Goal: Task Accomplishment & Management: Complete application form

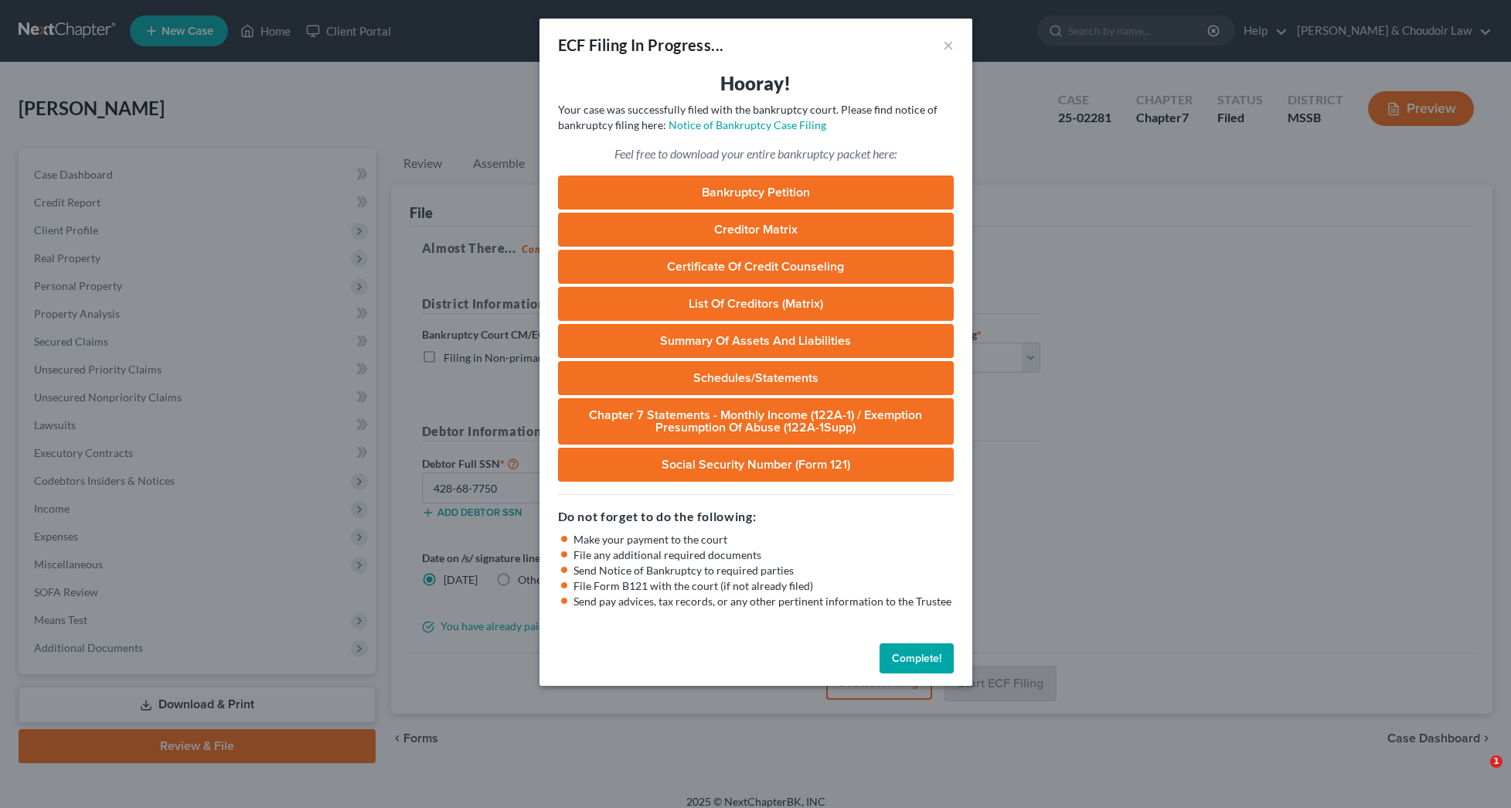
select select "1"
click at [910, 672] on button "Complete!" at bounding box center [916, 658] width 74 height 31
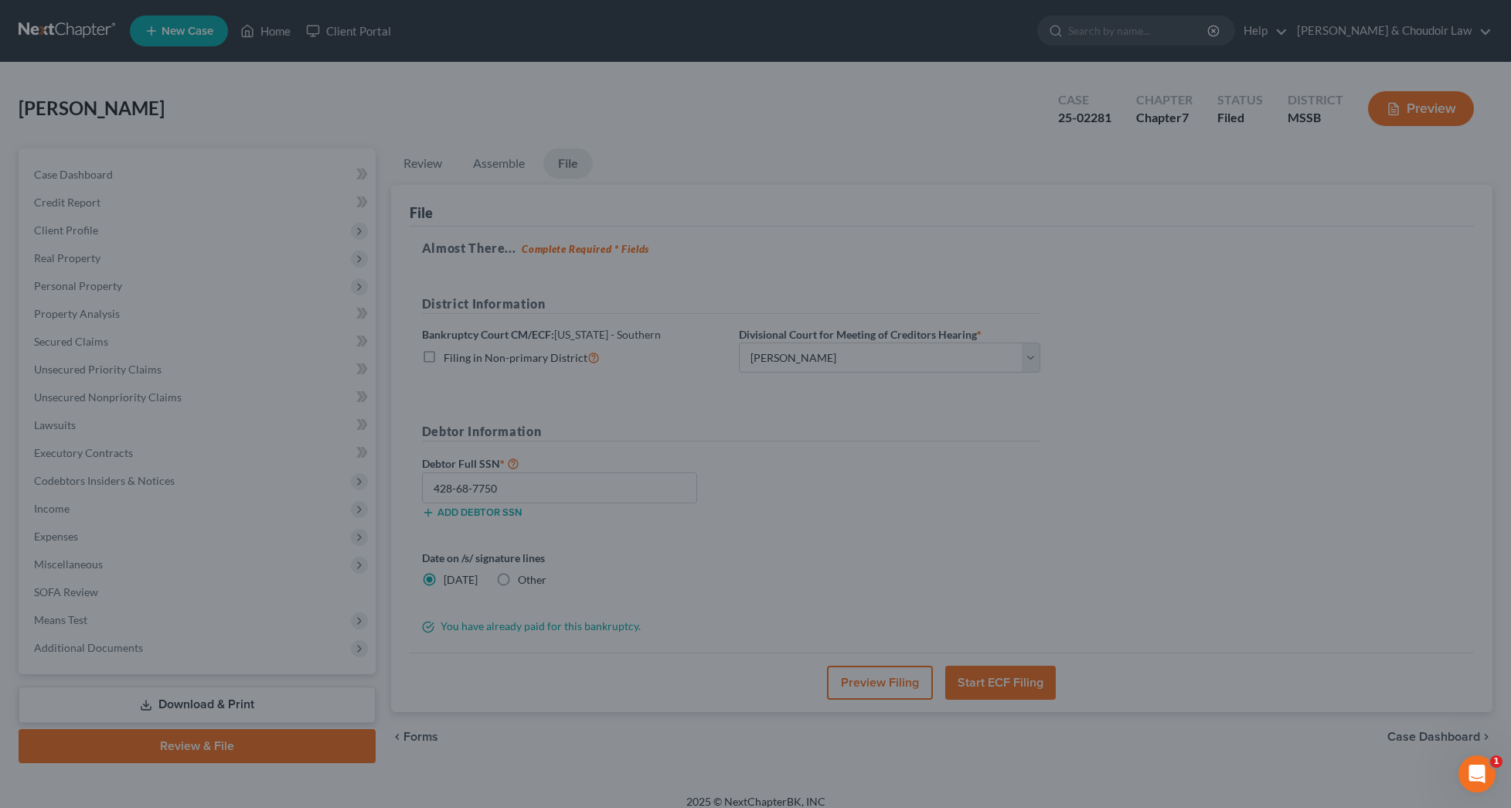
click at [910, 664] on div "ECF Filing In Progress... × Hooray! Your case was successfully filed with the b…" at bounding box center [755, 404] width 1511 height 808
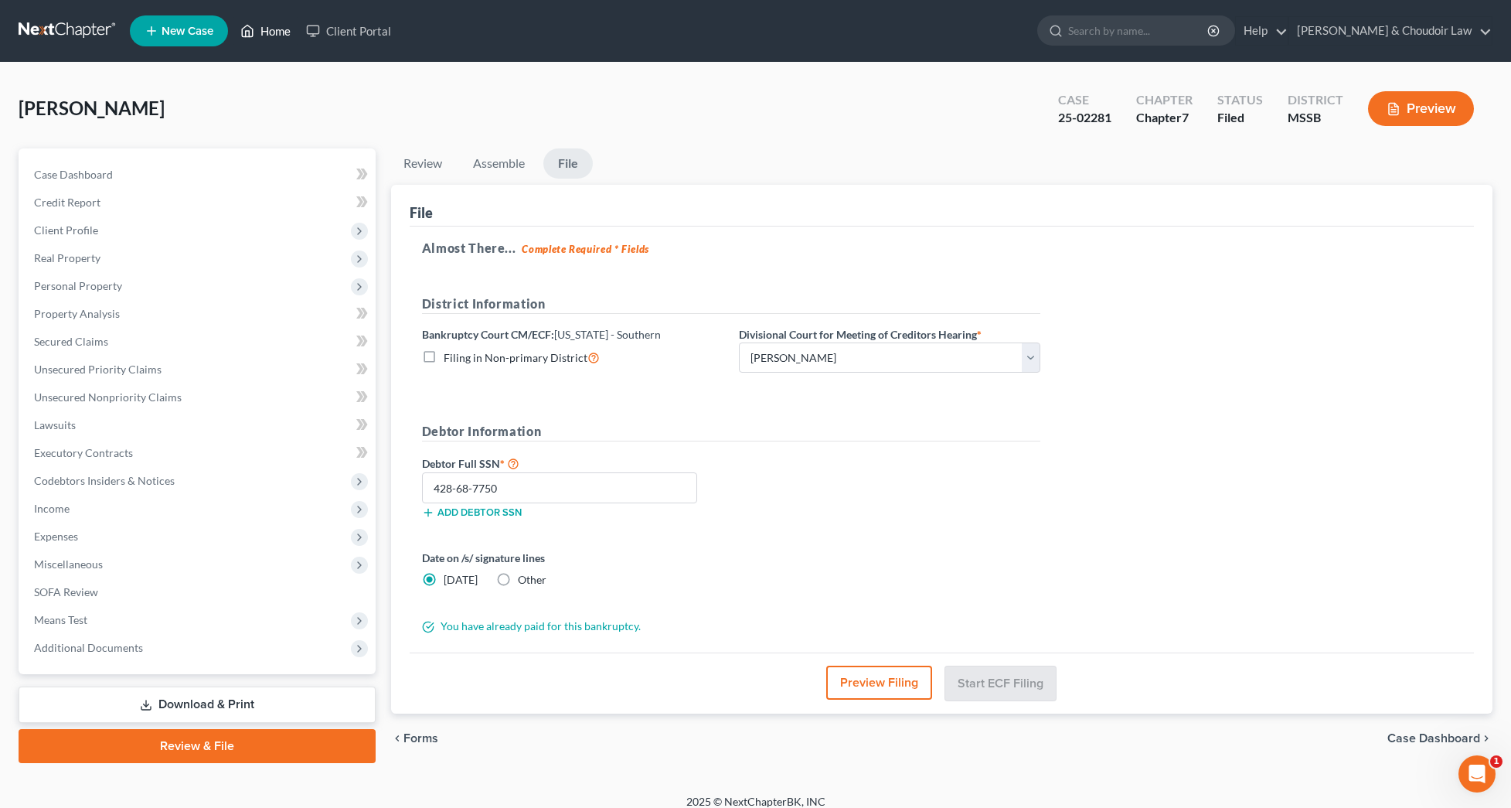
click at [282, 34] on link "Home" at bounding box center [266, 31] width 66 height 28
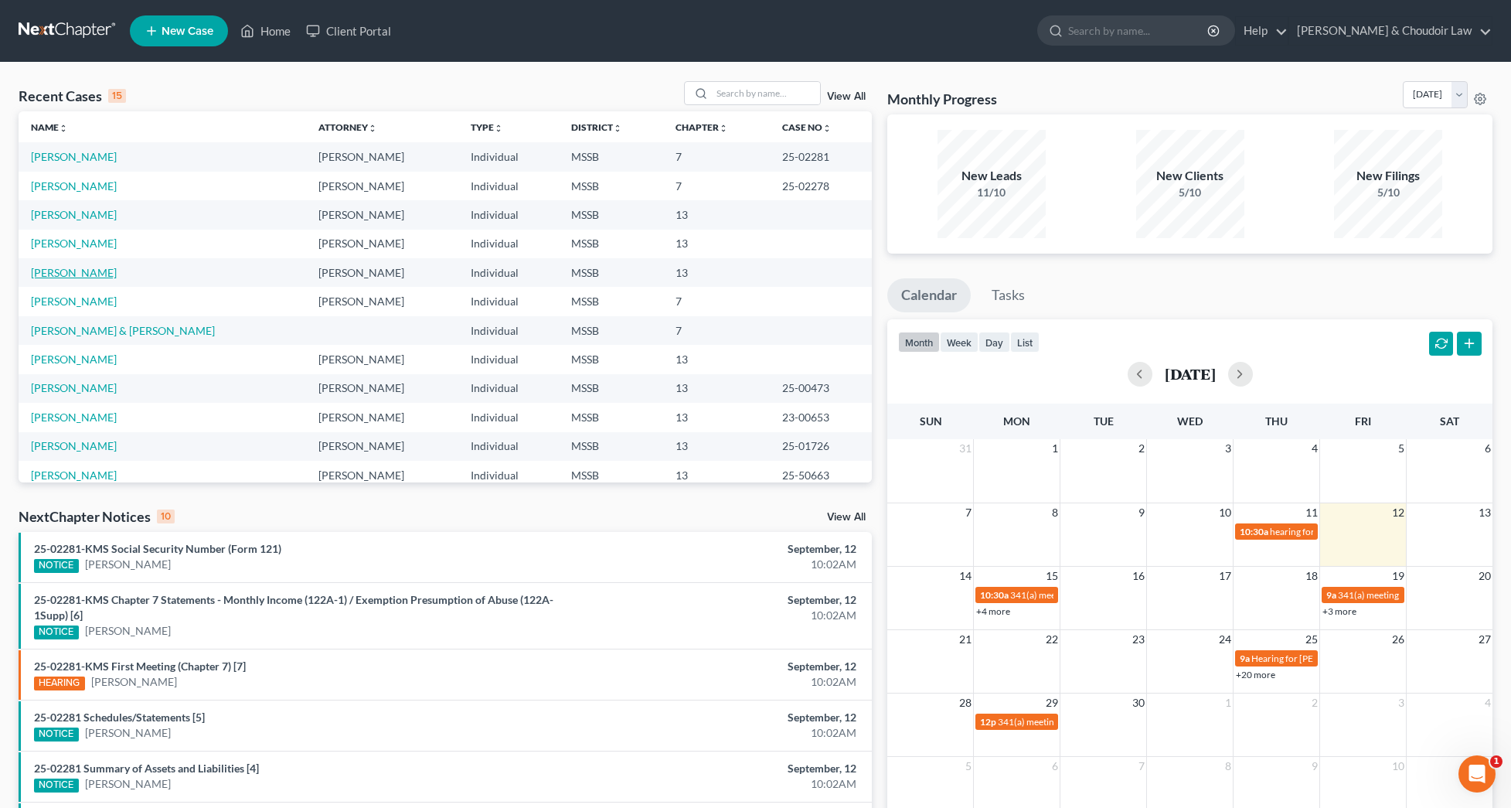
click at [75, 268] on link "[PERSON_NAME]" at bounding box center [74, 272] width 86 height 13
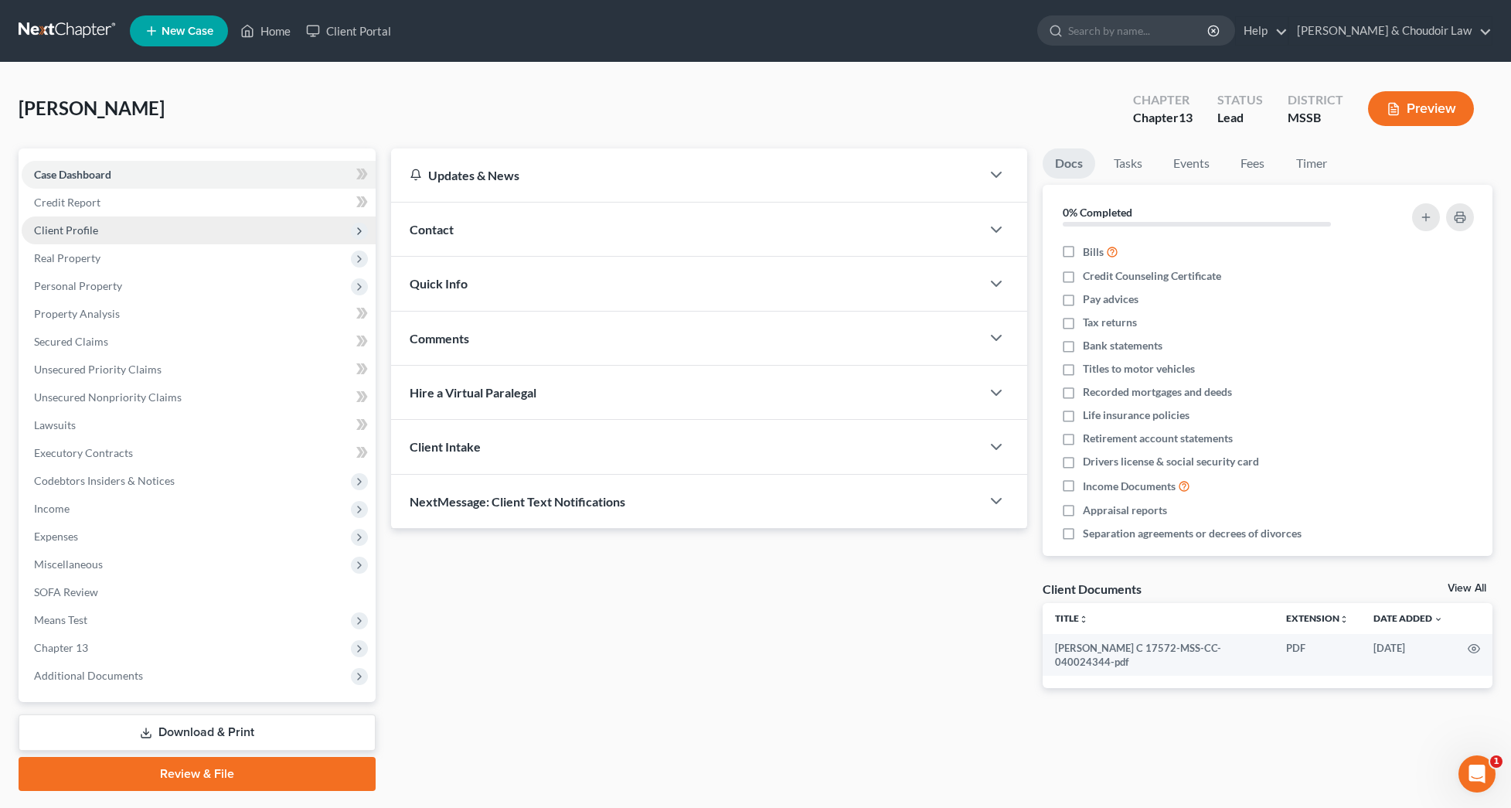
click at [97, 230] on span "Client Profile" at bounding box center [199, 230] width 354 height 28
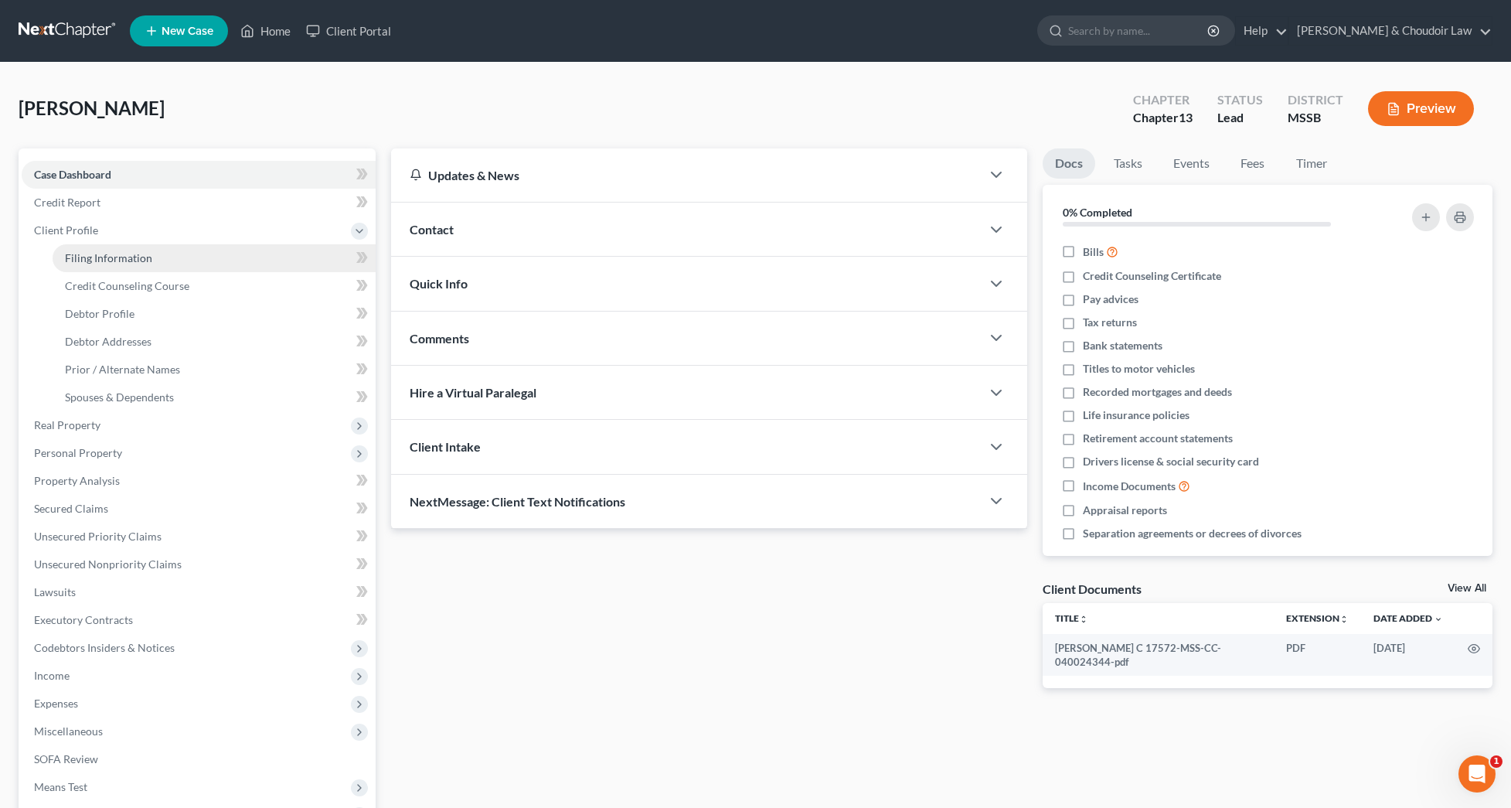
click at [105, 259] on span "Filing Information" at bounding box center [108, 257] width 87 height 13
select select "1"
select select "0"
select select "3"
select select "44"
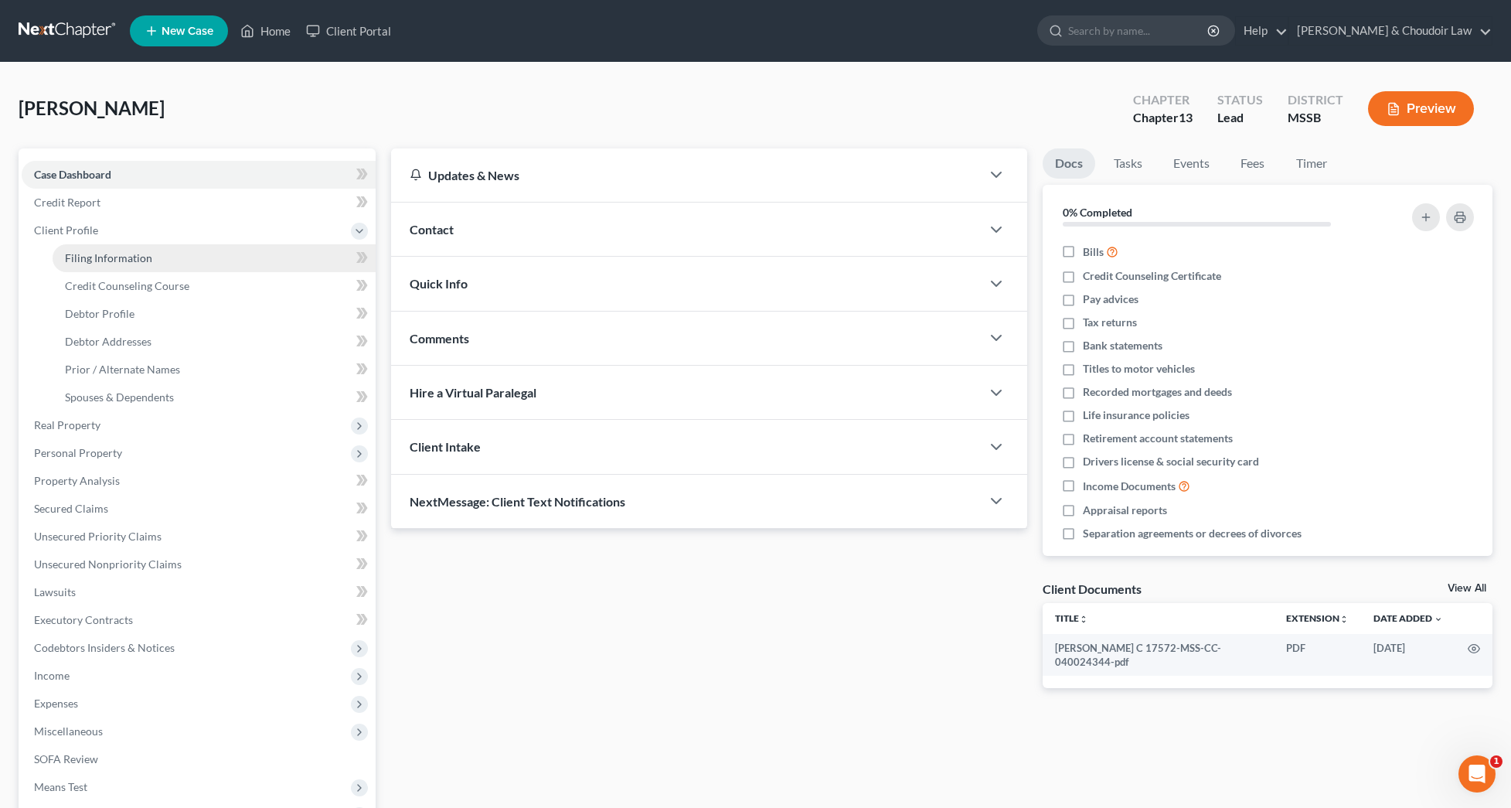
select select "0"
select select "25"
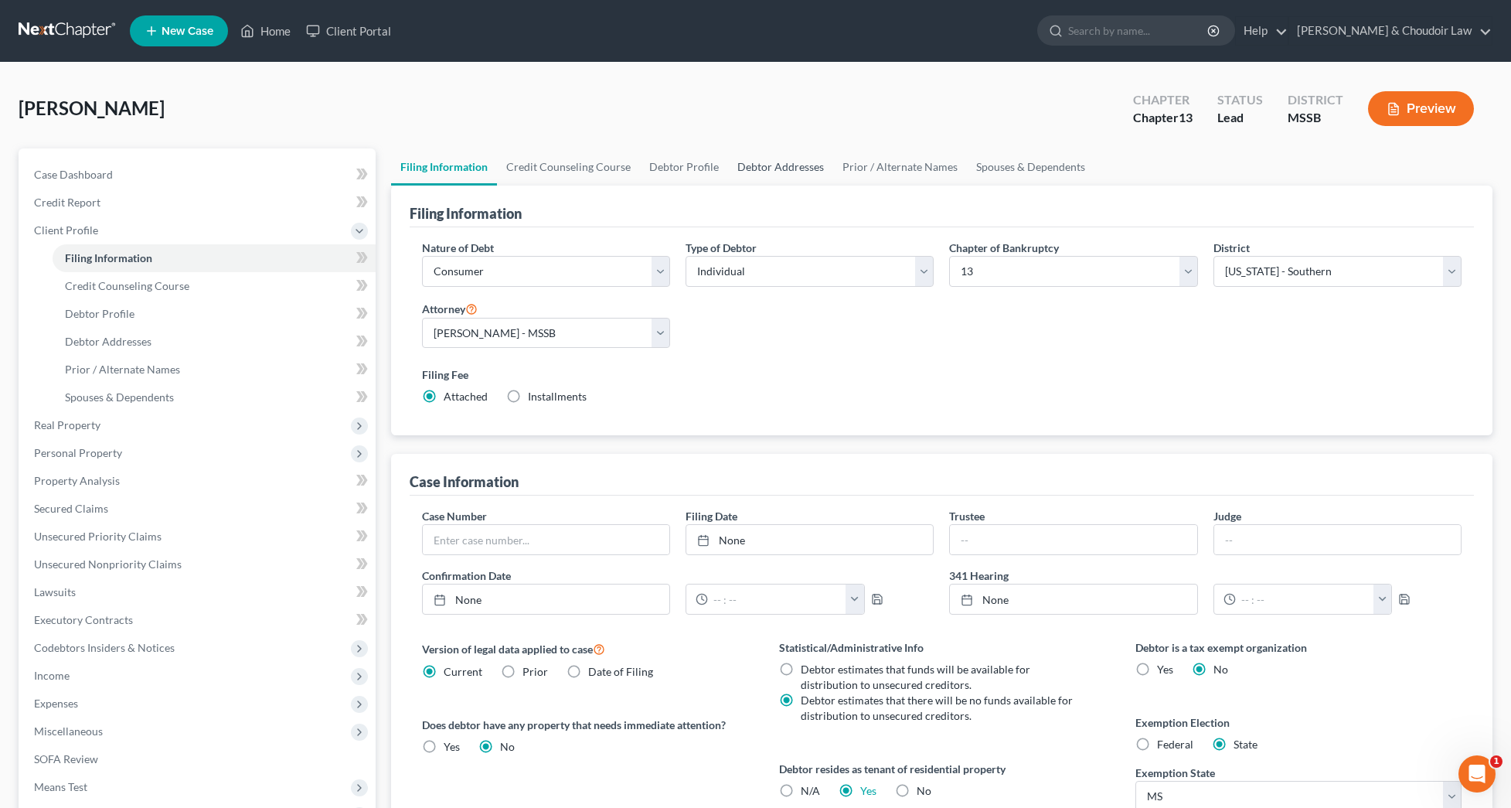
click at [756, 168] on link "Debtor Addresses" at bounding box center [780, 166] width 105 height 37
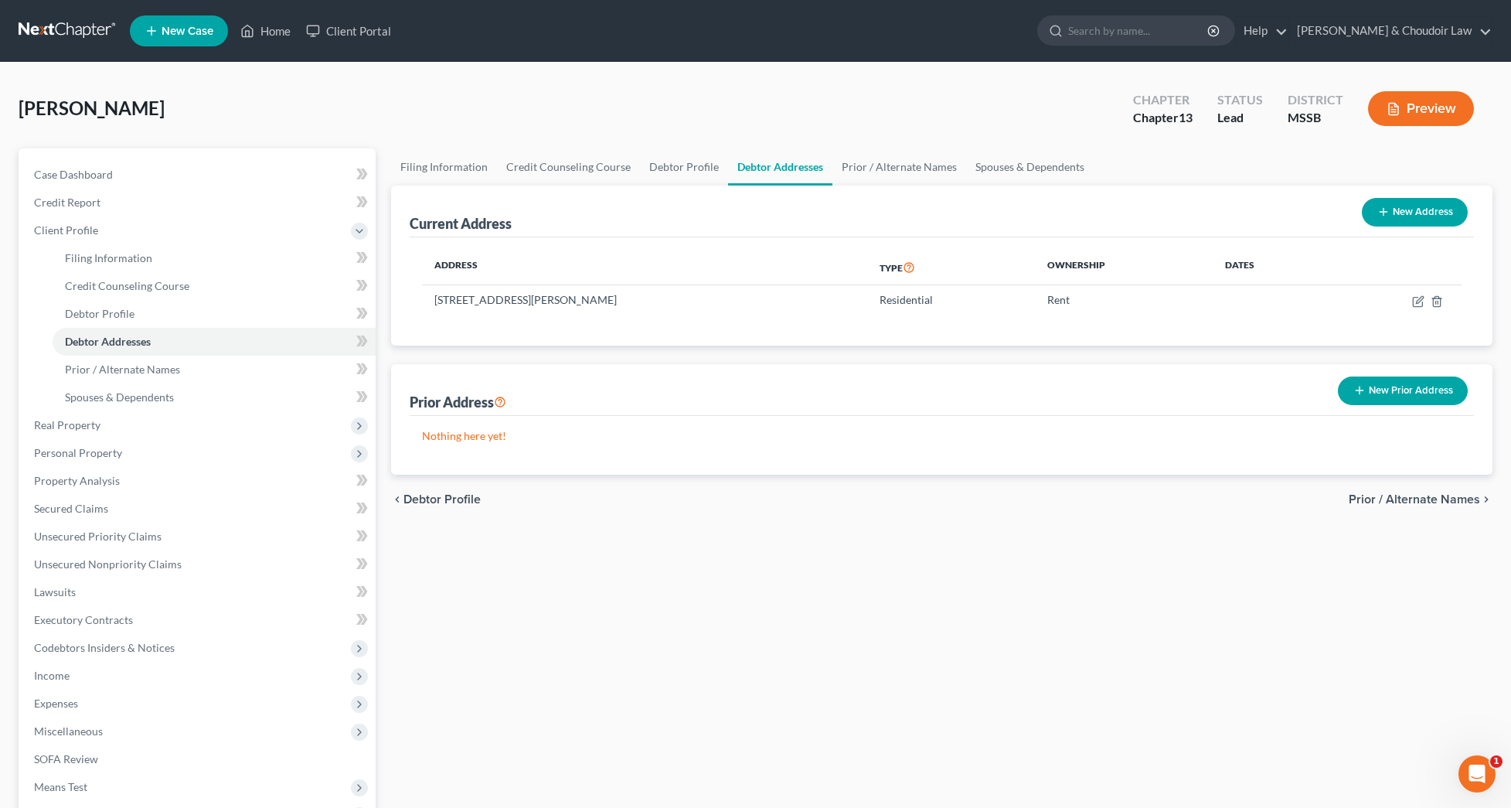
click at [1402, 204] on button "New Address" at bounding box center [1415, 212] width 106 height 29
select select "0"
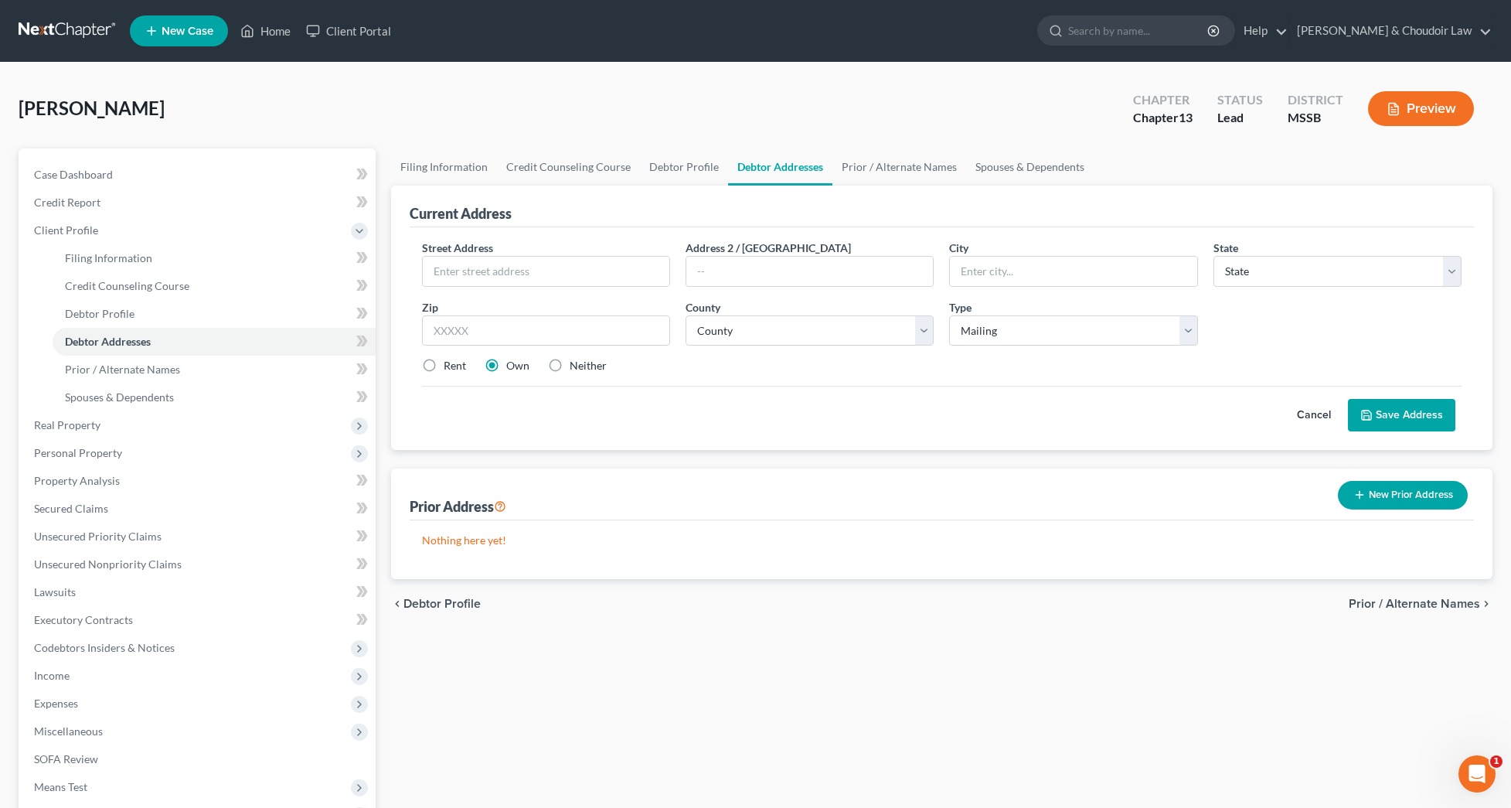
click at [1301, 410] on button "Cancel" at bounding box center [1314, 415] width 68 height 31
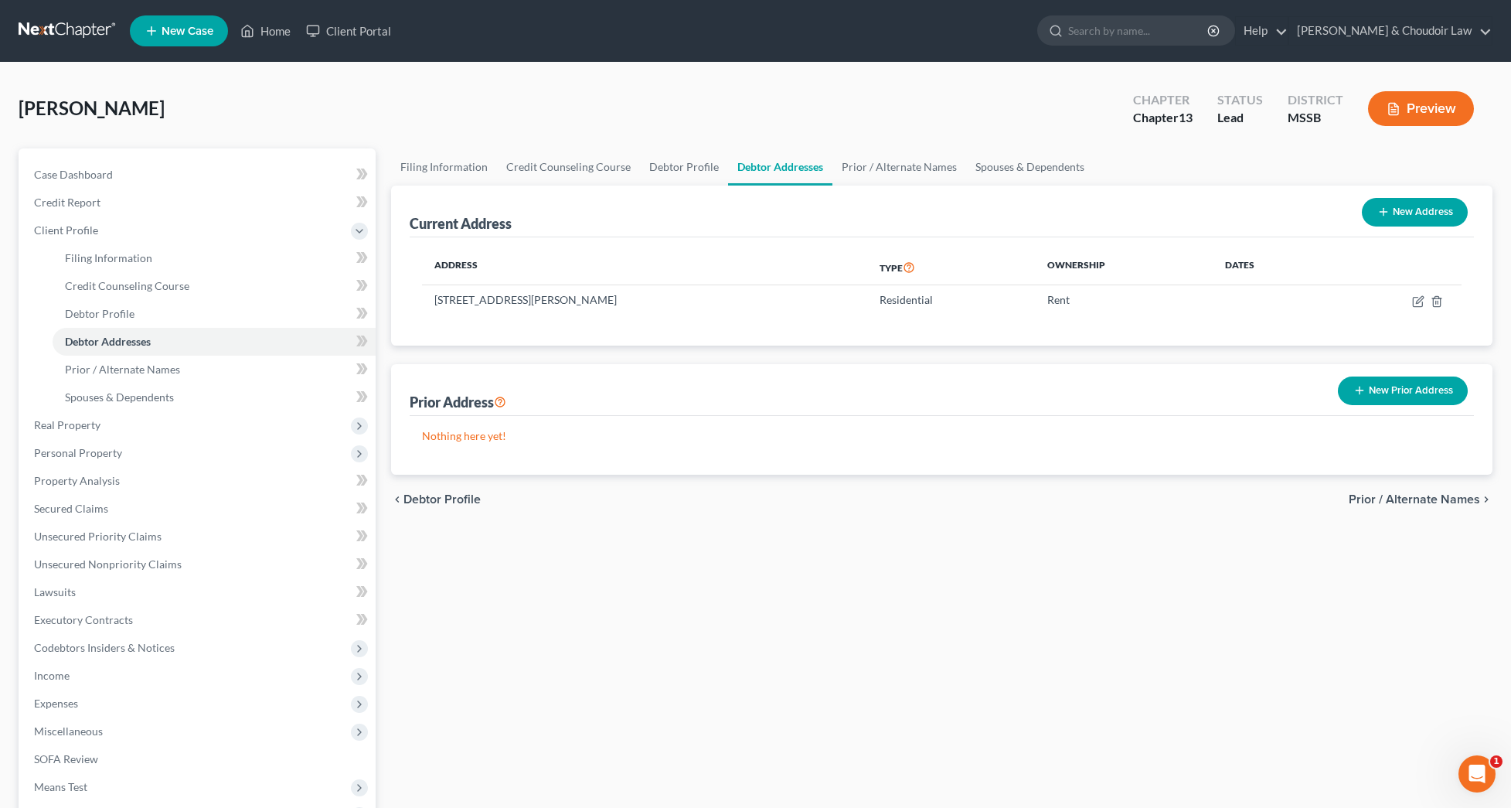
click at [1388, 217] on icon "button" at bounding box center [1383, 212] width 12 height 12
select select "0"
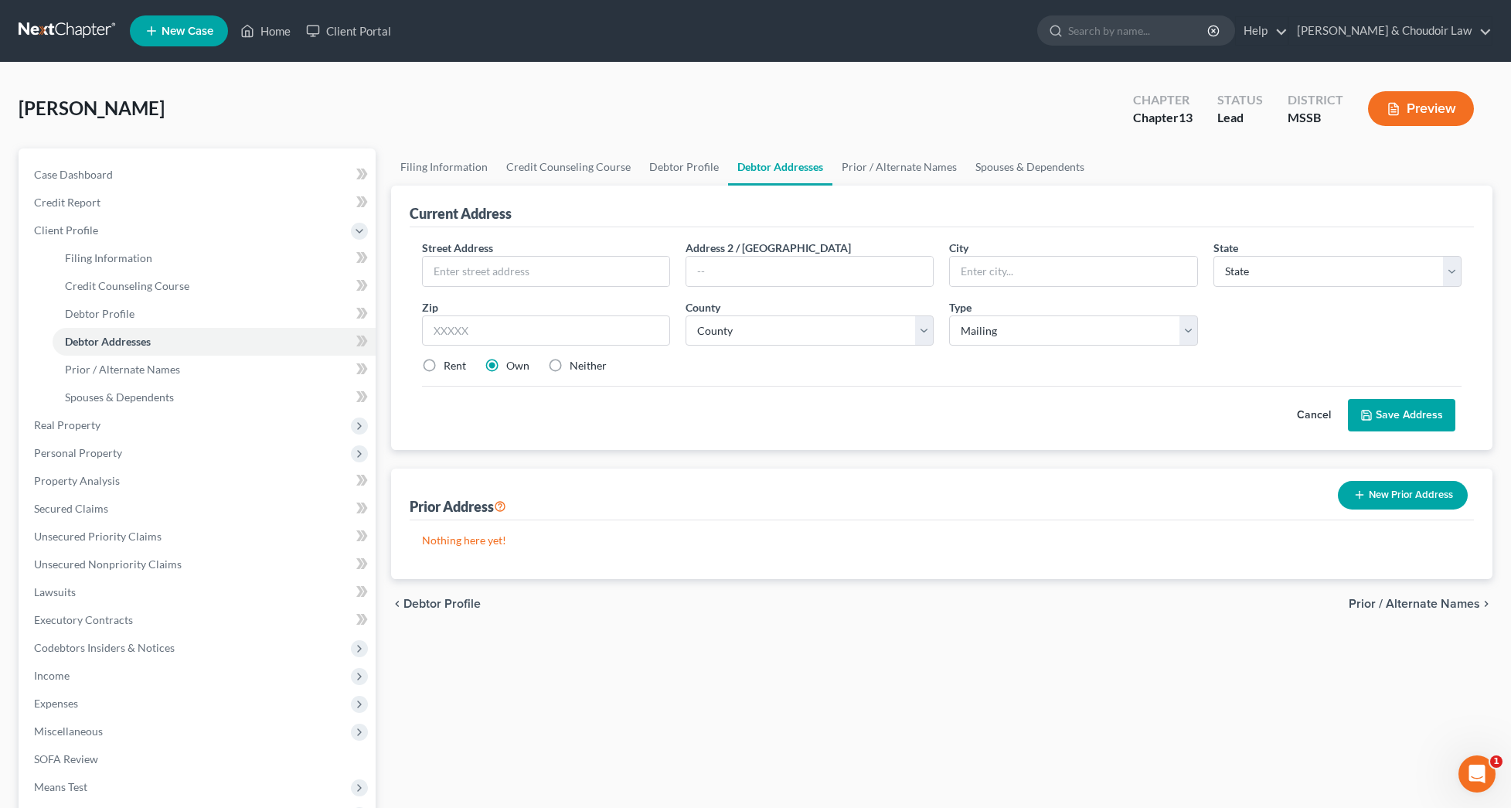
click at [570, 369] on label "Neither" at bounding box center [588, 365] width 37 height 15
click at [576, 368] on input "Neither" at bounding box center [581, 363] width 10 height 10
radio input "true"
type input "O"
type input "P. O. Box 963"
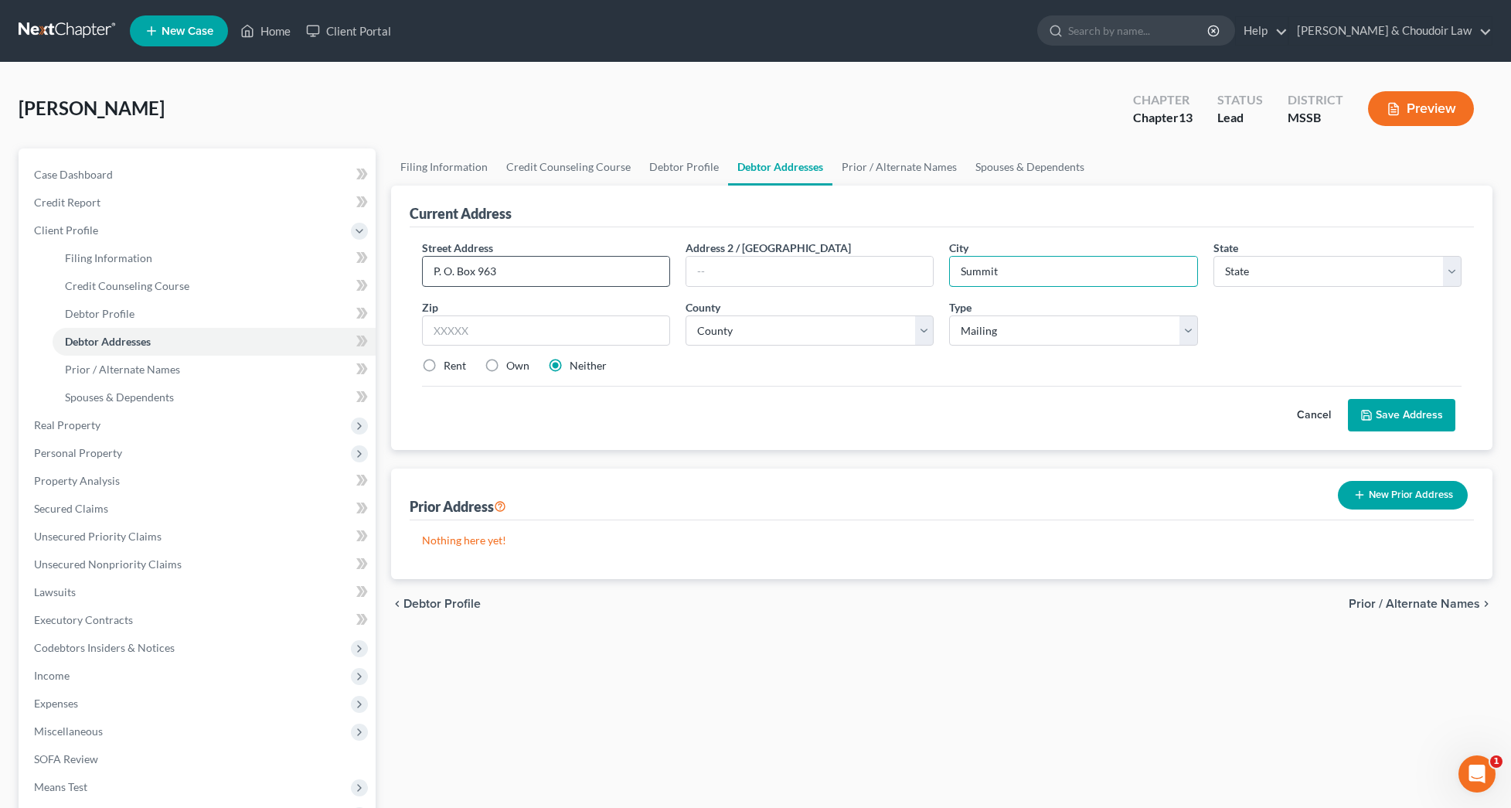
type input "Summit"
select select "25"
type input "39666"
select select "56"
click at [1386, 414] on button "Save Address" at bounding box center [1401, 415] width 107 height 32
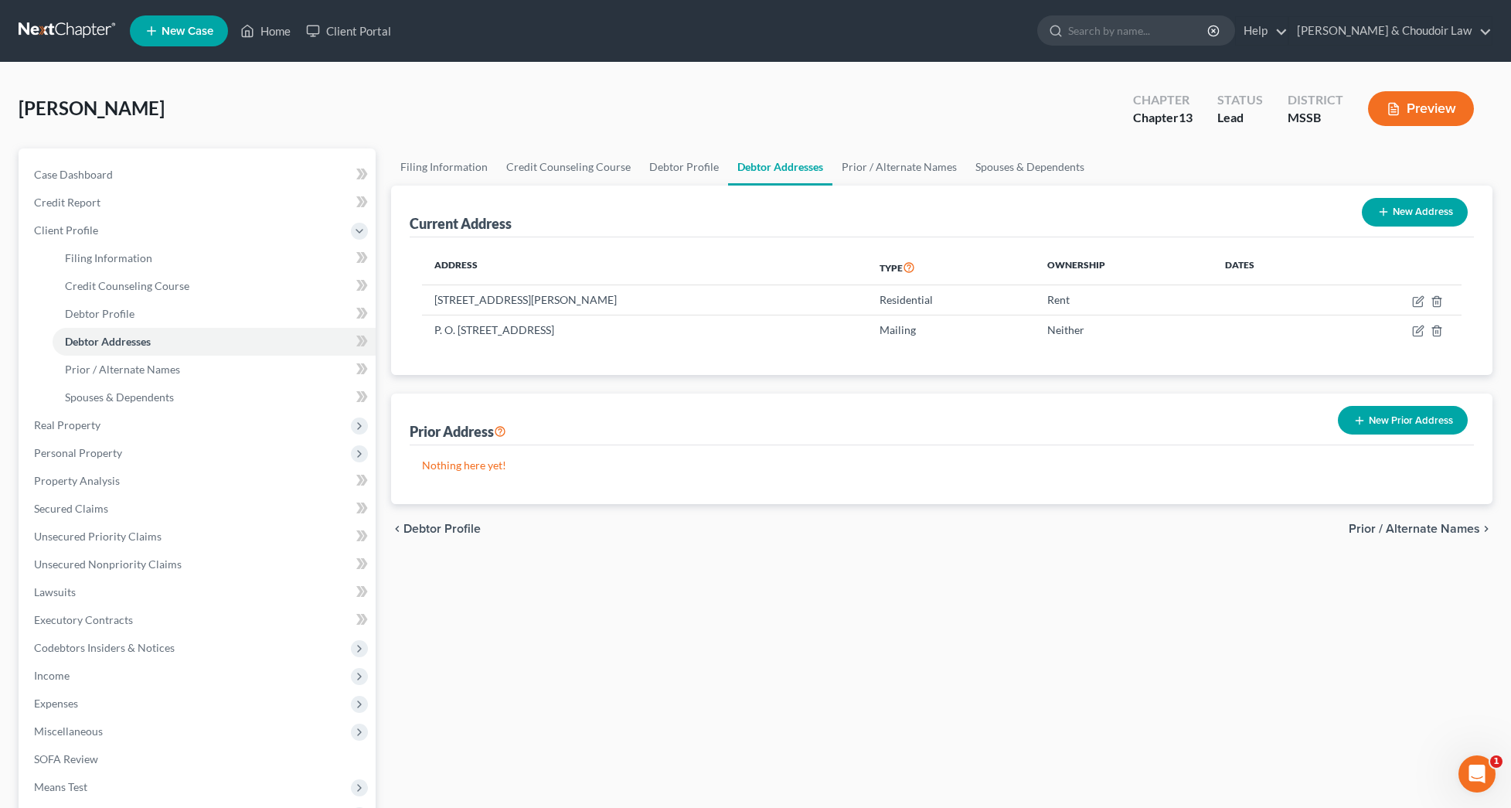
click at [1386, 414] on button "New Prior Address" at bounding box center [1403, 420] width 130 height 29
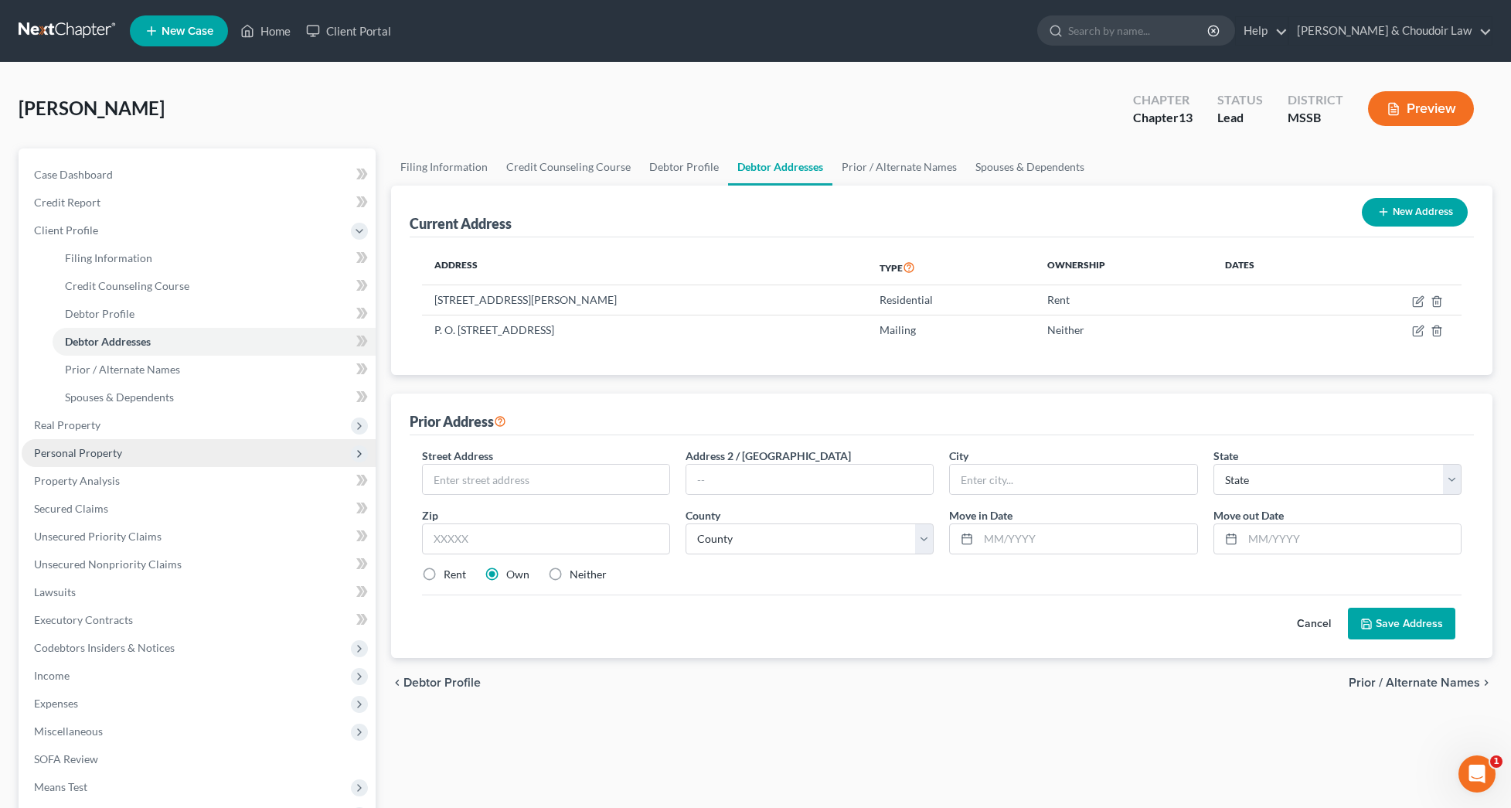
click at [107, 456] on span "Personal Property" at bounding box center [78, 452] width 88 height 13
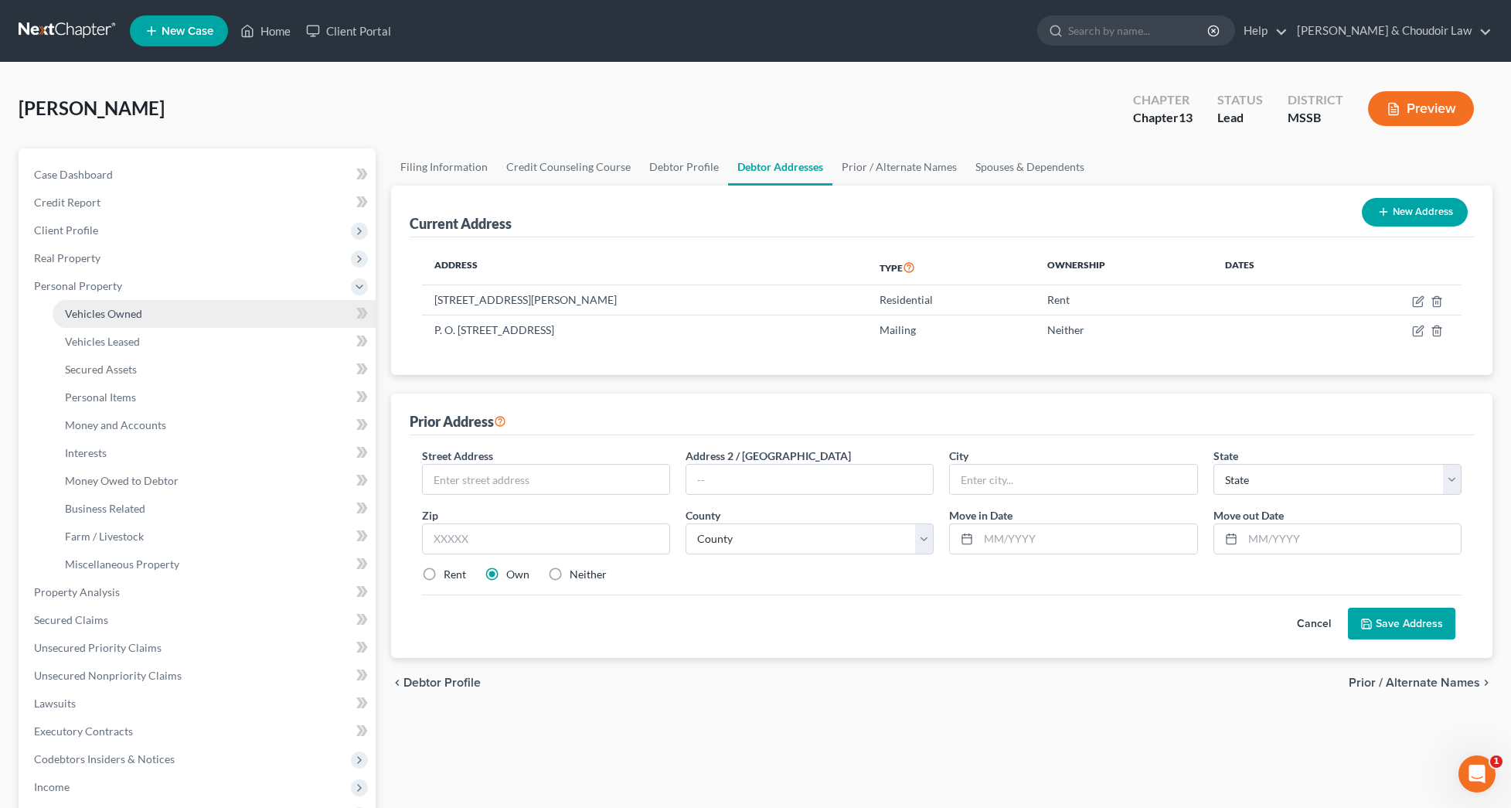
drag, startPoint x: 107, startPoint y: 298, endPoint x: 110, endPoint y: 307, distance: 9.6
click at [107, 298] on span "Personal Property" at bounding box center [199, 286] width 354 height 28
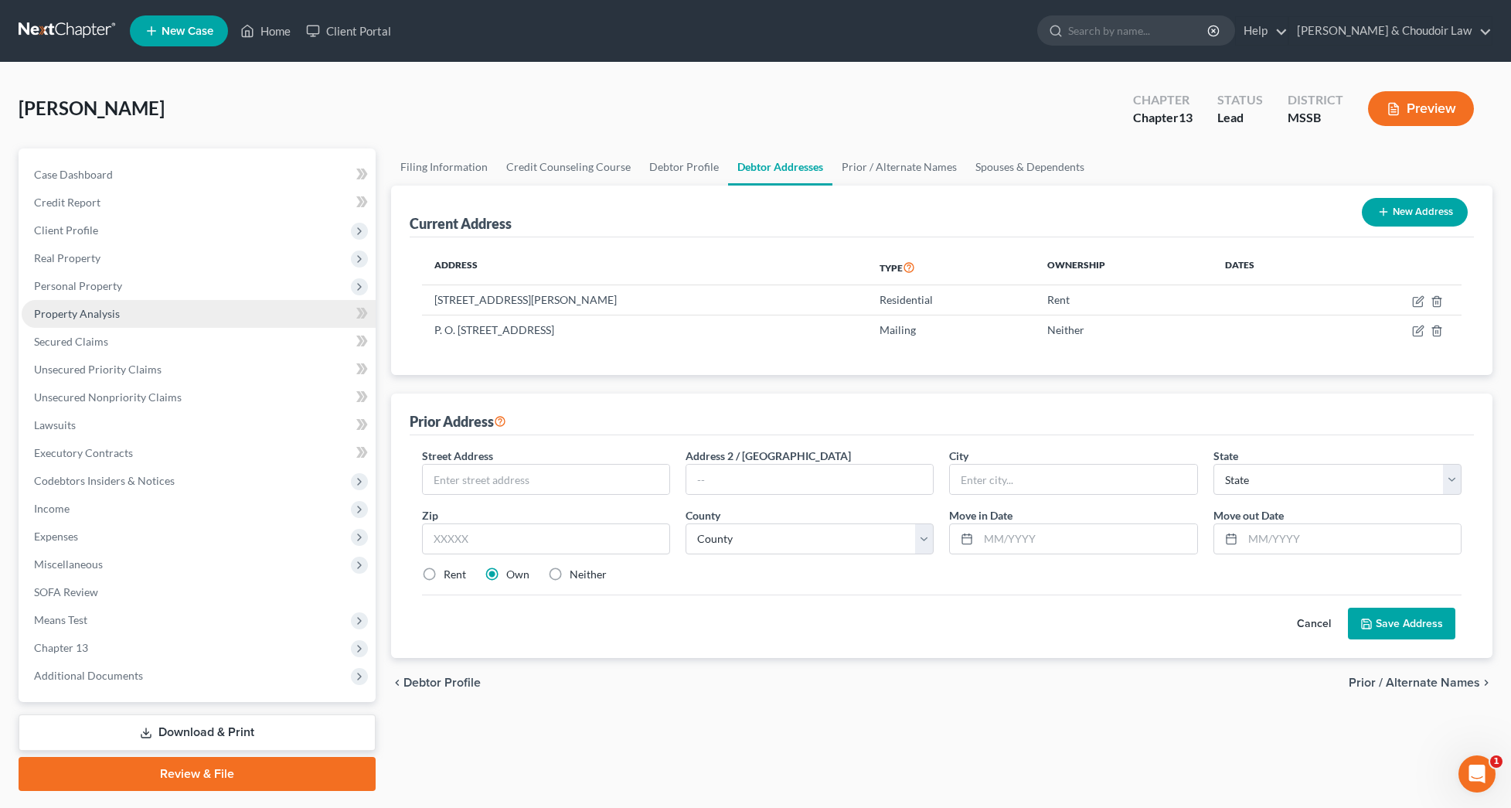
click at [111, 315] on span "Property Analysis" at bounding box center [77, 313] width 86 height 13
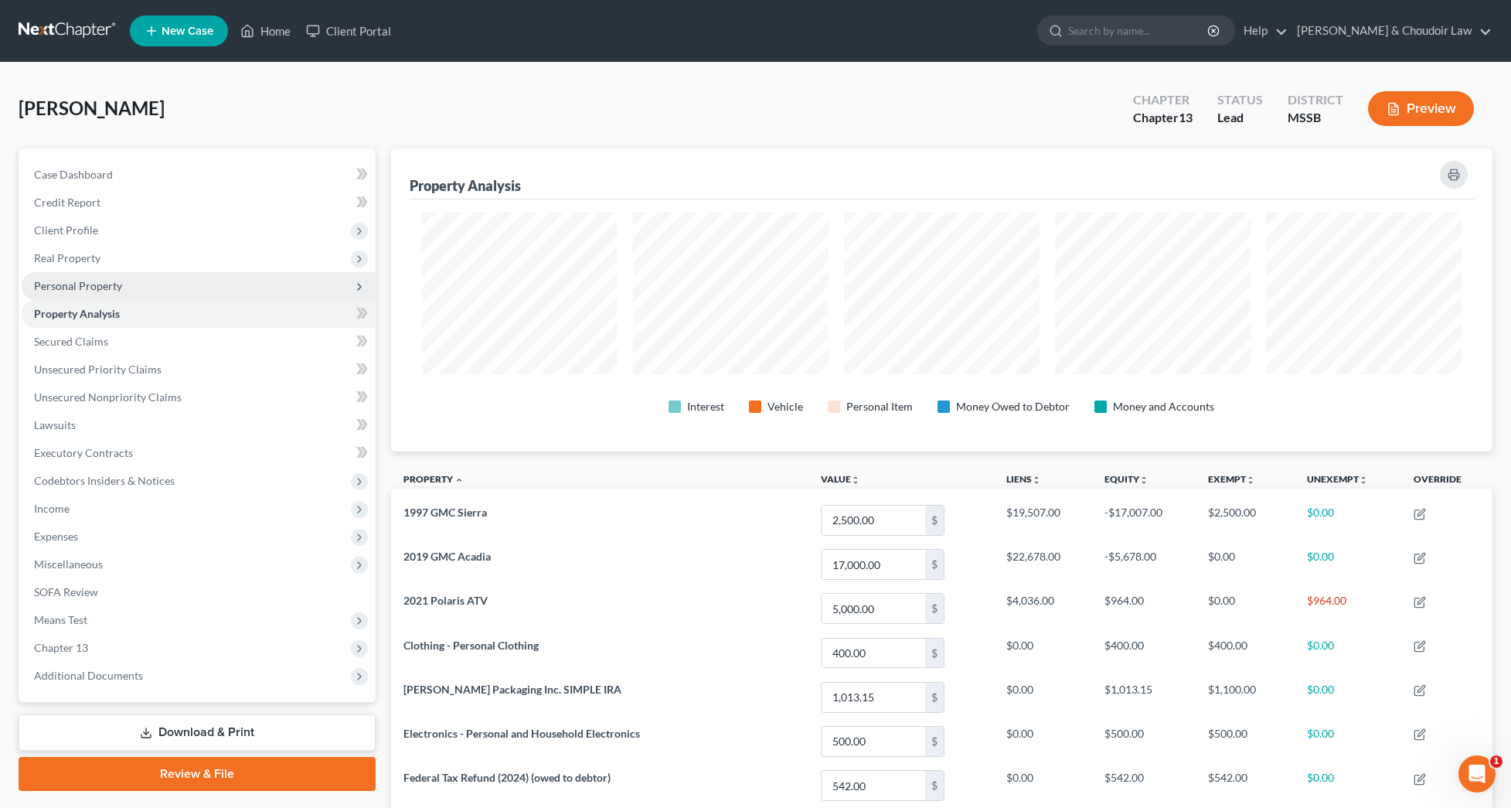
click at [105, 292] on span "Personal Property" at bounding box center [199, 286] width 354 height 28
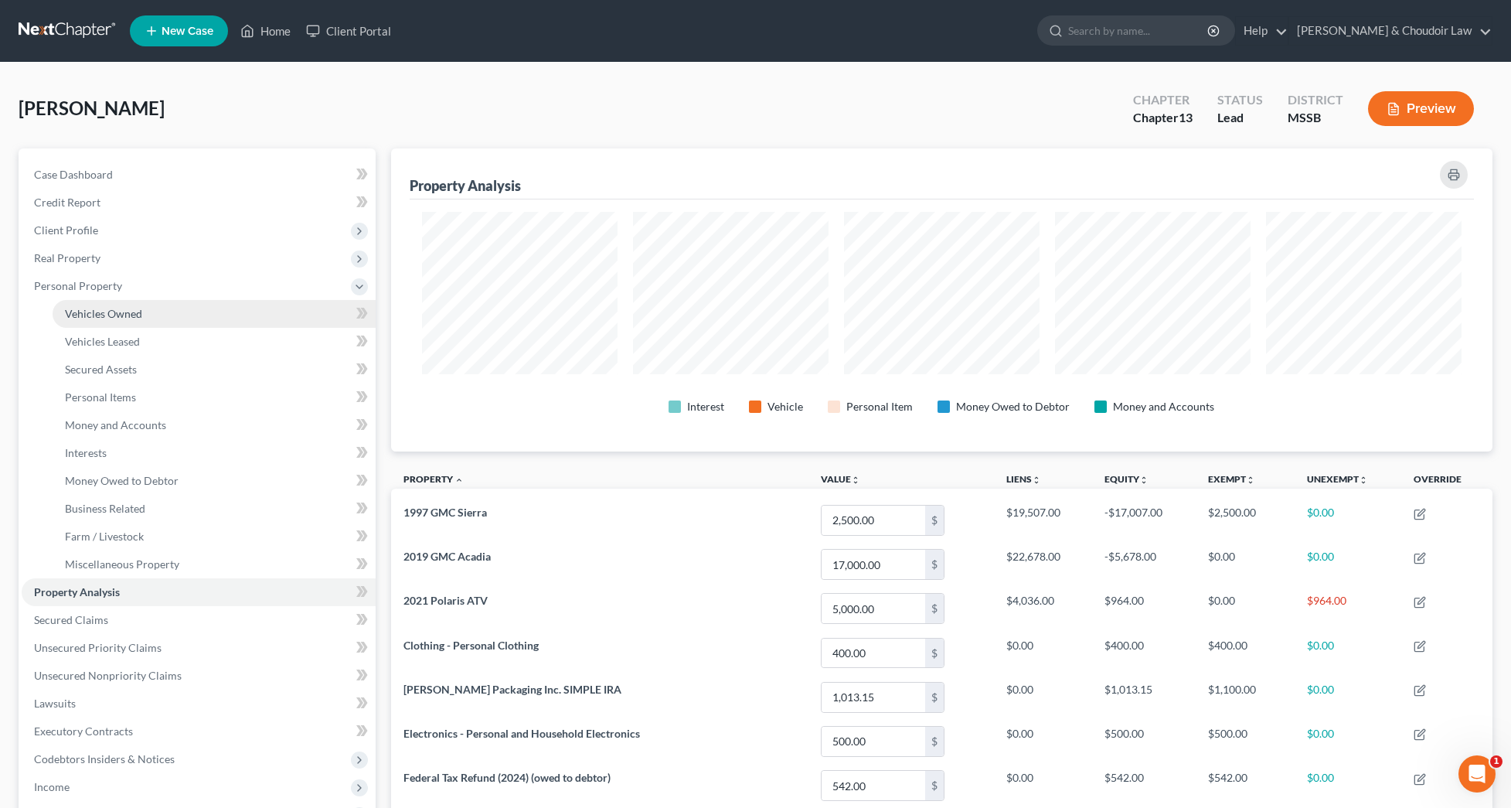
scroll to position [303, 1102]
click at [111, 308] on span "Vehicles Owned" at bounding box center [103, 313] width 77 height 13
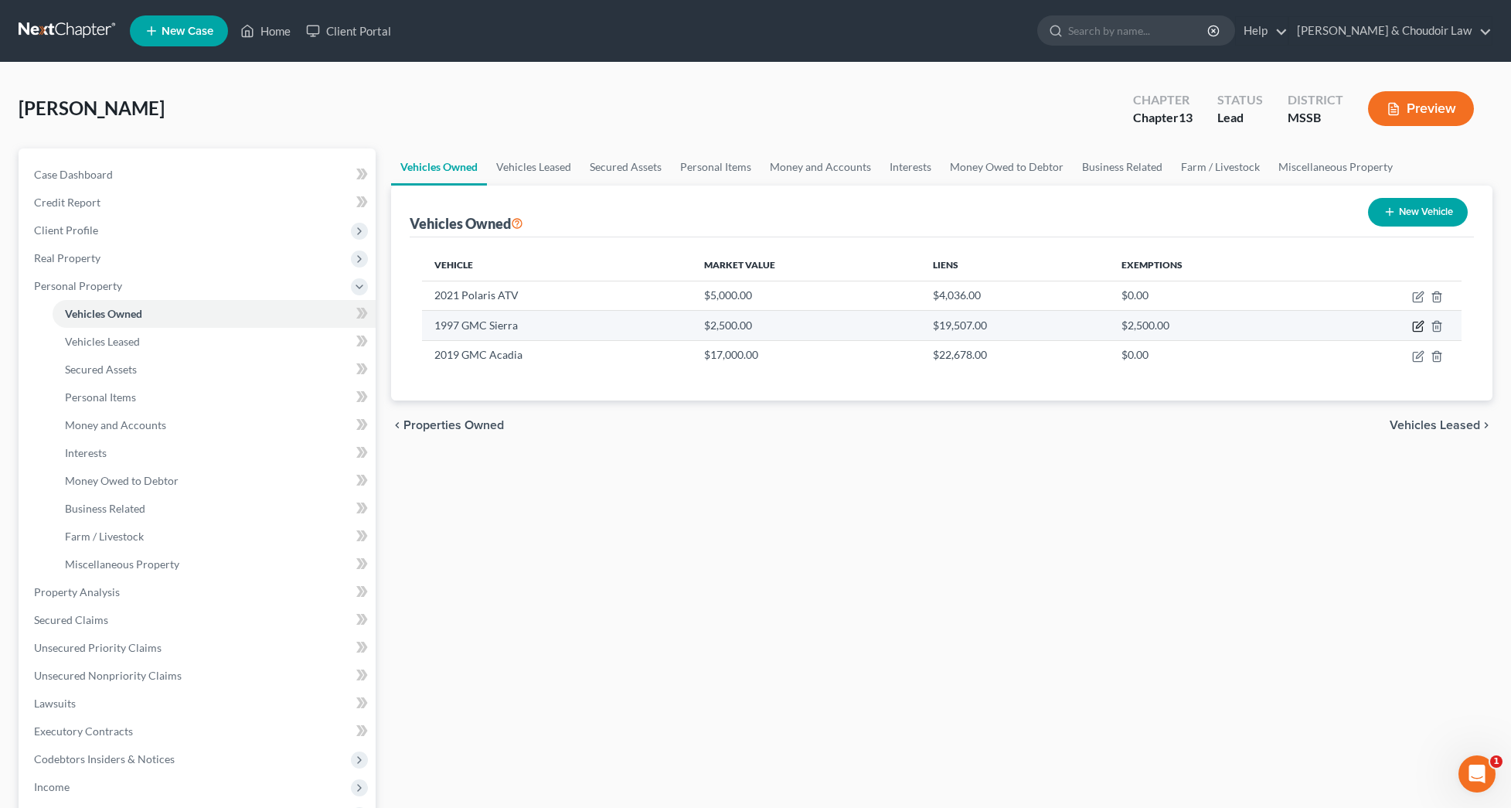
click at [1416, 323] on icon "button" at bounding box center [1418, 326] width 12 height 12
select select "0"
select select "29"
select select "2"
select select "0"
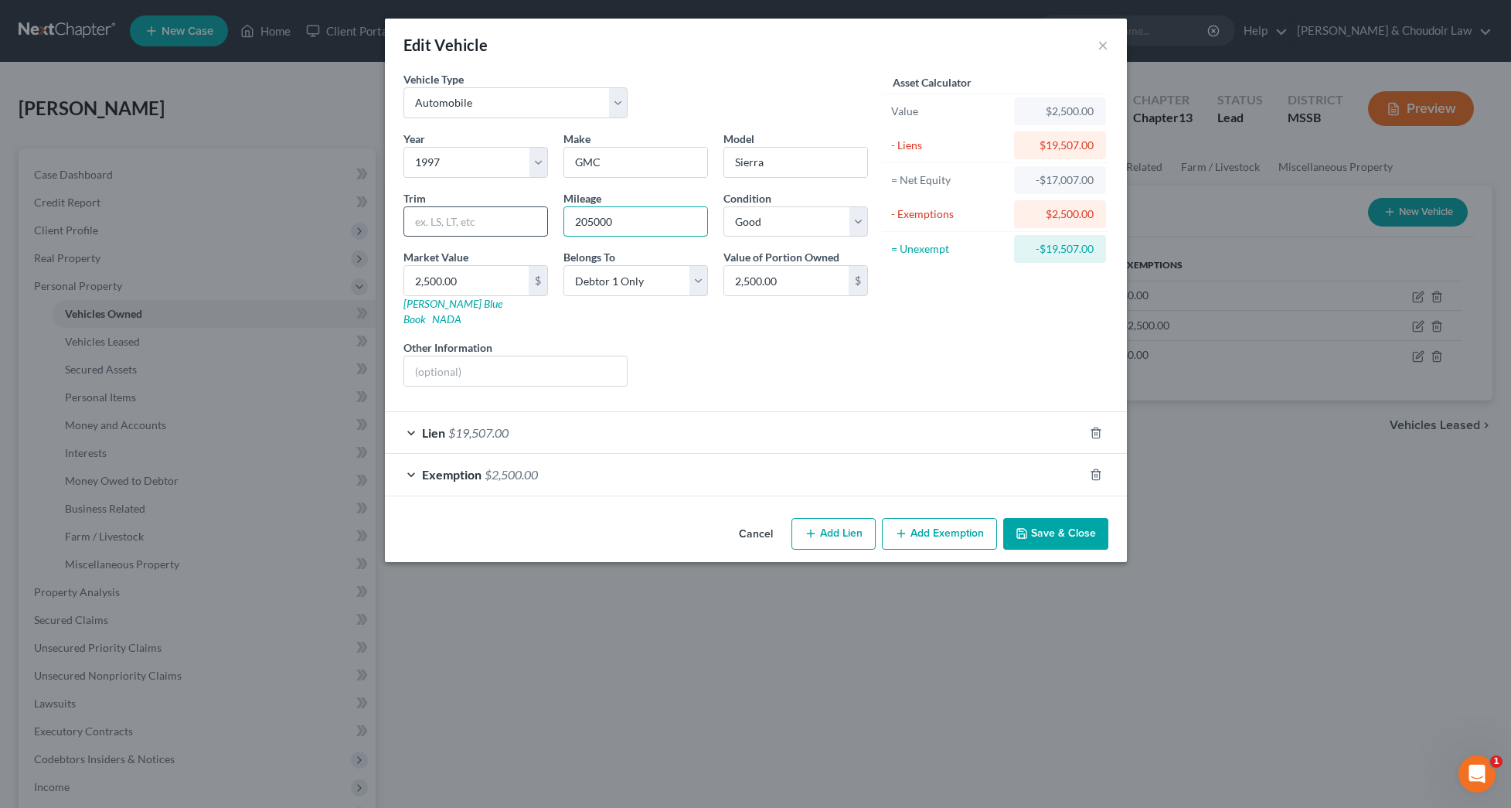
drag, startPoint x: 672, startPoint y: 226, endPoint x: 475, endPoint y: 220, distance: 197.1
click at [475, 220] on div "Year Select 2026 2025 2024 2023 2022 2021 2020 2019 2018 2017 2016 2015 2014 20…" at bounding box center [636, 265] width 480 height 268
type input "300000"
click at [1036, 518] on button "Save & Close" at bounding box center [1055, 534] width 105 height 32
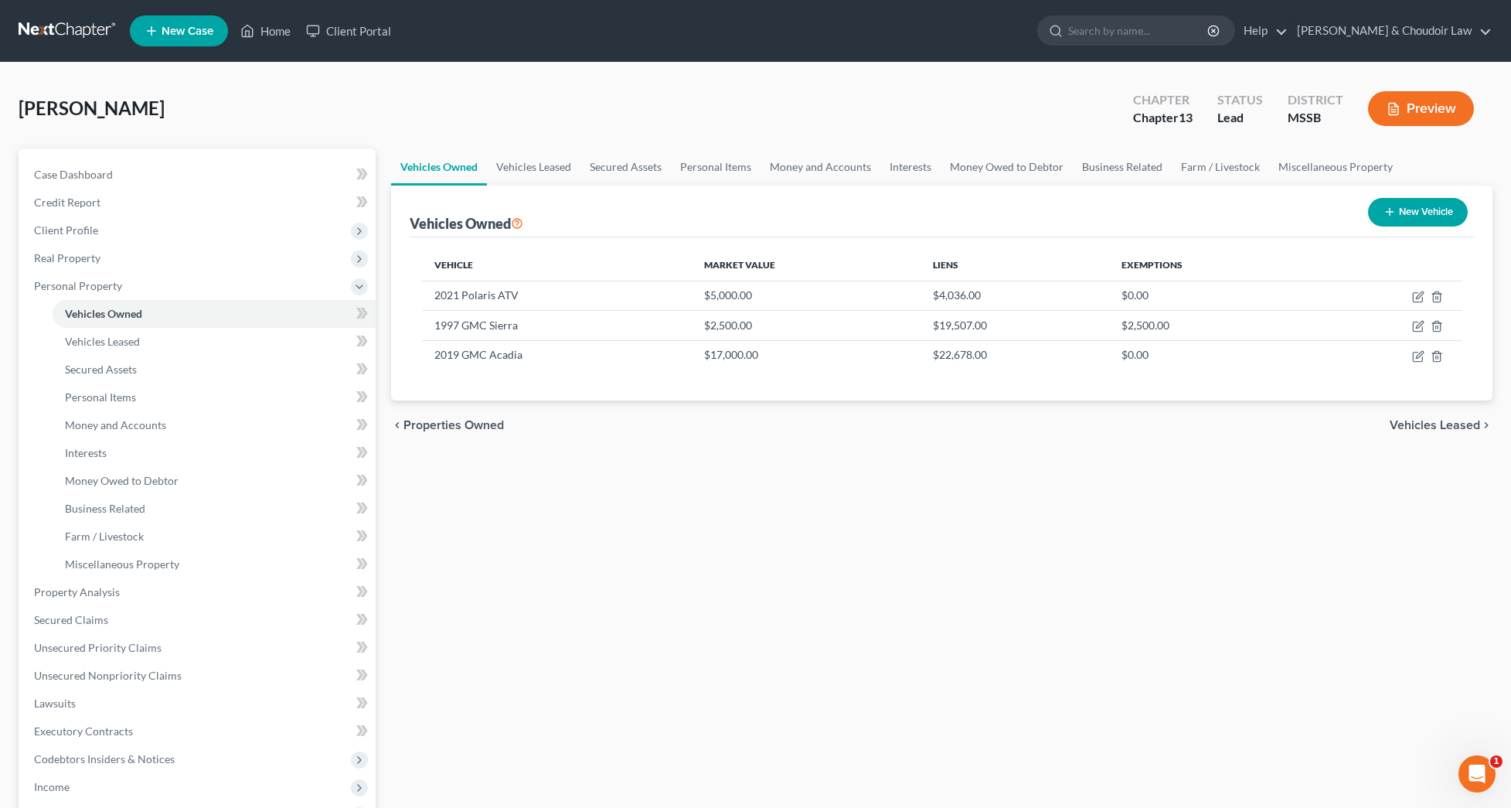
click at [1405, 209] on button "New Vehicle" at bounding box center [1418, 212] width 100 height 29
select select "0"
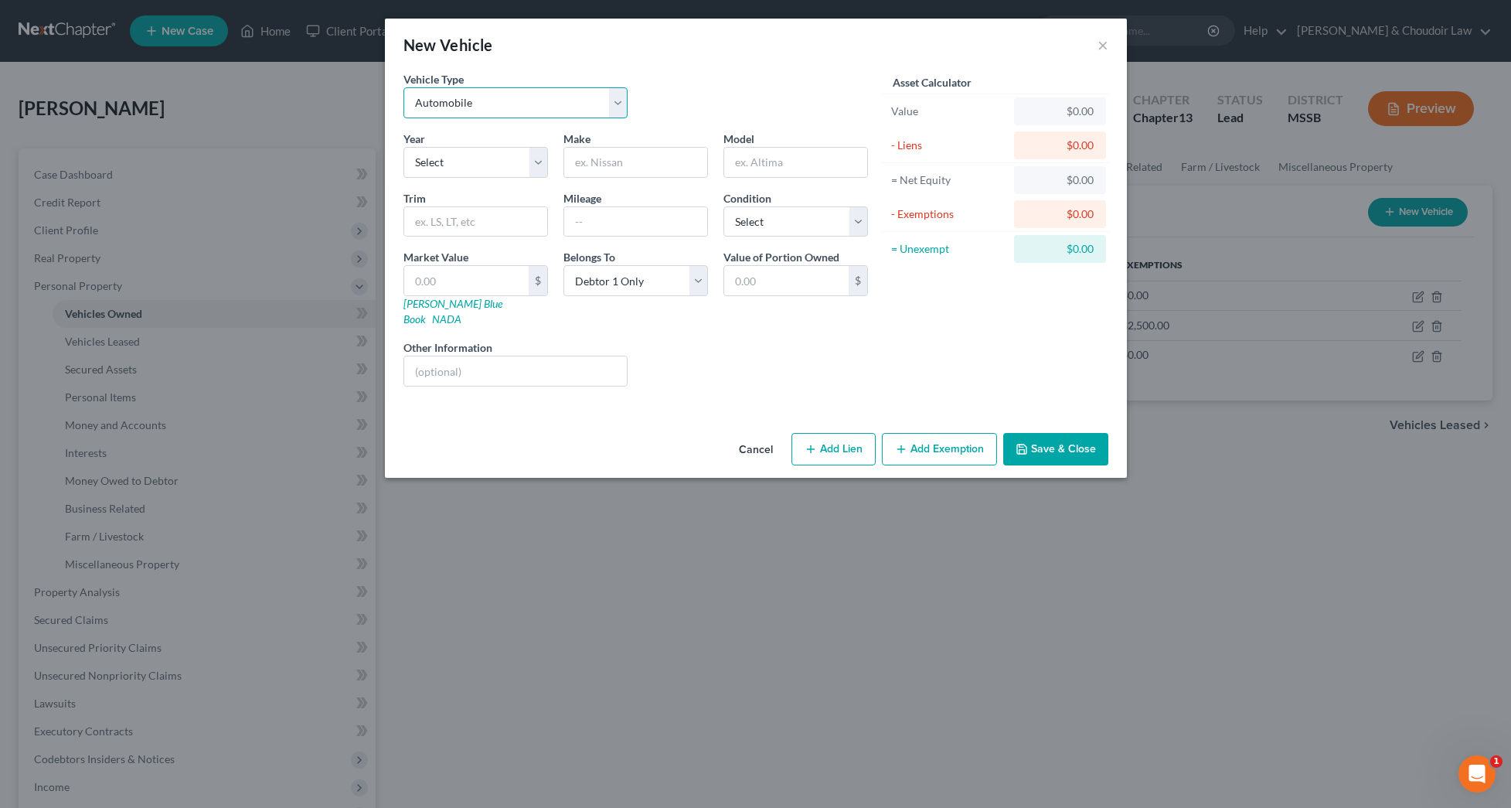
select select "2"
click at [611, 162] on input "text" at bounding box center [635, 162] width 143 height 29
select select "10"
click at [600, 165] on input "text" at bounding box center [635, 162] width 143 height 29
type input "Utility Trailer"
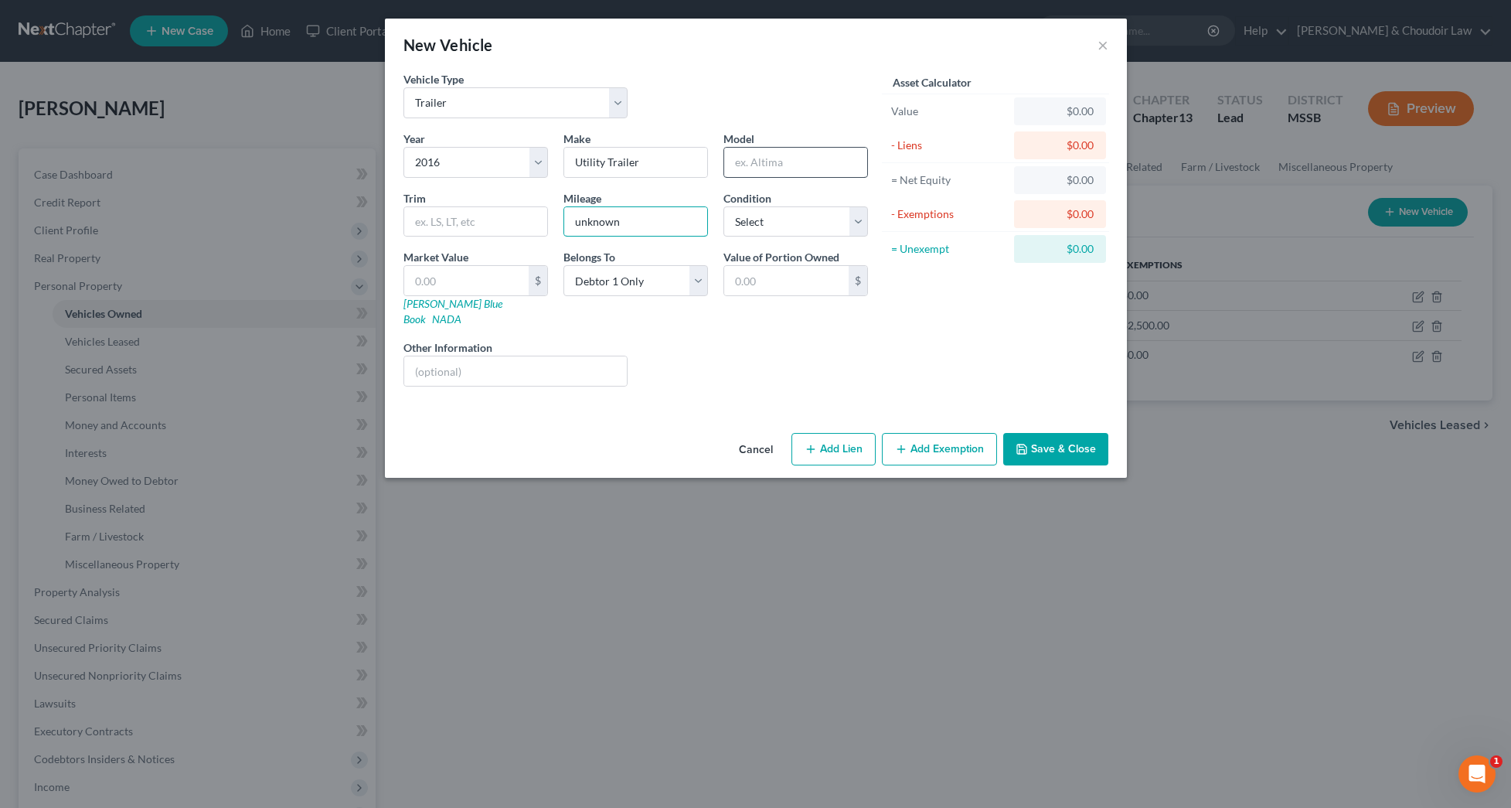
type input "unknown"
click at [764, 155] on input "text" at bounding box center [795, 162] width 143 height 29
type input "16'"
select select "2"
click at [500, 285] on input "text" at bounding box center [466, 280] width 124 height 29
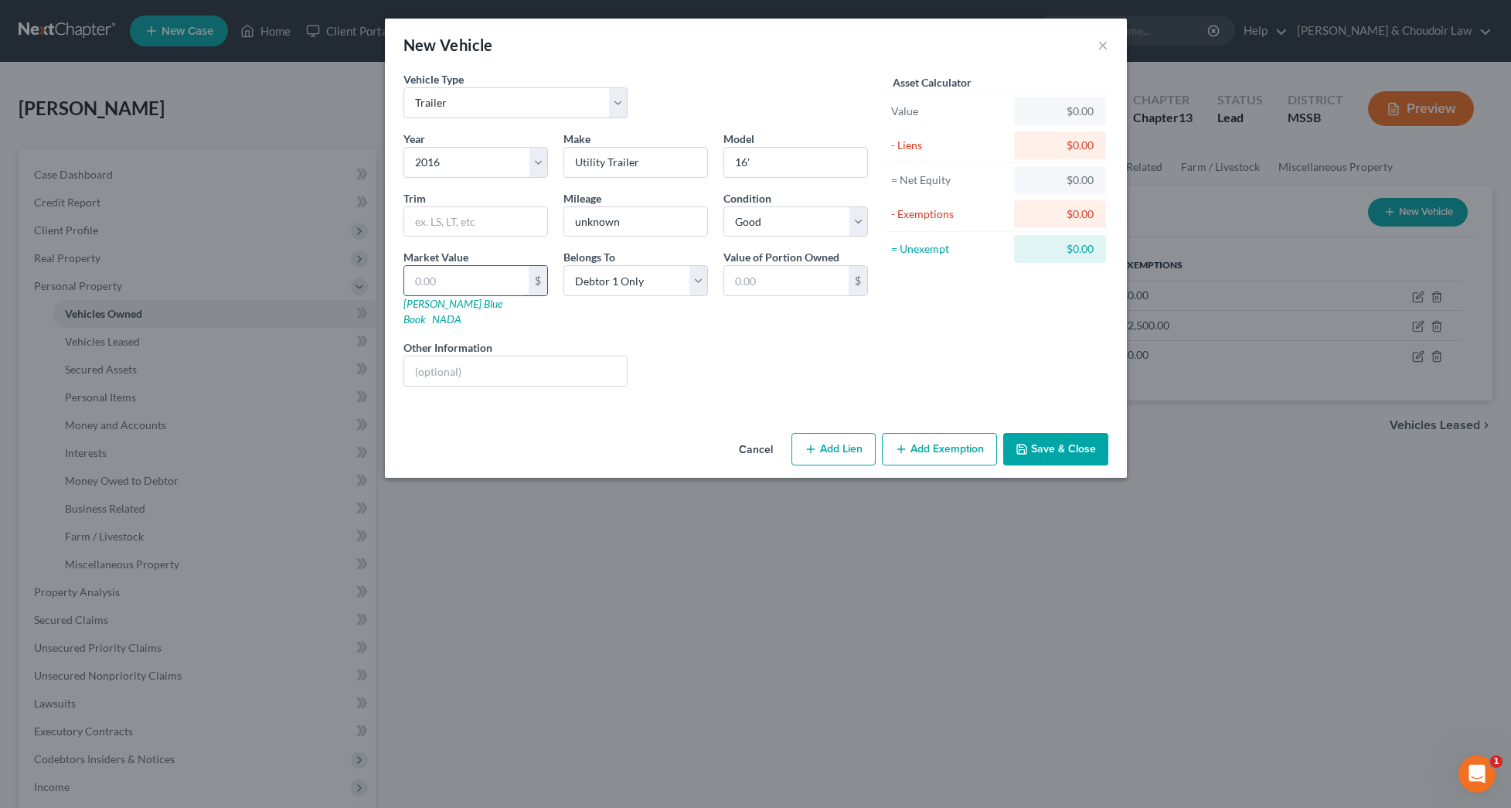
type input "2"
type input "2.00"
type input "20"
type input "20.00"
type input "200"
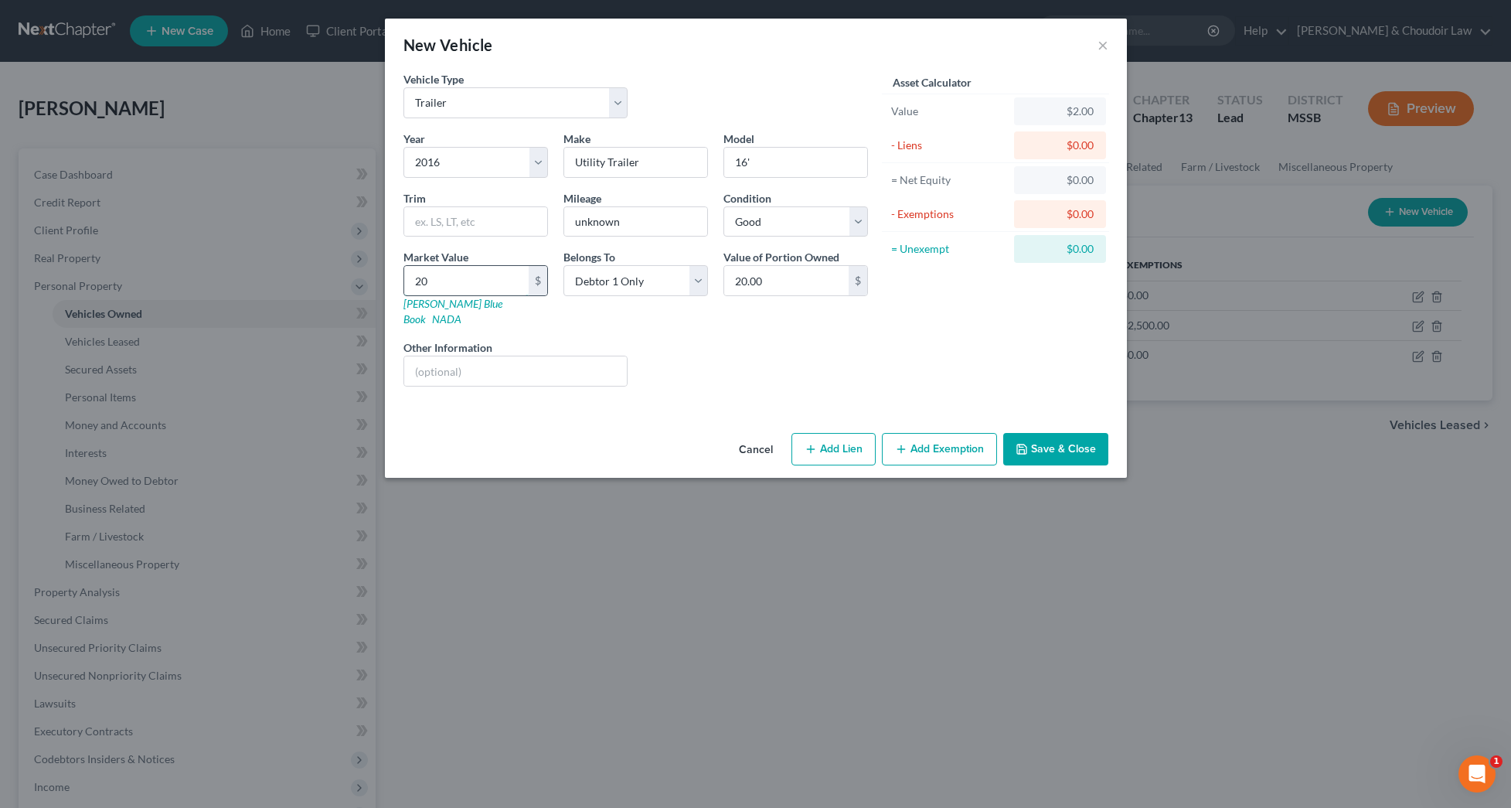
type input "200.00"
type input "2000"
type input "2,000.00"
type input "2,000"
click at [1089, 438] on button "Save & Close" at bounding box center [1055, 449] width 105 height 32
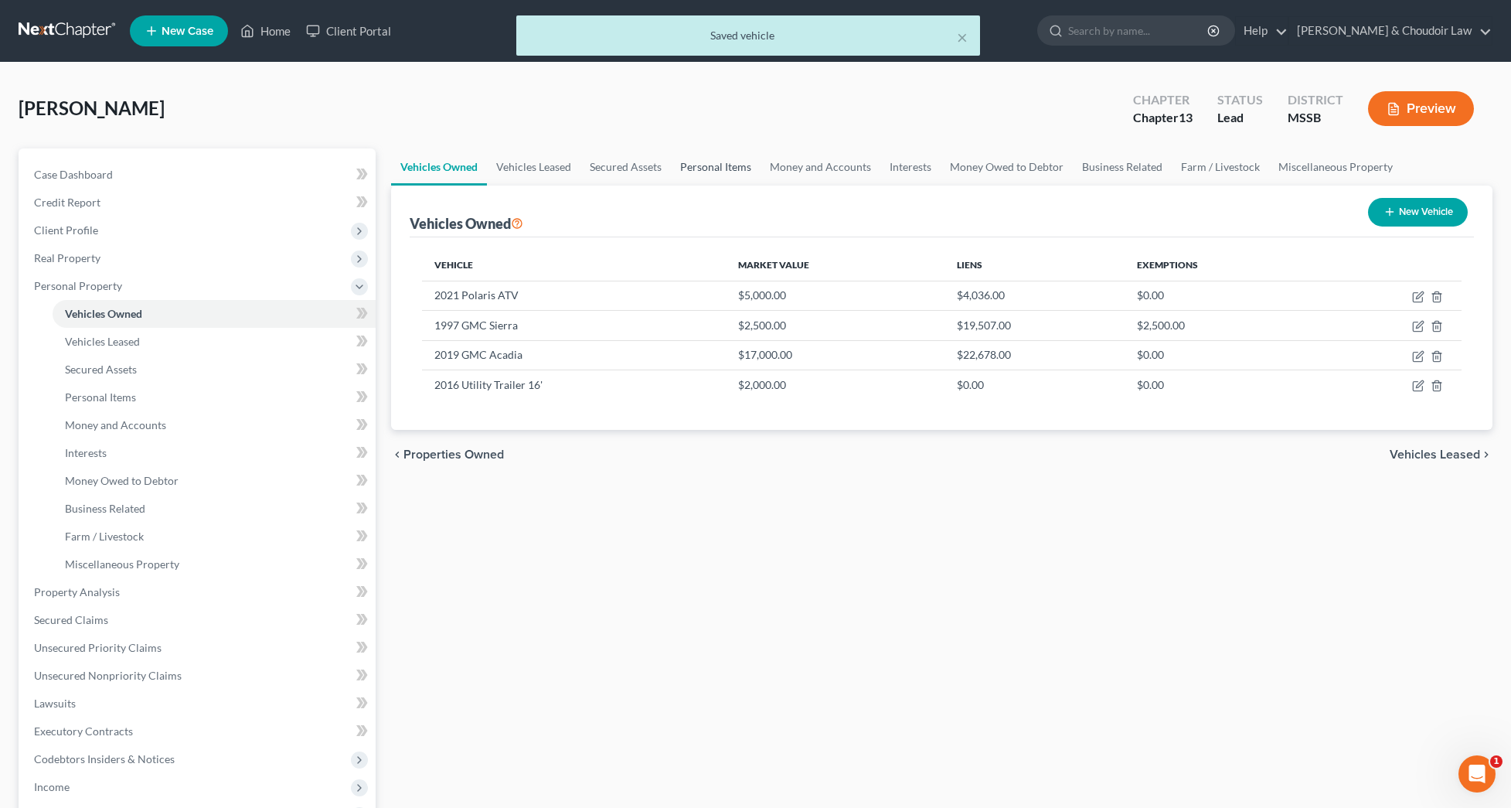
click at [738, 161] on link "Personal Items" at bounding box center [716, 166] width 90 height 37
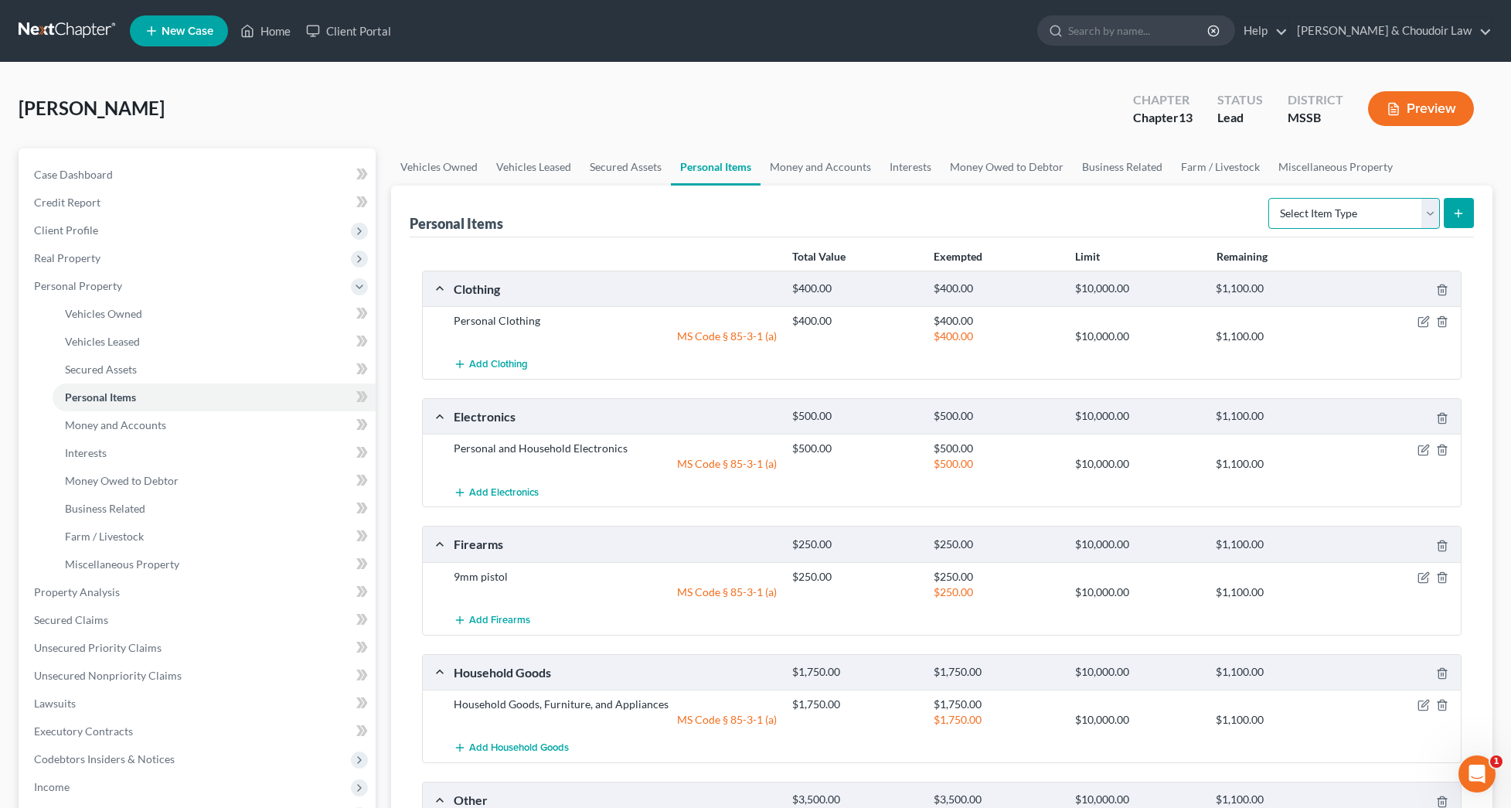
select select "other"
click at [1461, 210] on icon "submit" at bounding box center [1458, 213] width 12 height 12
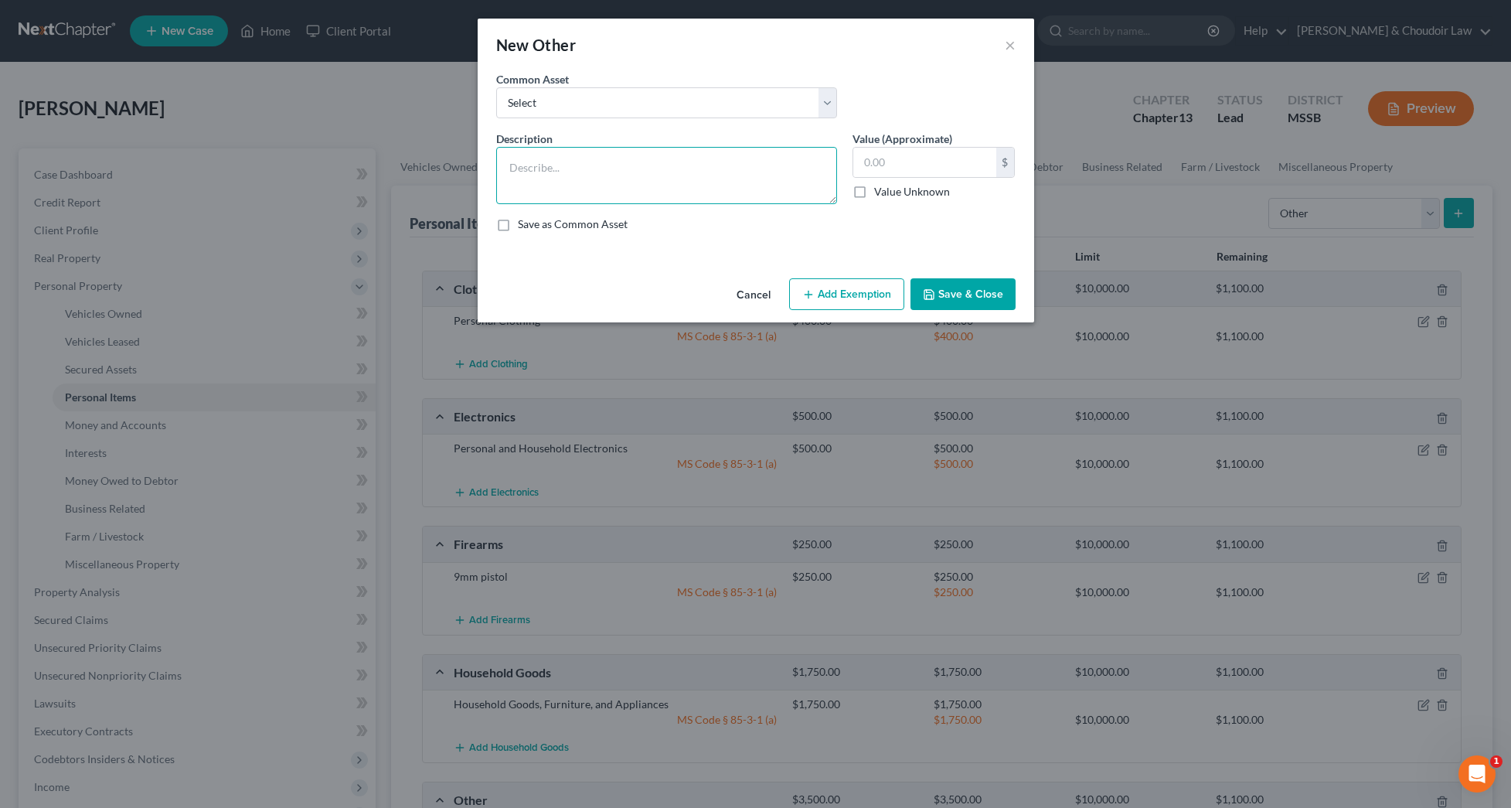
click at [634, 155] on textarea at bounding box center [666, 175] width 341 height 57
type textarea "Storage Building"
type input "2,000"
click at [942, 291] on button "Save & Close" at bounding box center [962, 294] width 105 height 32
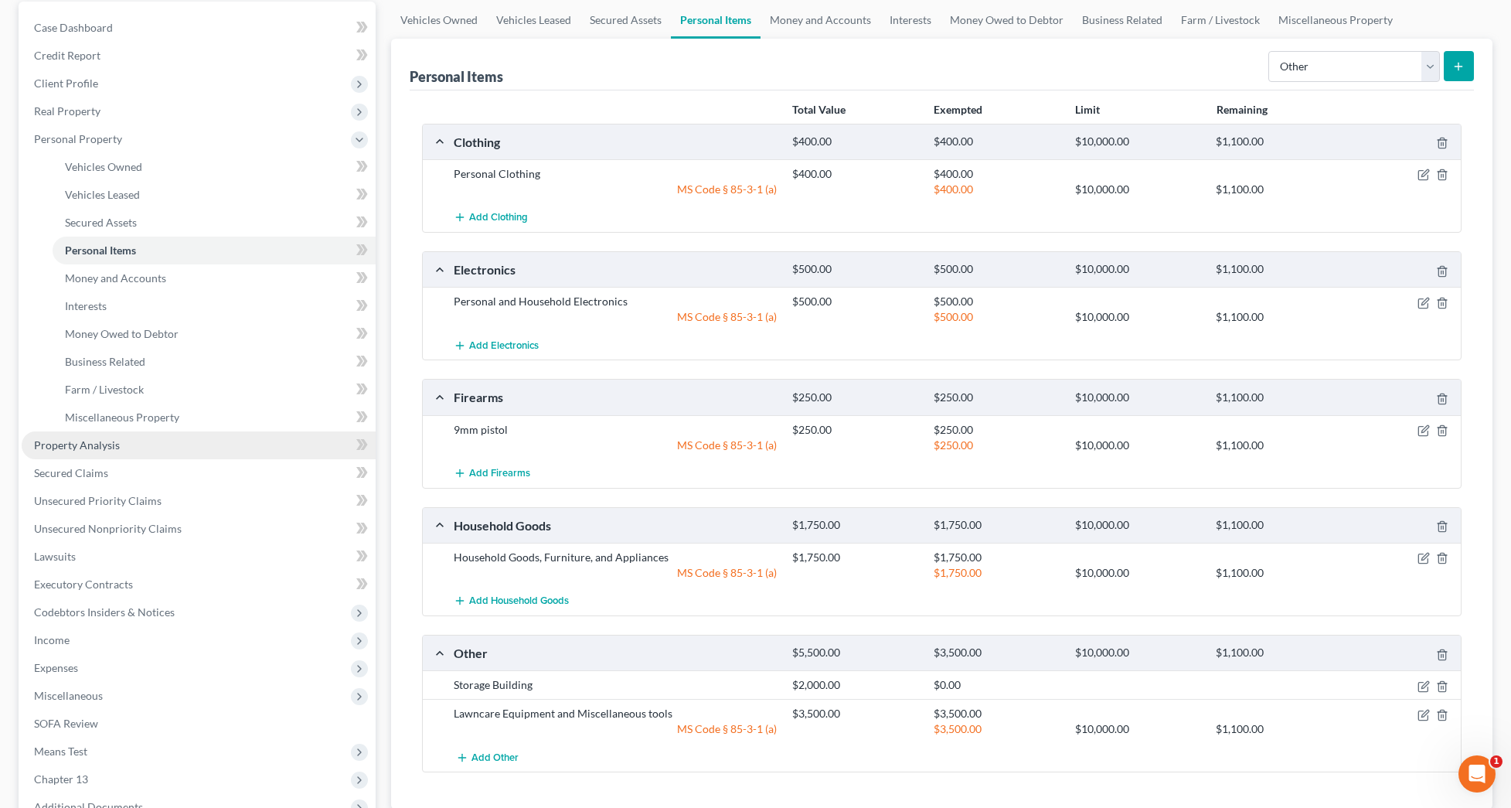
scroll to position [147, 1]
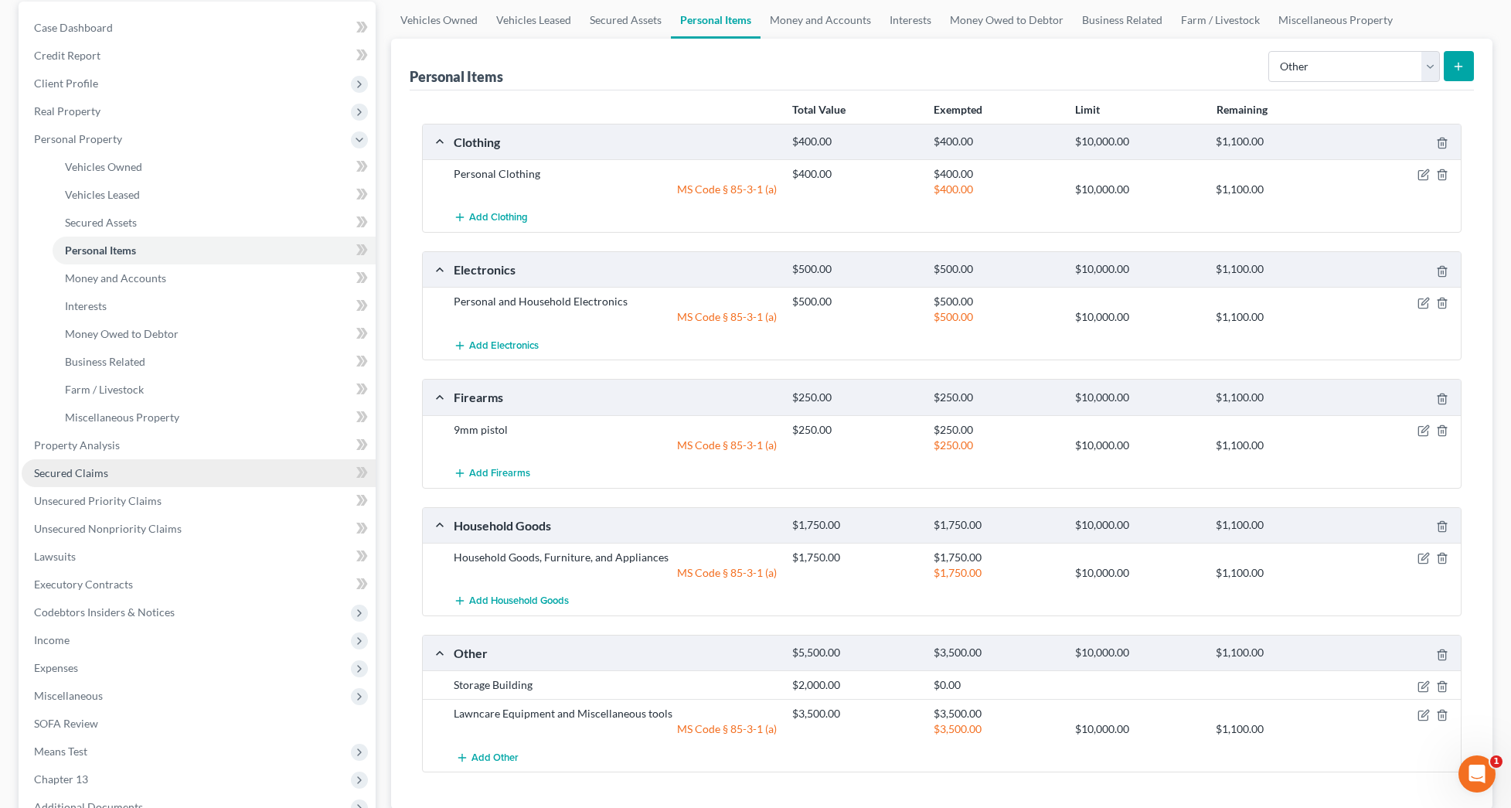
click at [113, 474] on link "Secured Claims" at bounding box center [199, 473] width 354 height 28
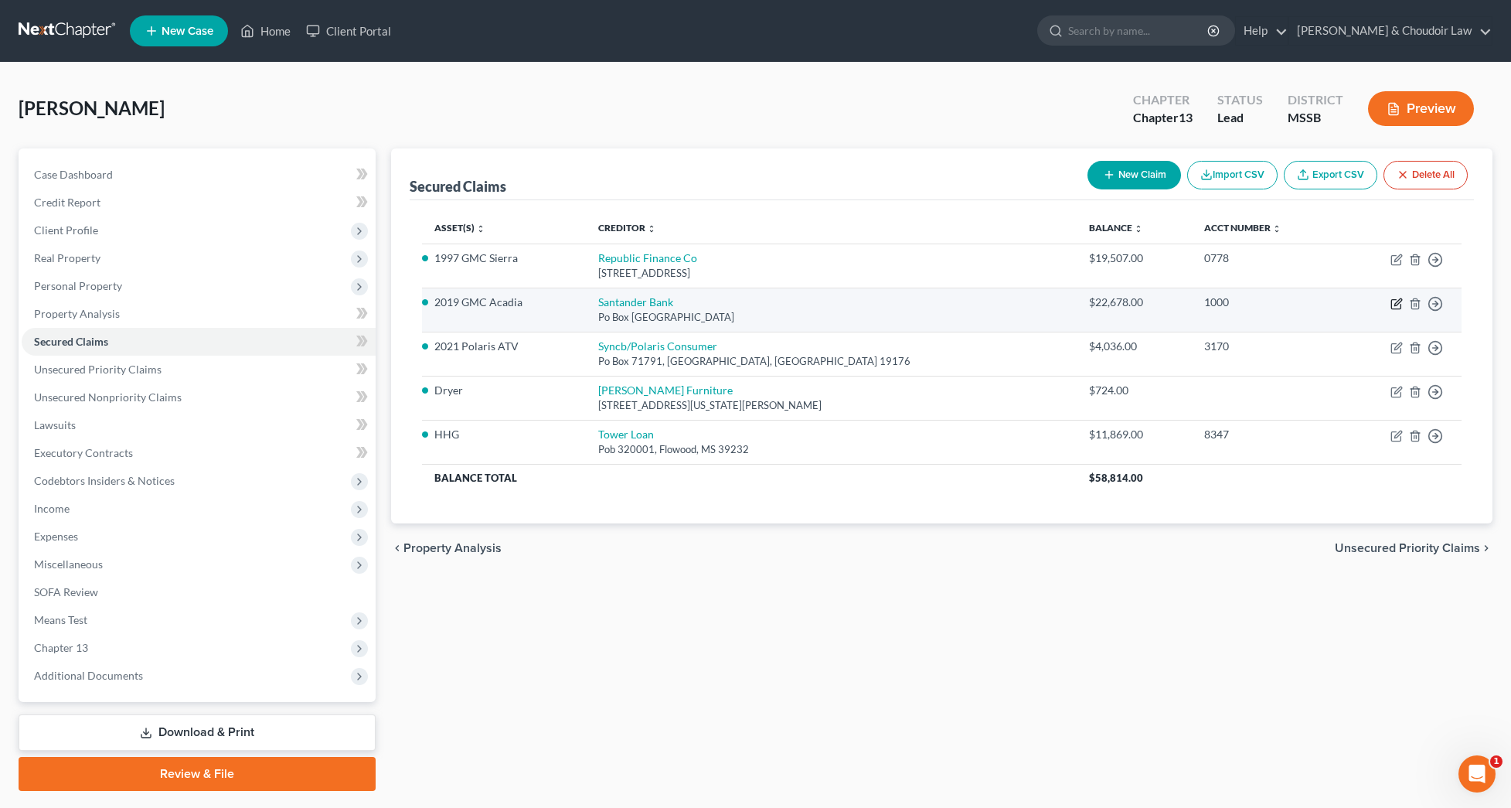
click at [1395, 305] on icon "button" at bounding box center [1397, 301] width 7 height 7
select select "45"
select select "0"
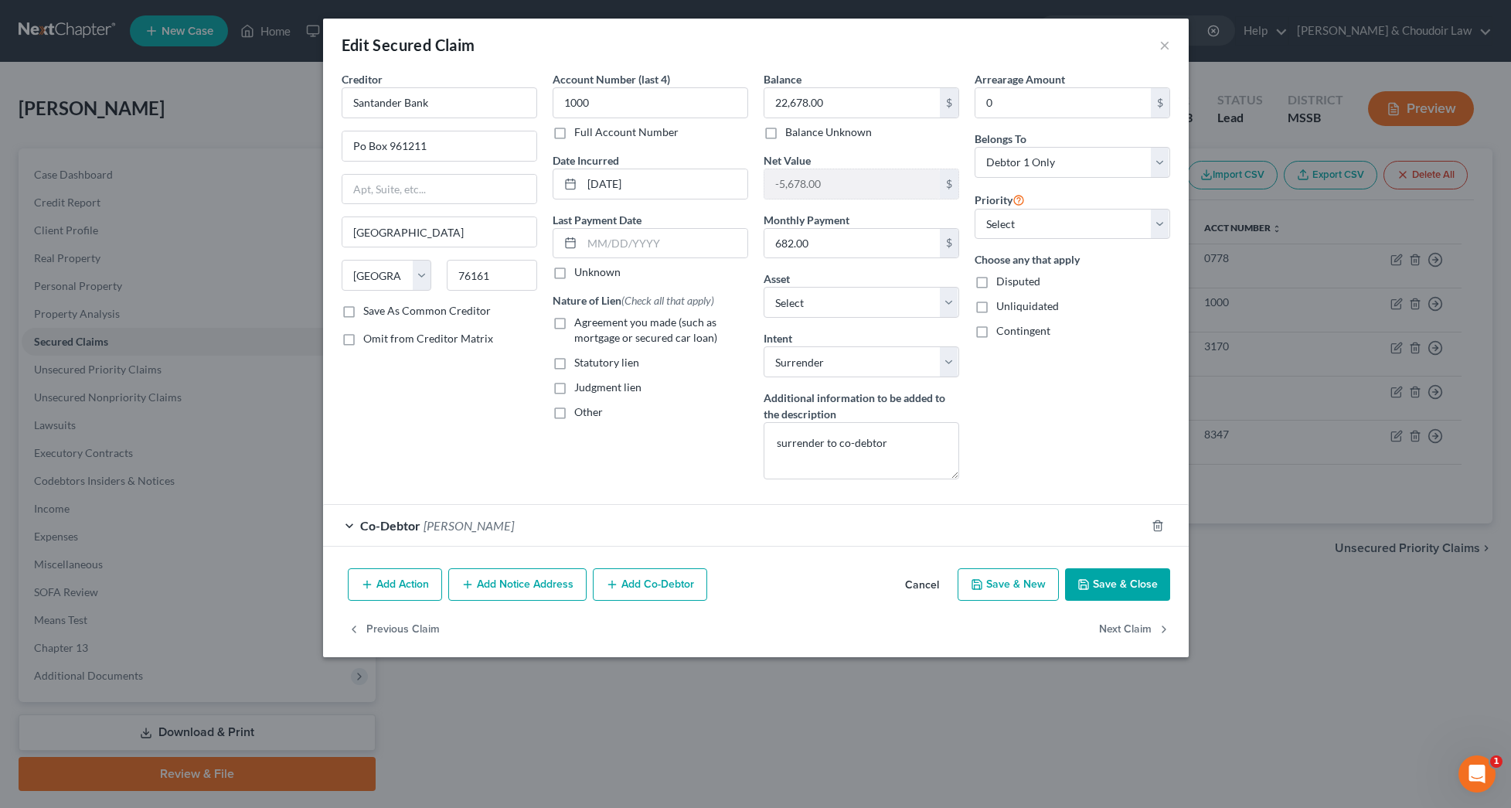
click at [503, 525] on div "Co-Debtor [PERSON_NAME]" at bounding box center [734, 525] width 822 height 41
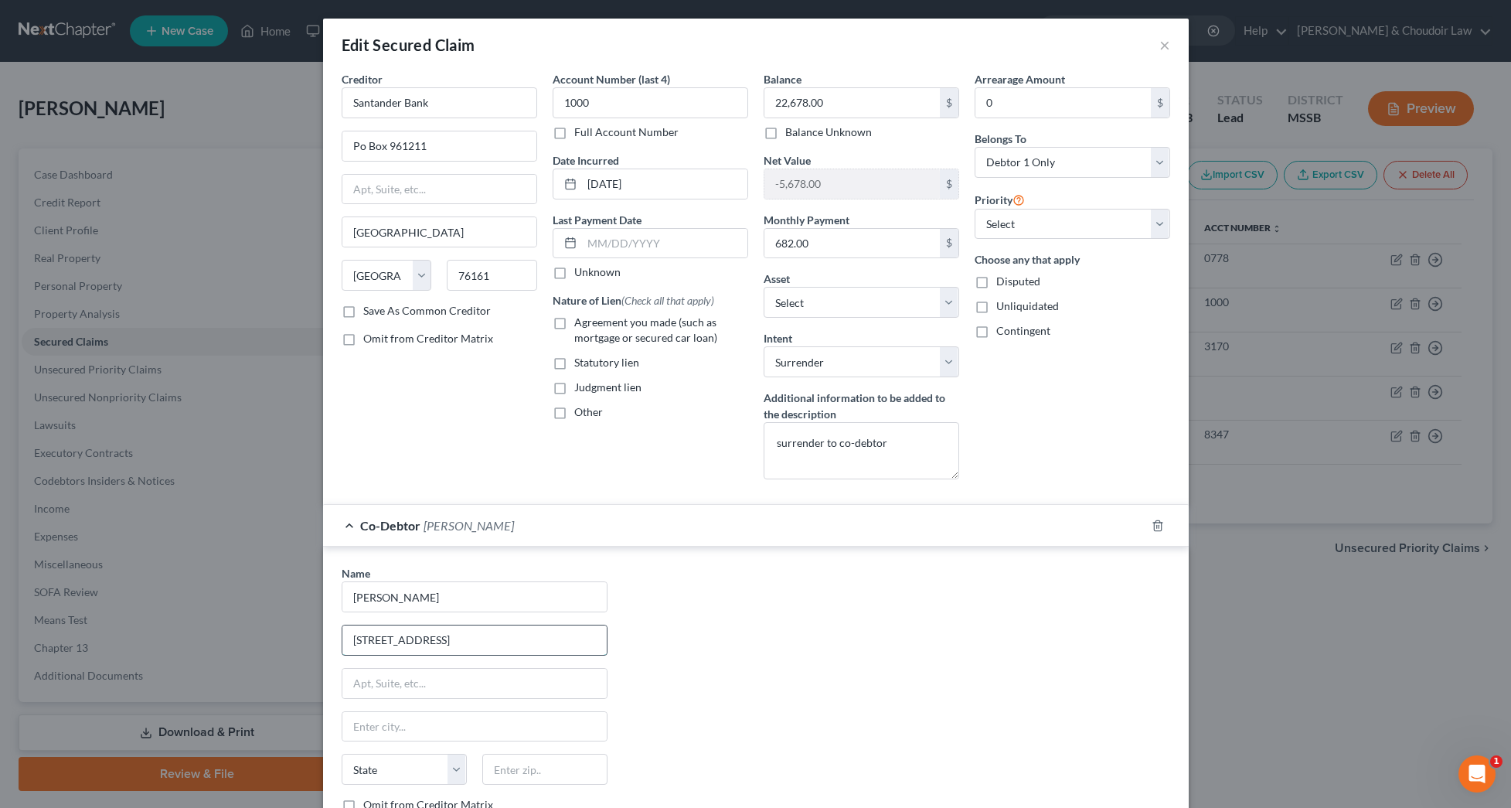
type input "[STREET_ADDRESS]"
type input "Summit"
select select "25"
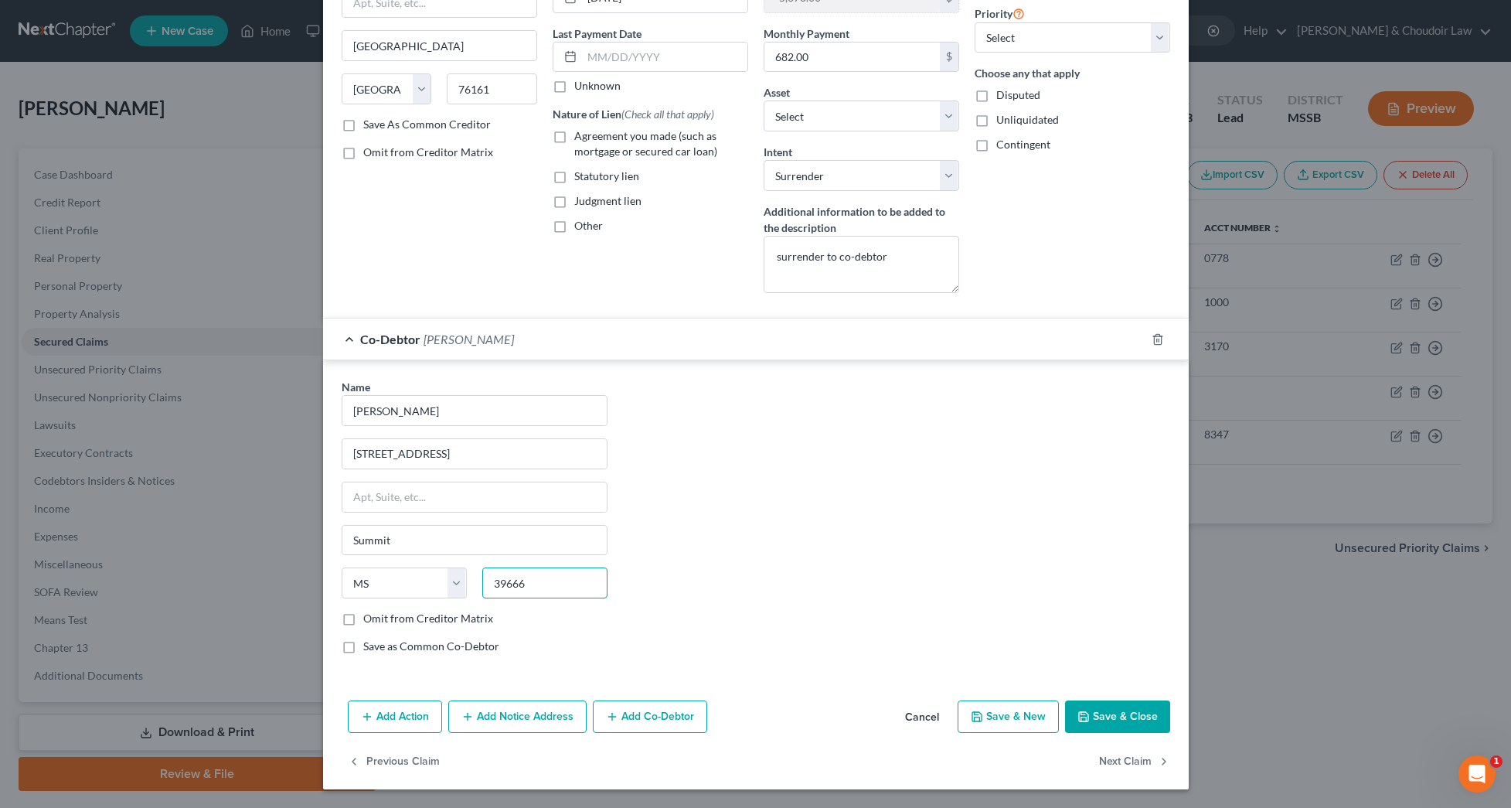
scroll to position [186, 0]
type input "39666"
click at [1139, 706] on button "Save & Close" at bounding box center [1117, 716] width 105 height 32
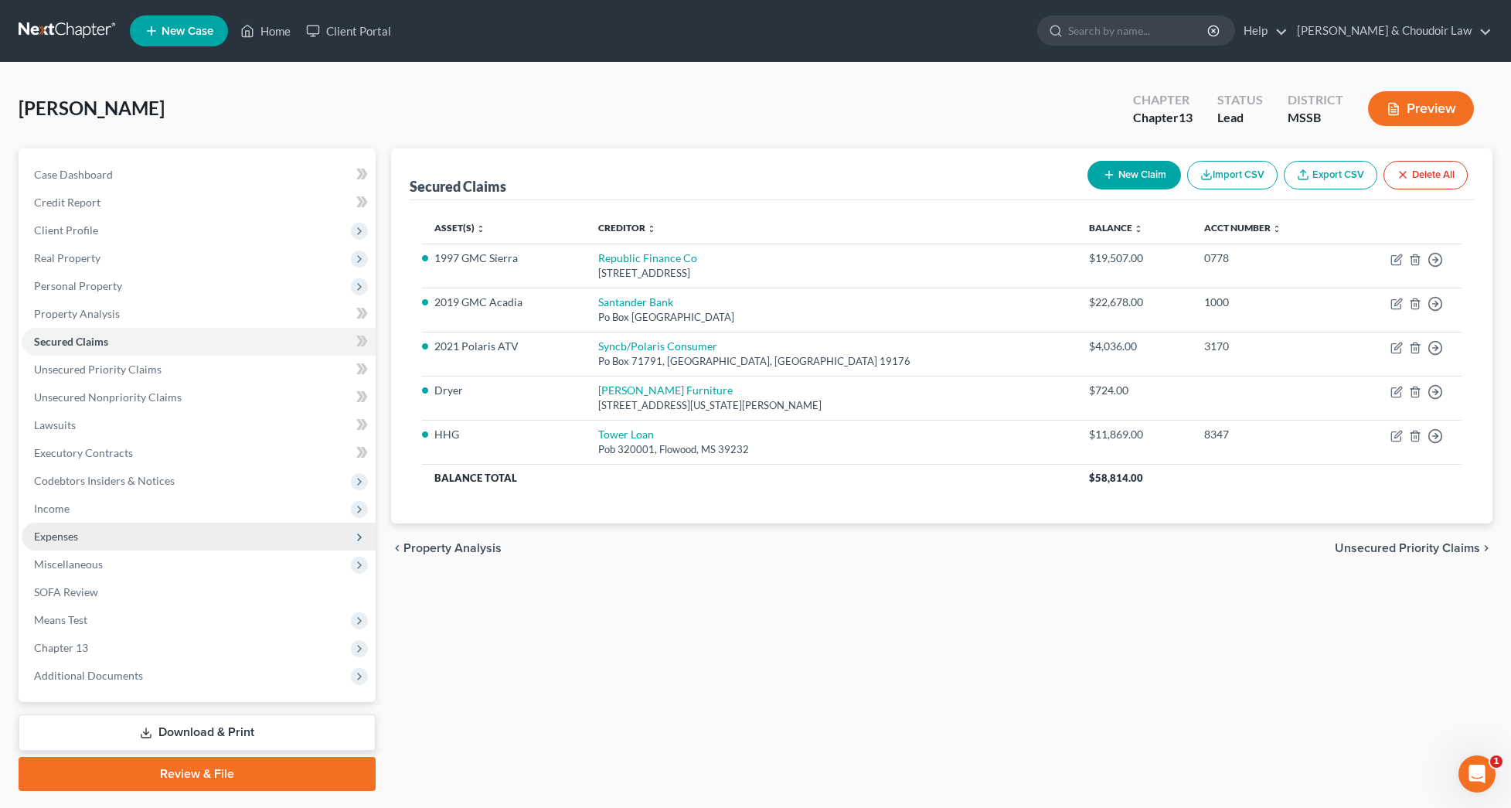
click at [73, 536] on span "Expenses" at bounding box center [56, 535] width 44 height 13
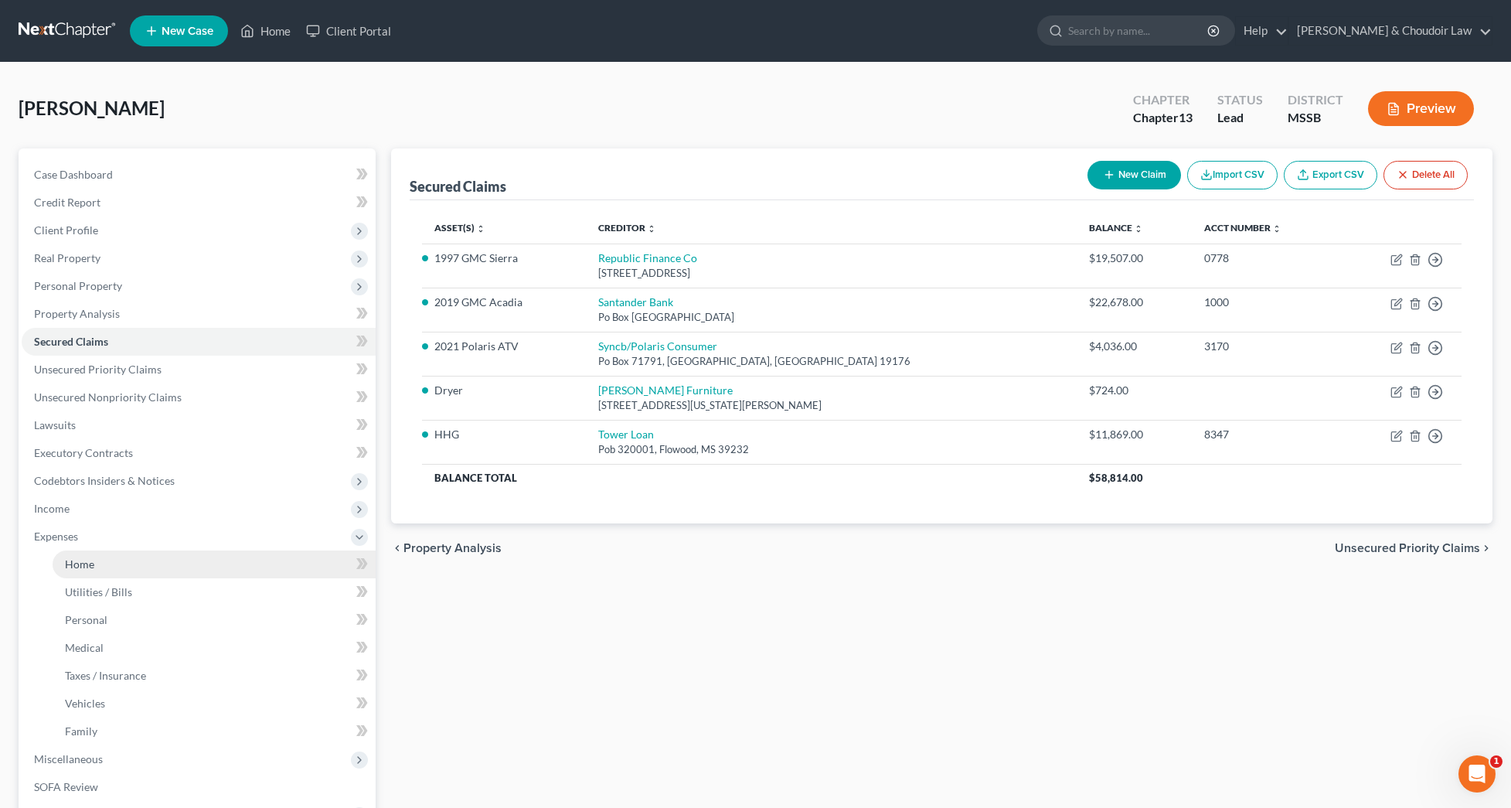
click at [87, 563] on span "Home" at bounding box center [79, 563] width 29 height 13
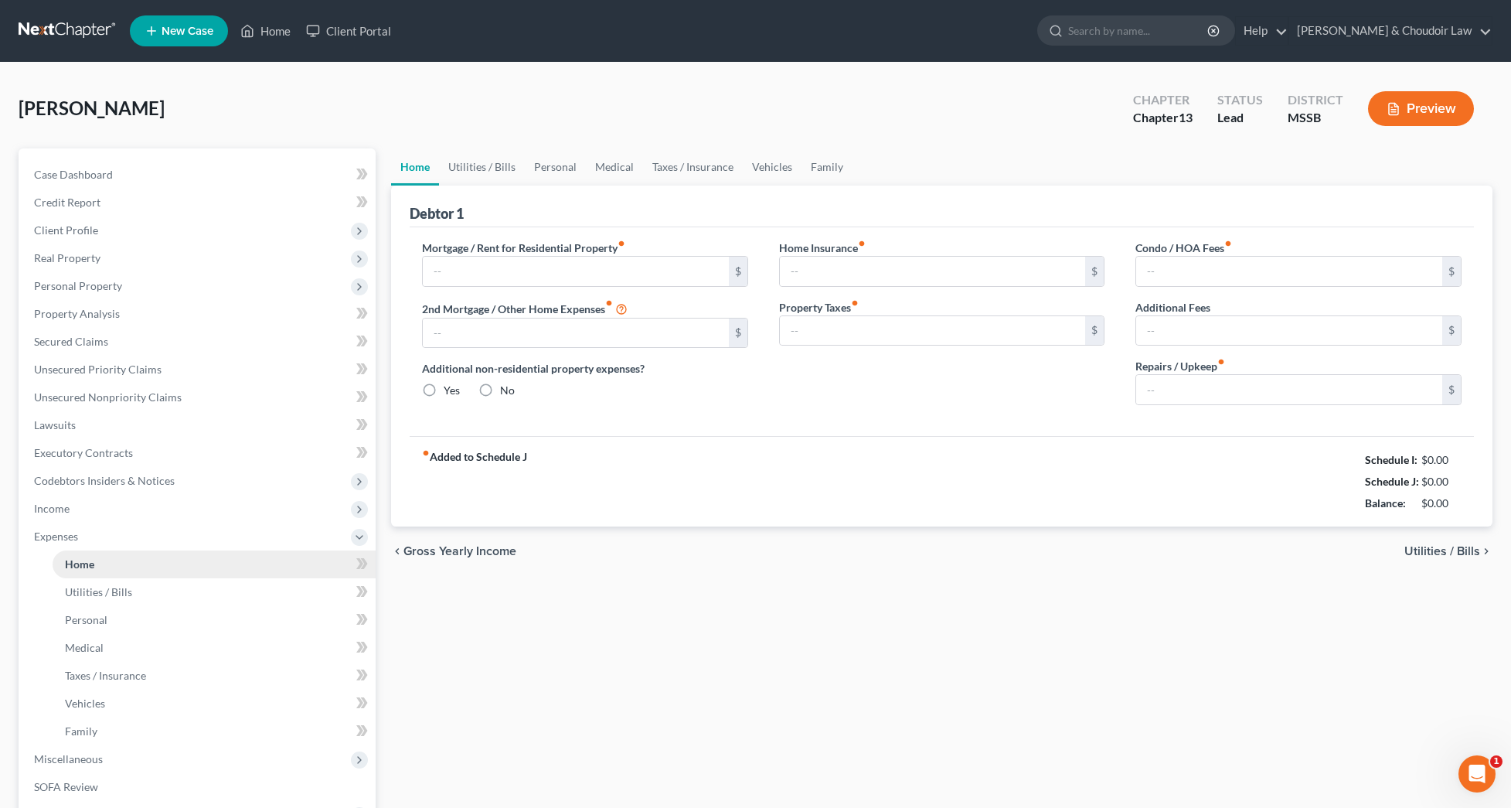
type input "600.00"
type input "0.00"
radio input "true"
type input "35.68"
type input "0.00"
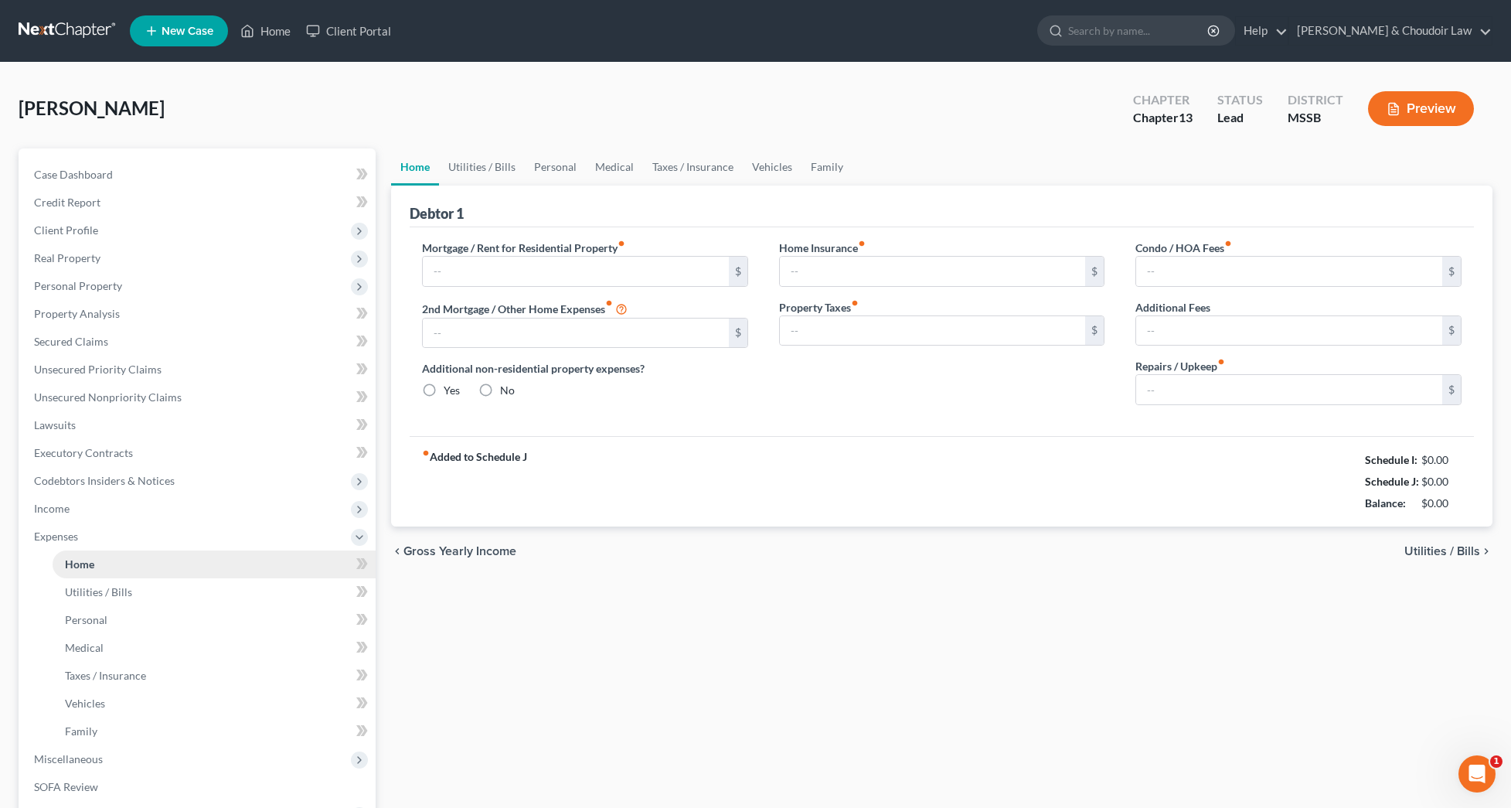
type input "0.00"
click at [491, 167] on link "Utilities / Bills" at bounding box center [482, 166] width 86 height 37
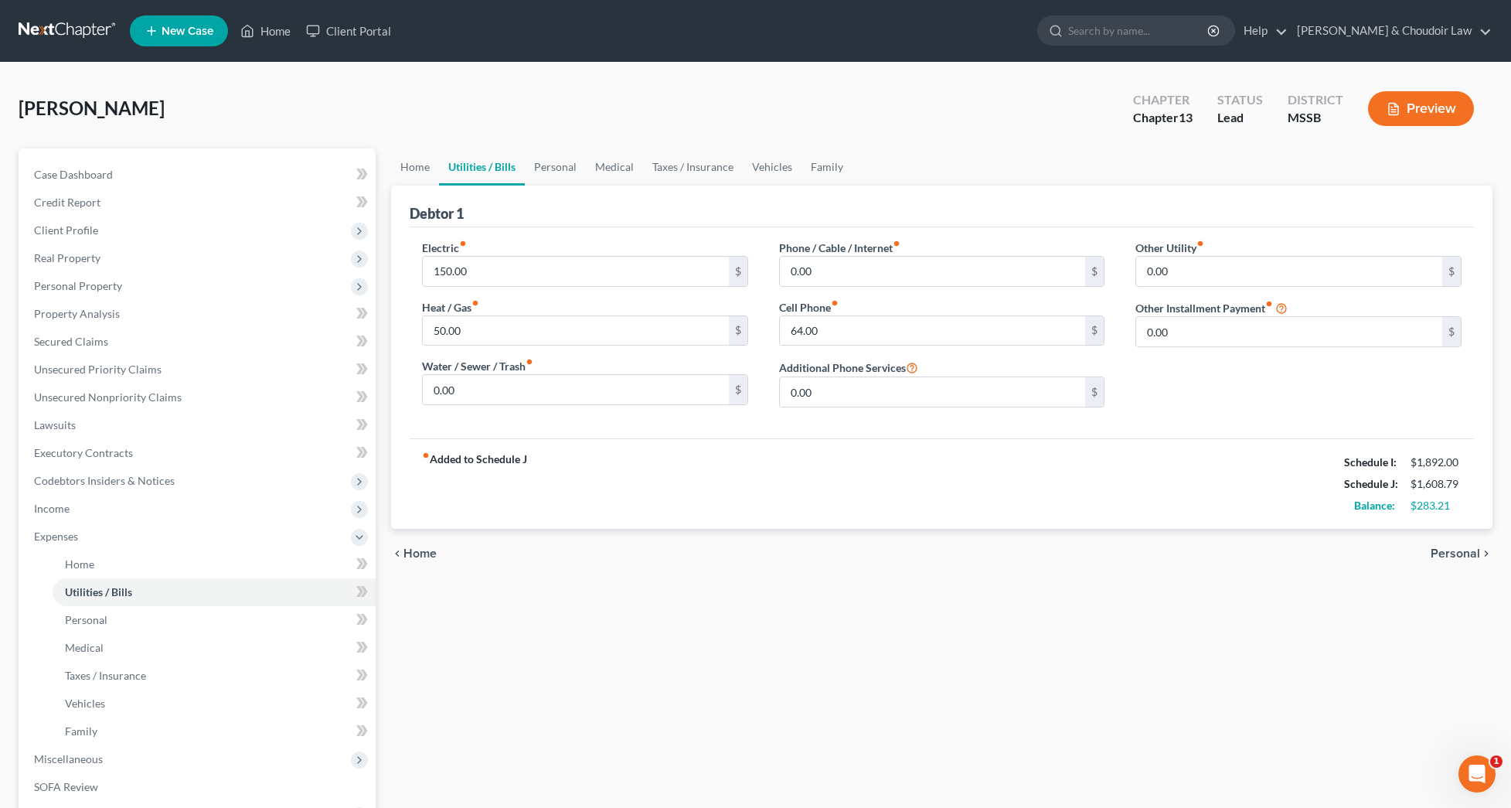
scroll to position [0, 1]
click at [553, 168] on link "Personal" at bounding box center [555, 166] width 61 height 37
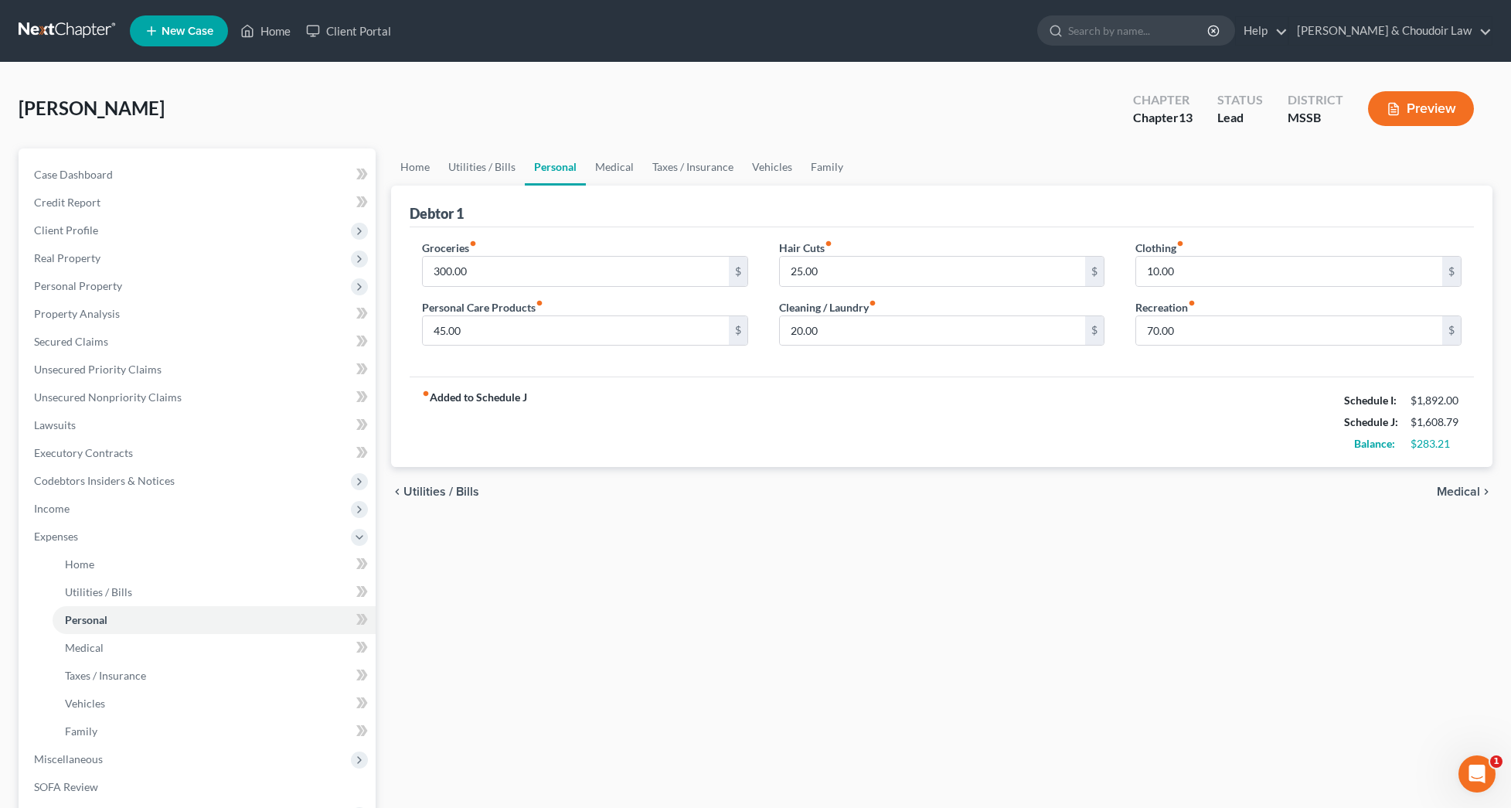
scroll to position [0, 1]
click at [609, 168] on link "Medical" at bounding box center [614, 166] width 57 height 37
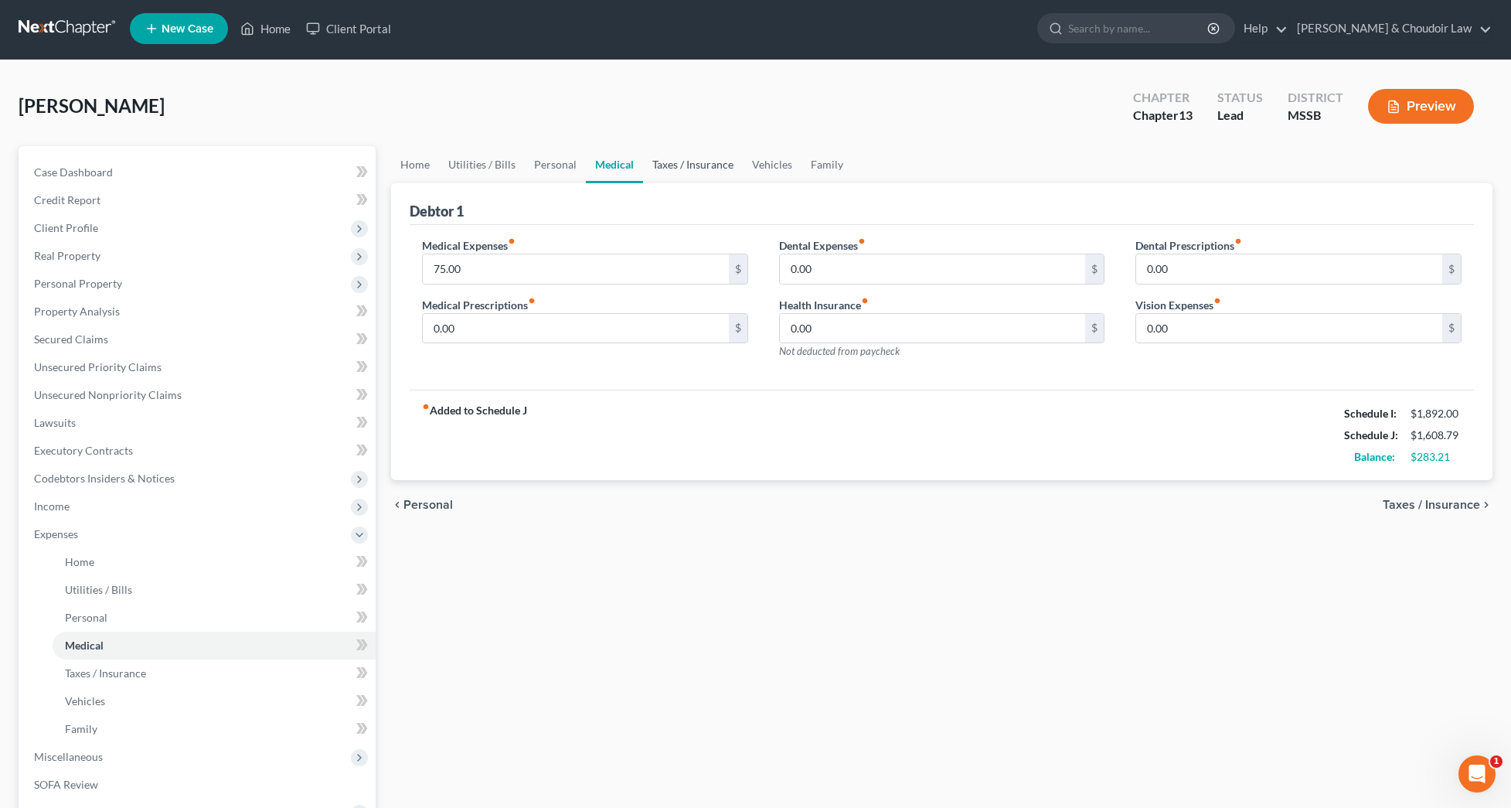
click at [689, 166] on link "Taxes / Insurance" at bounding box center [693, 164] width 100 height 37
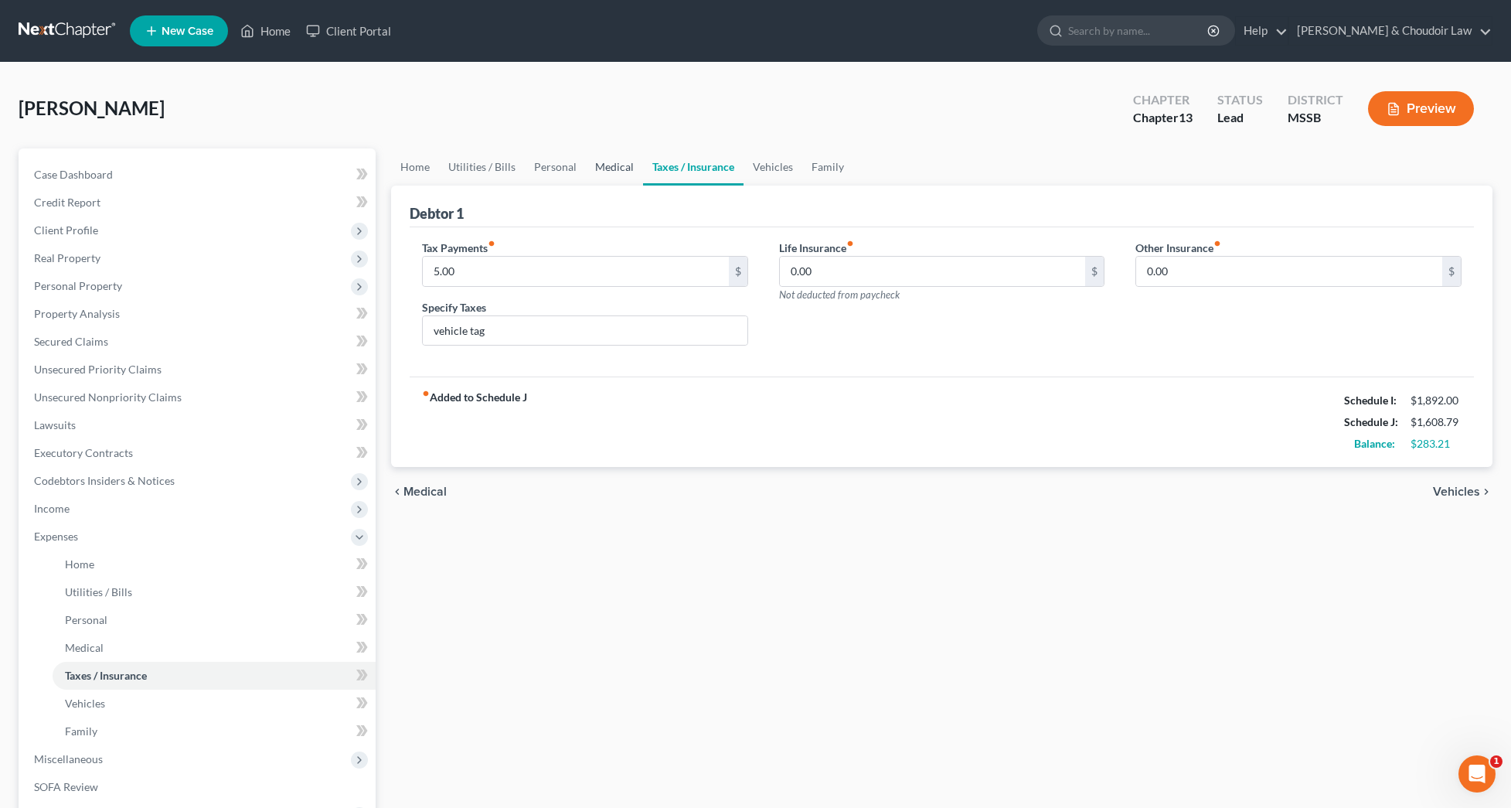
click at [596, 166] on link "Medical" at bounding box center [614, 166] width 57 height 37
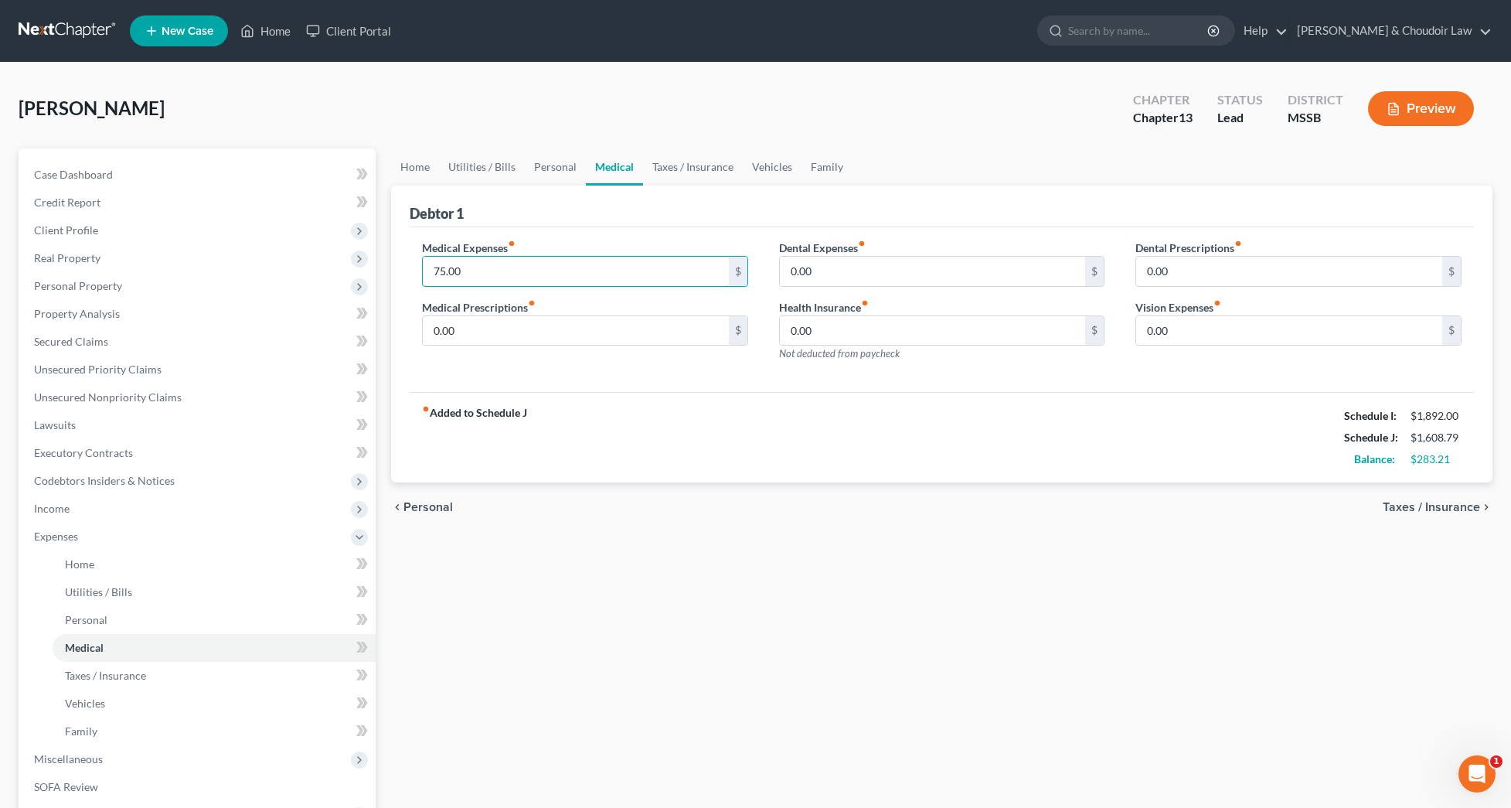
drag, startPoint x: 502, startPoint y: 261, endPoint x: 417, endPoint y: 267, distance: 86.0
click at [417, 267] on div "Medical Expenses fiber_manual_record 75.00 $ Medical Prescriptions fiber_manual…" at bounding box center [584, 307] width 357 height 134
drag, startPoint x: 491, startPoint y: 274, endPoint x: 395, endPoint y: 269, distance: 95.9
click at [395, 269] on div "Debtor 1 Medical Expenses fiber_manual_record 75.00 $ Medical Prescriptions fib…" at bounding box center [941, 334] width 1101 height 298
type input "45"
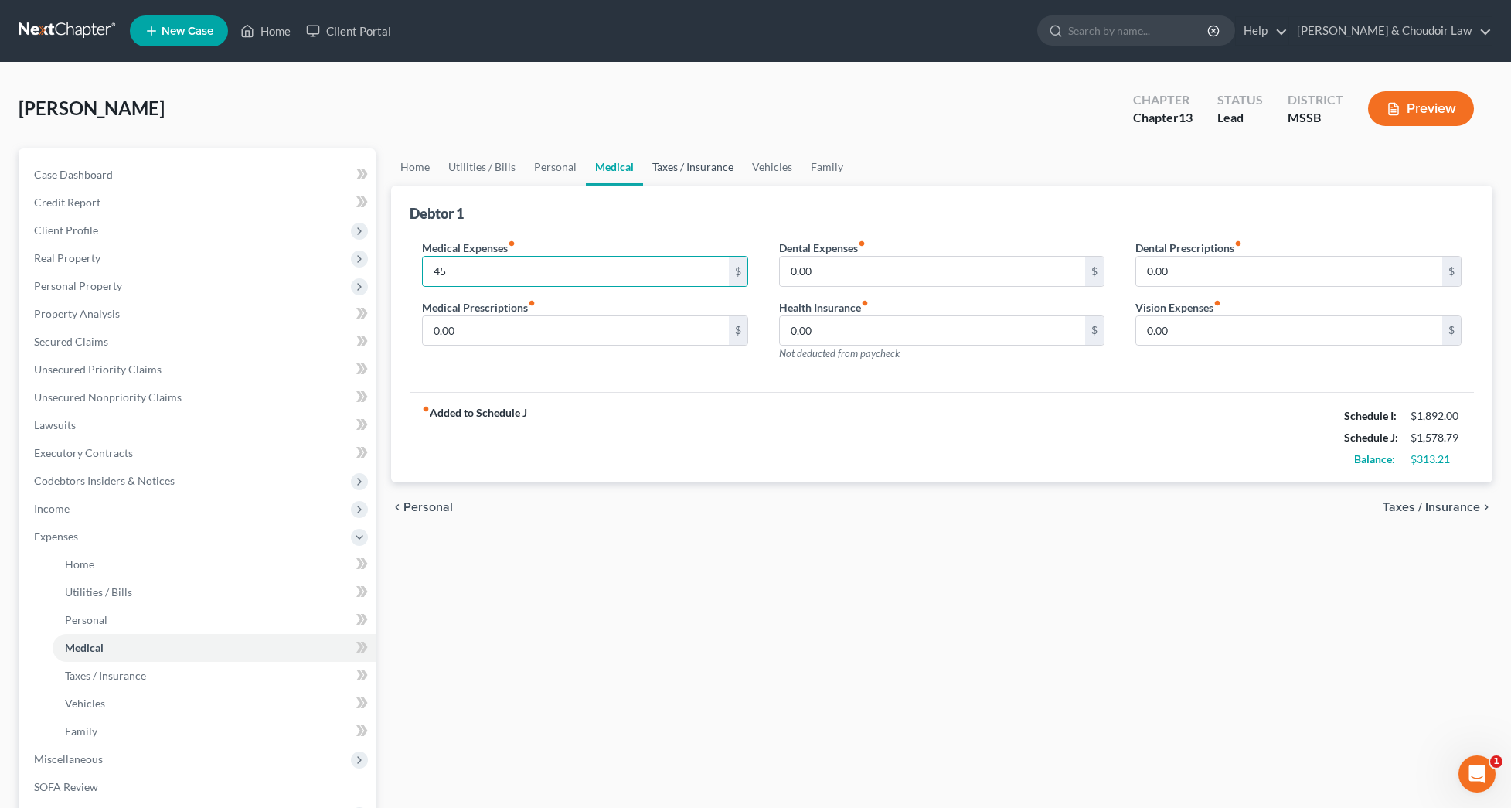
click at [695, 172] on link "Taxes / Insurance" at bounding box center [693, 166] width 100 height 37
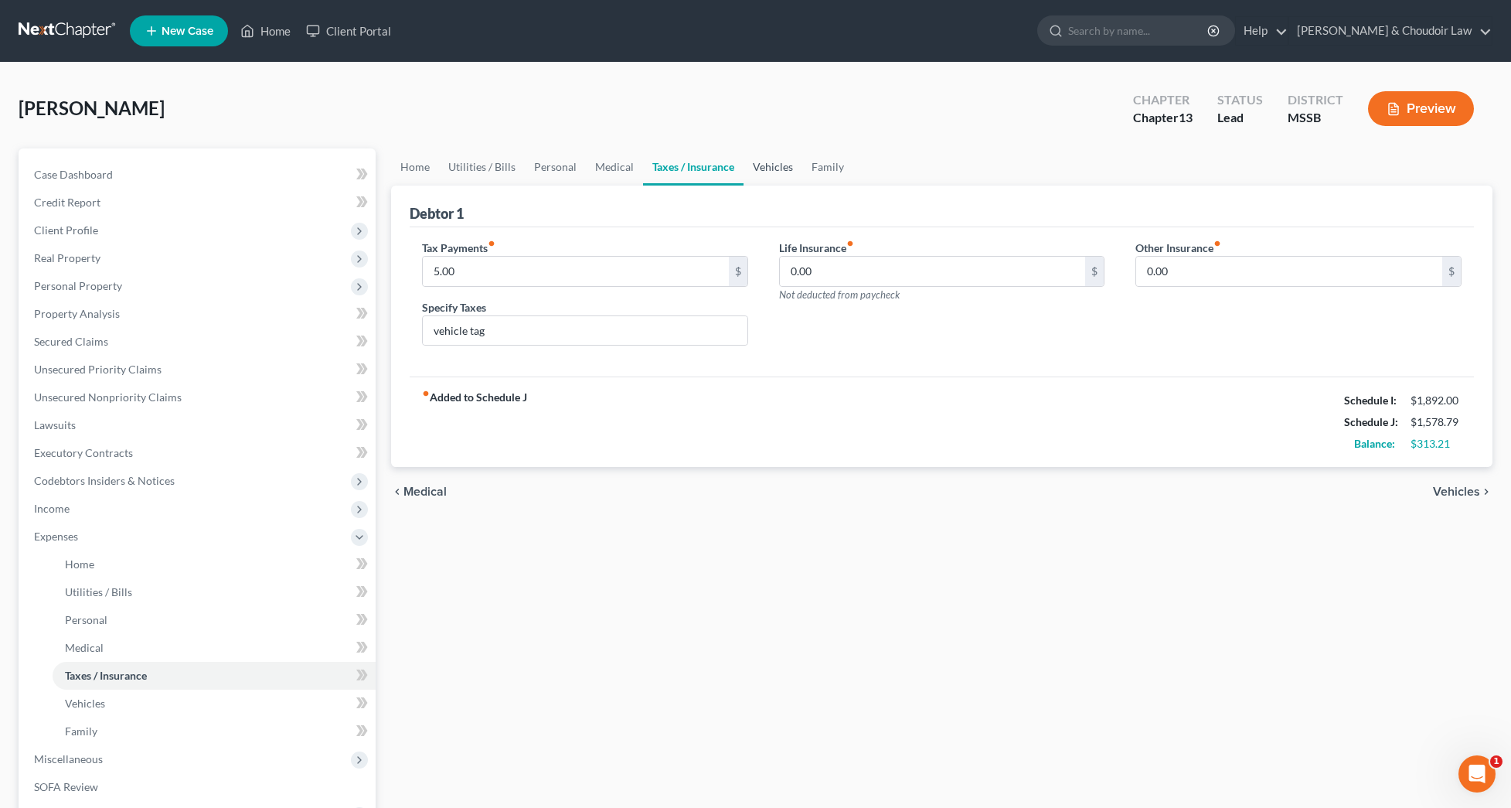
click at [768, 174] on link "Vehicles" at bounding box center [772, 166] width 59 height 37
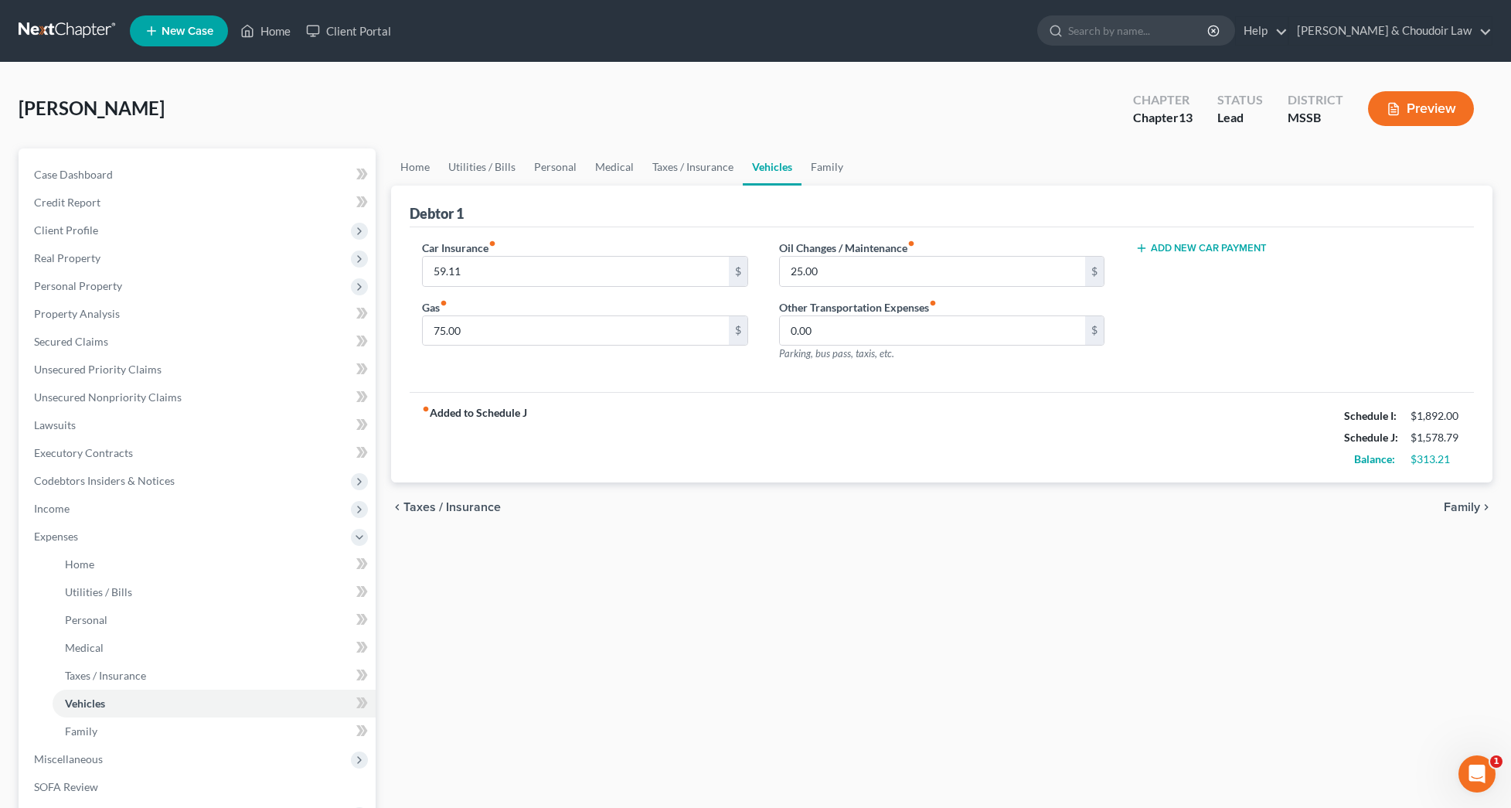
scroll to position [2, 0]
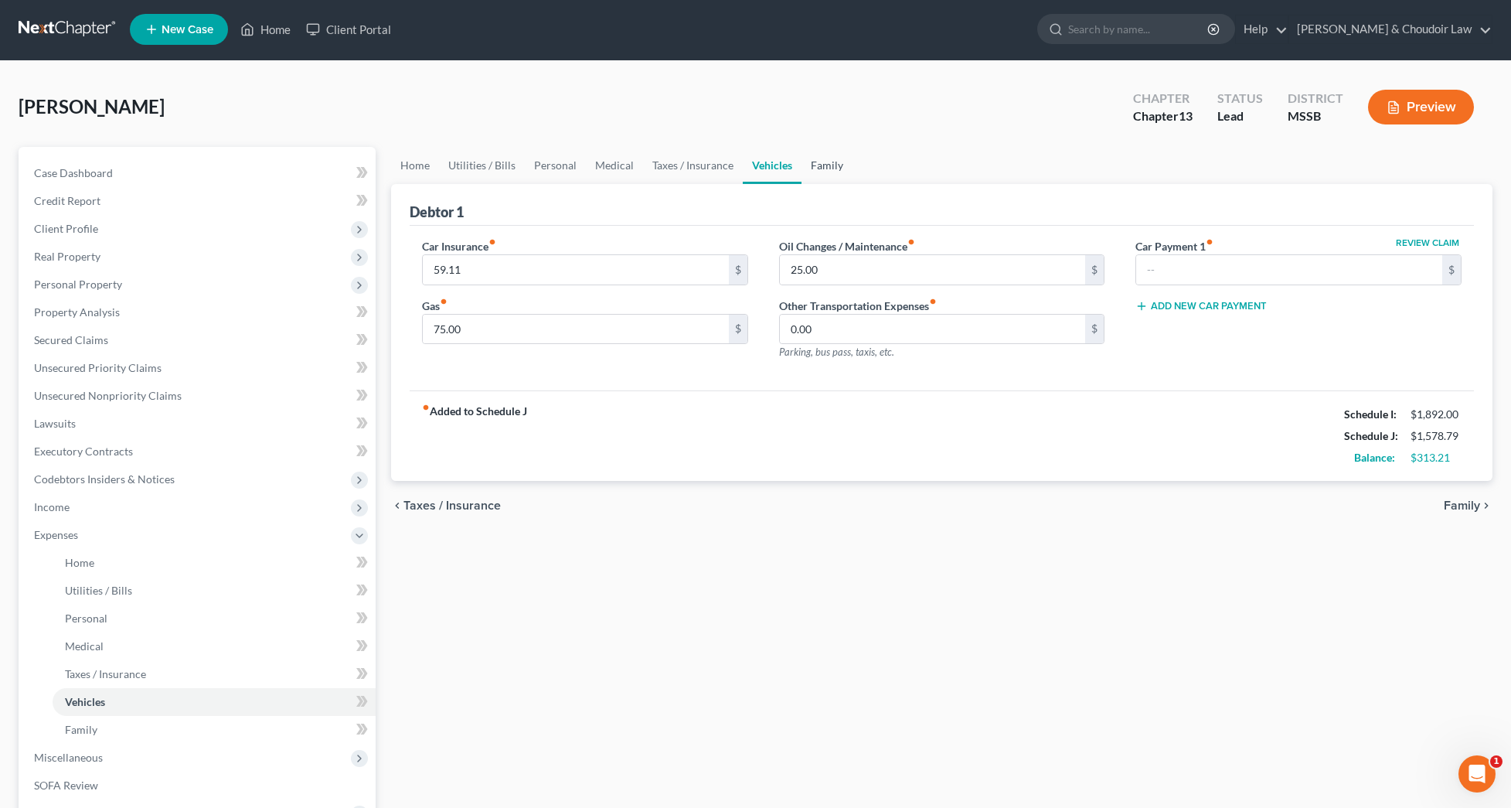
click at [828, 171] on link "Family" at bounding box center [826, 165] width 51 height 37
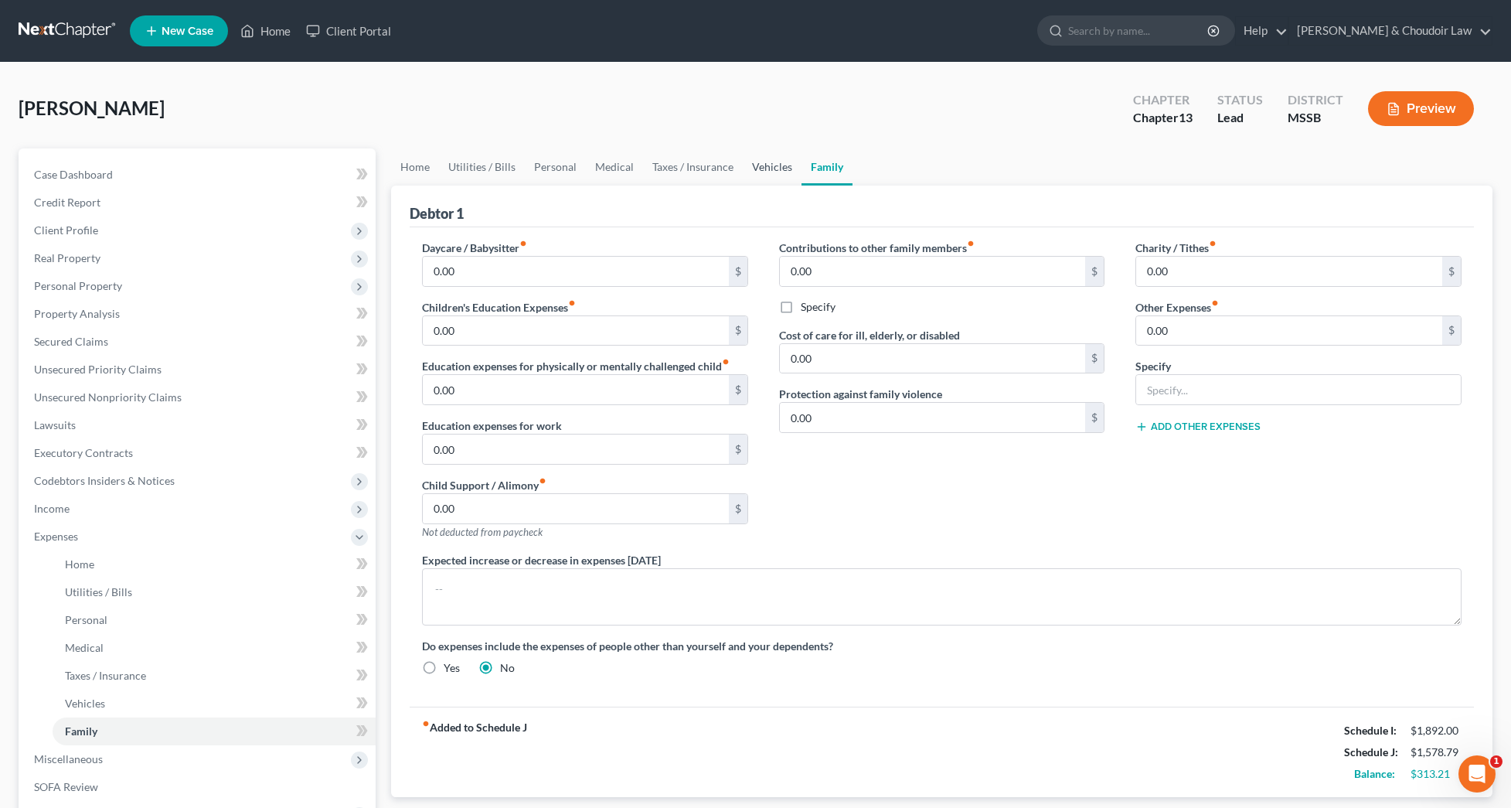
click at [765, 171] on link "Vehicles" at bounding box center [772, 166] width 59 height 37
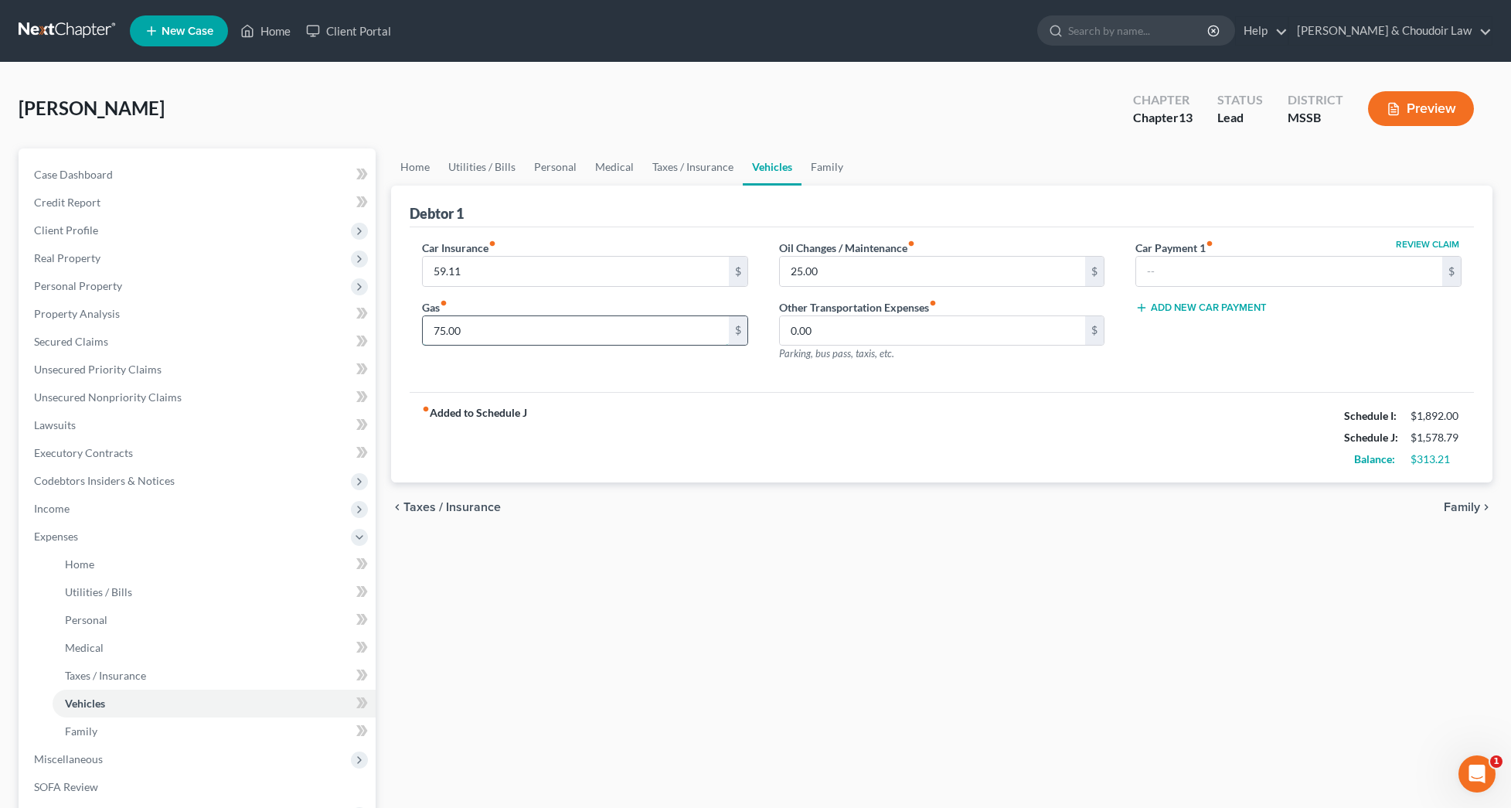
scroll to position [0, 1]
drag, startPoint x: 464, startPoint y: 334, endPoint x: 400, endPoint y: 334, distance: 63.4
click at [400, 334] on div "Debtor 1 Car Insurance fiber_manual_record 59.11 $ Gas fiber_manual_record 75.0…" at bounding box center [941, 334] width 1101 height 298
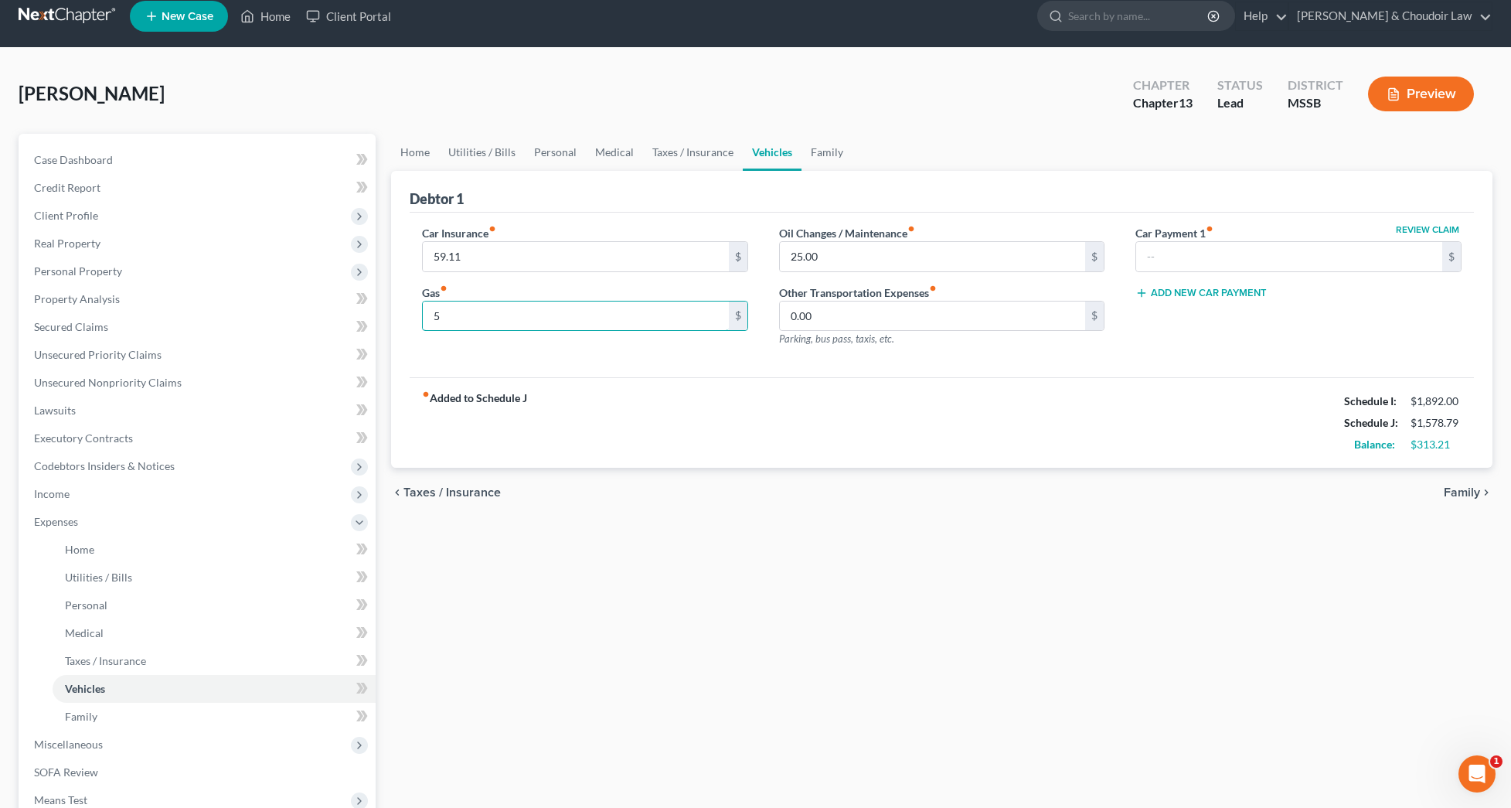
scroll to position [22, 0]
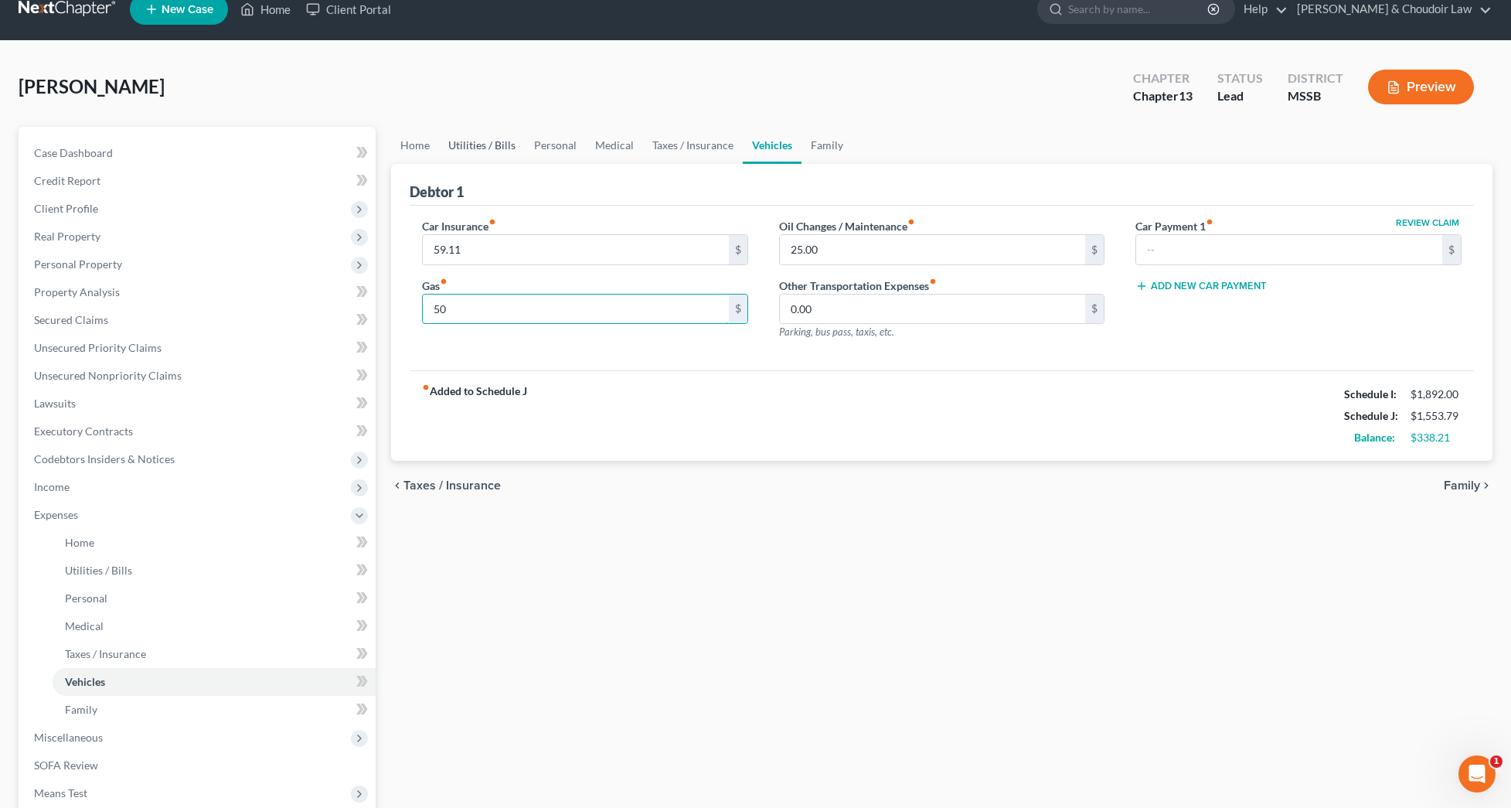
type input "50"
click at [502, 147] on link "Utilities / Bills" at bounding box center [482, 145] width 86 height 37
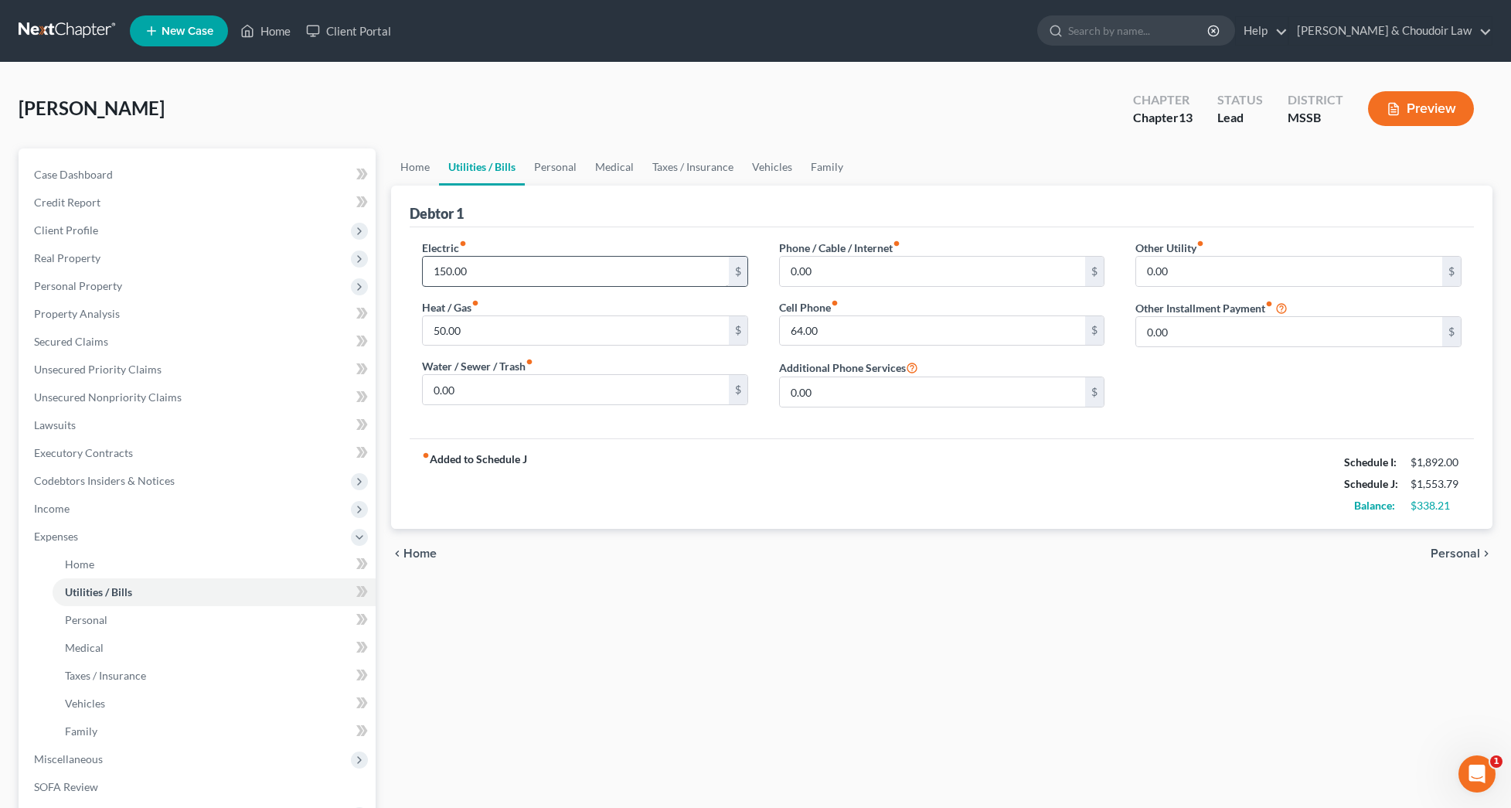
scroll to position [2, 1]
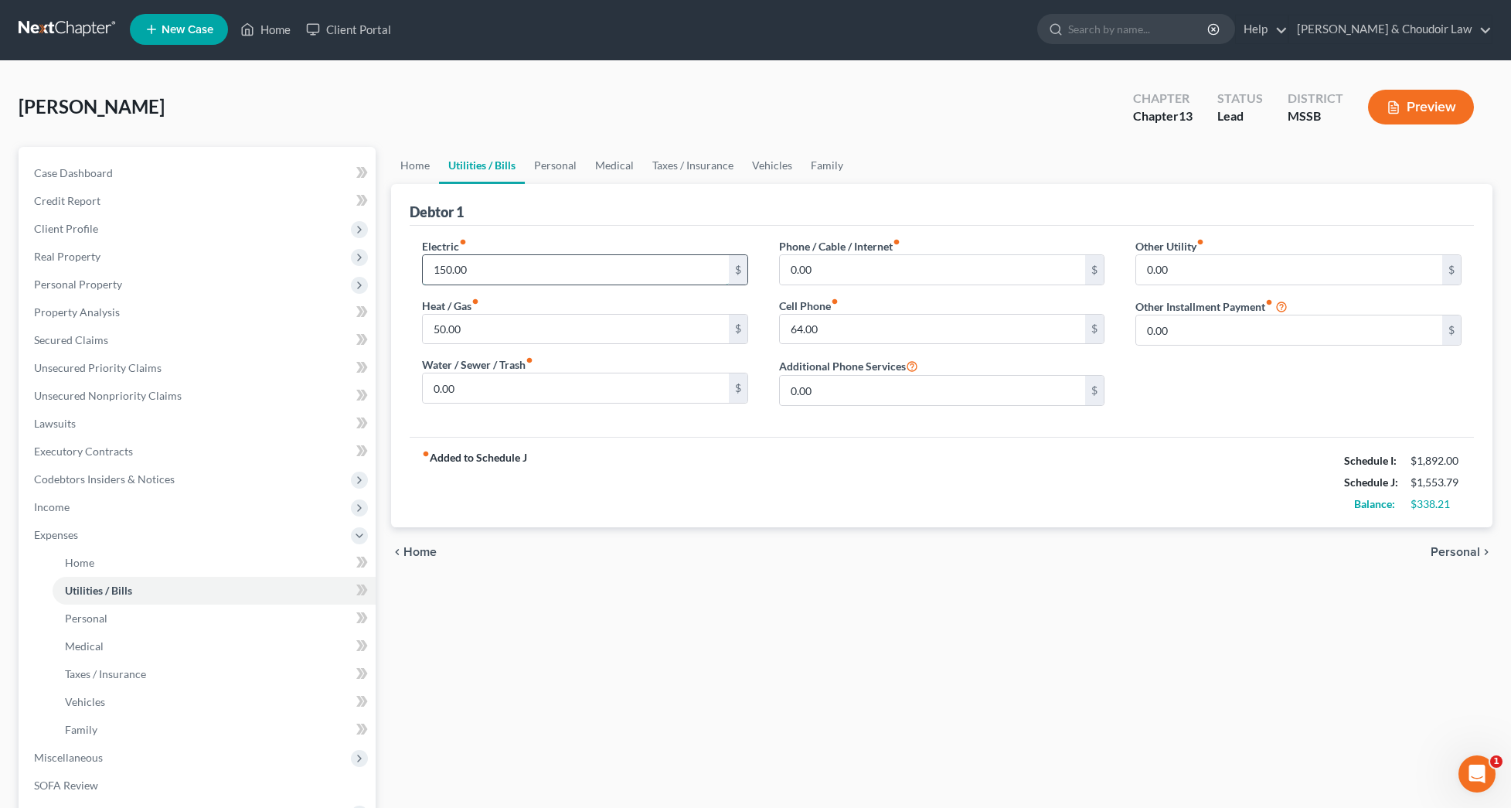
click at [447, 270] on input "150.00" at bounding box center [576, 269] width 306 height 29
click at [450, 271] on input "150.00" at bounding box center [576, 269] width 306 height 29
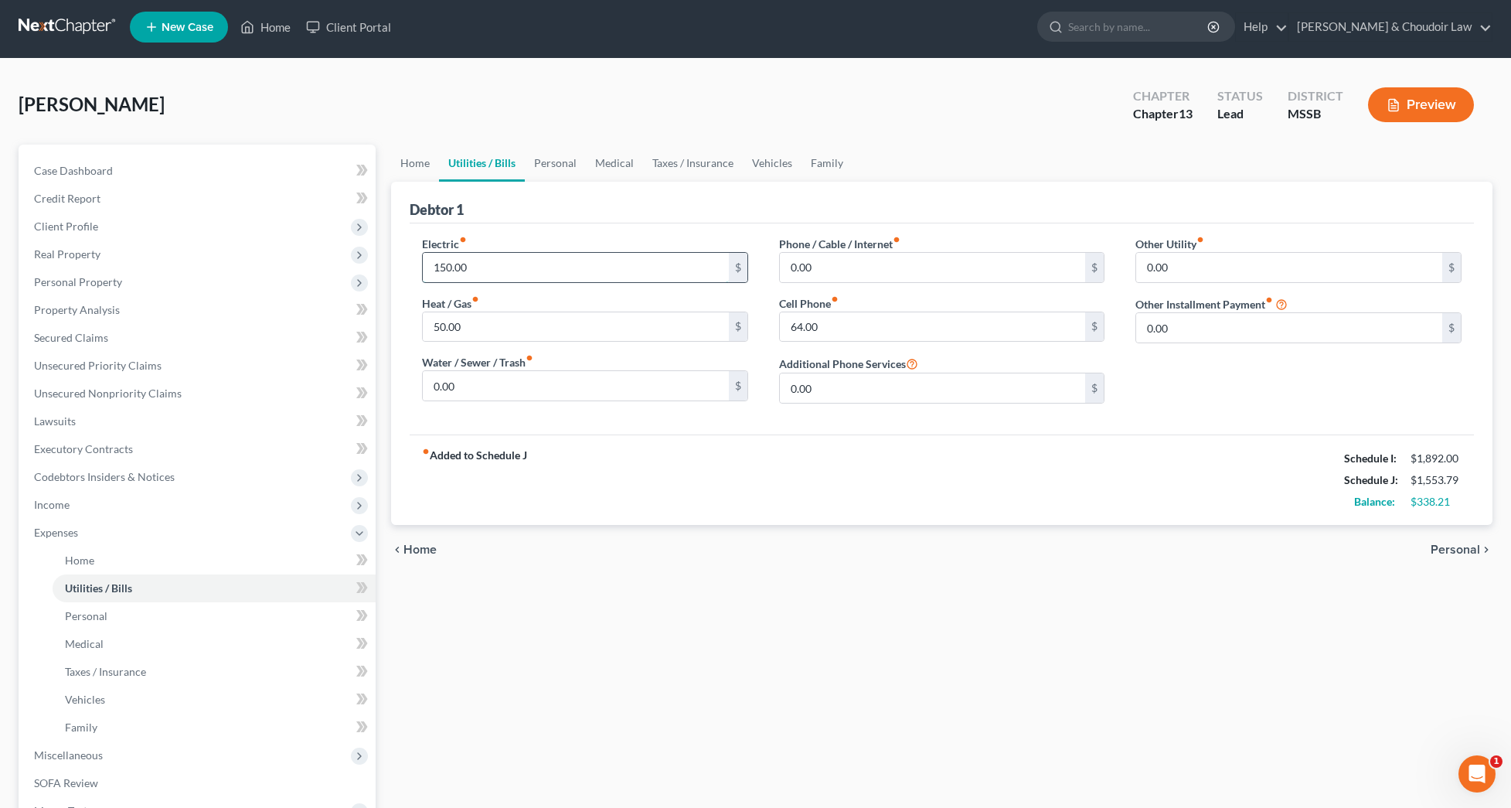
scroll to position [4, 0]
type input "135.00"
click at [706, 162] on link "Taxes / Insurance" at bounding box center [693, 163] width 100 height 37
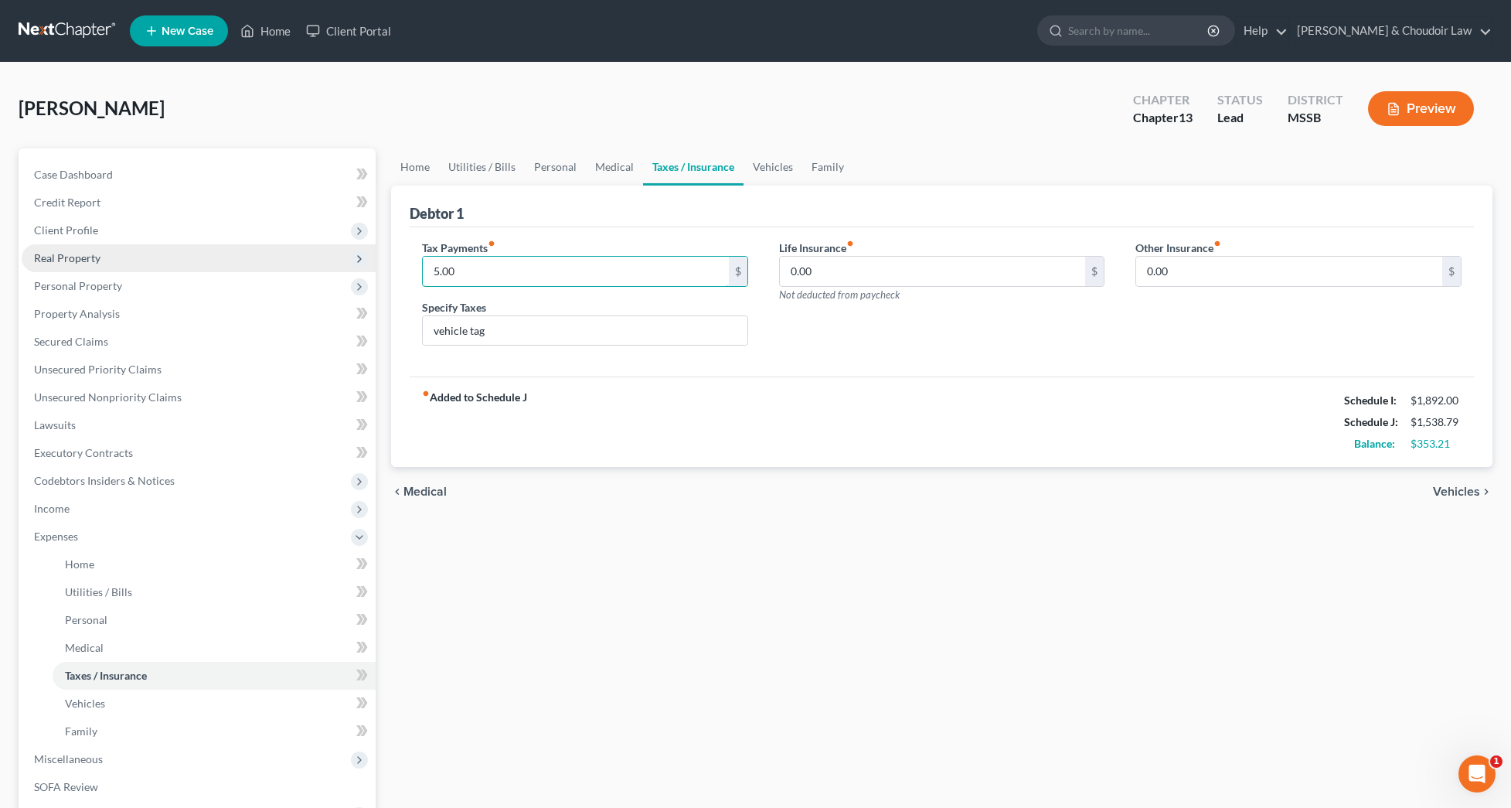
drag, startPoint x: 489, startPoint y: 271, endPoint x: 350, endPoint y: 266, distance: 139.2
click at [350, 266] on div "Petition Navigation Case Dashboard Payments Invoices Payments Payments Credit R…" at bounding box center [755, 566] width 1489 height 837
type input "4"
type input "3.67"
click at [524, 418] on strong "fiber_manual_record Added to Schedule J" at bounding box center [474, 421] width 105 height 65
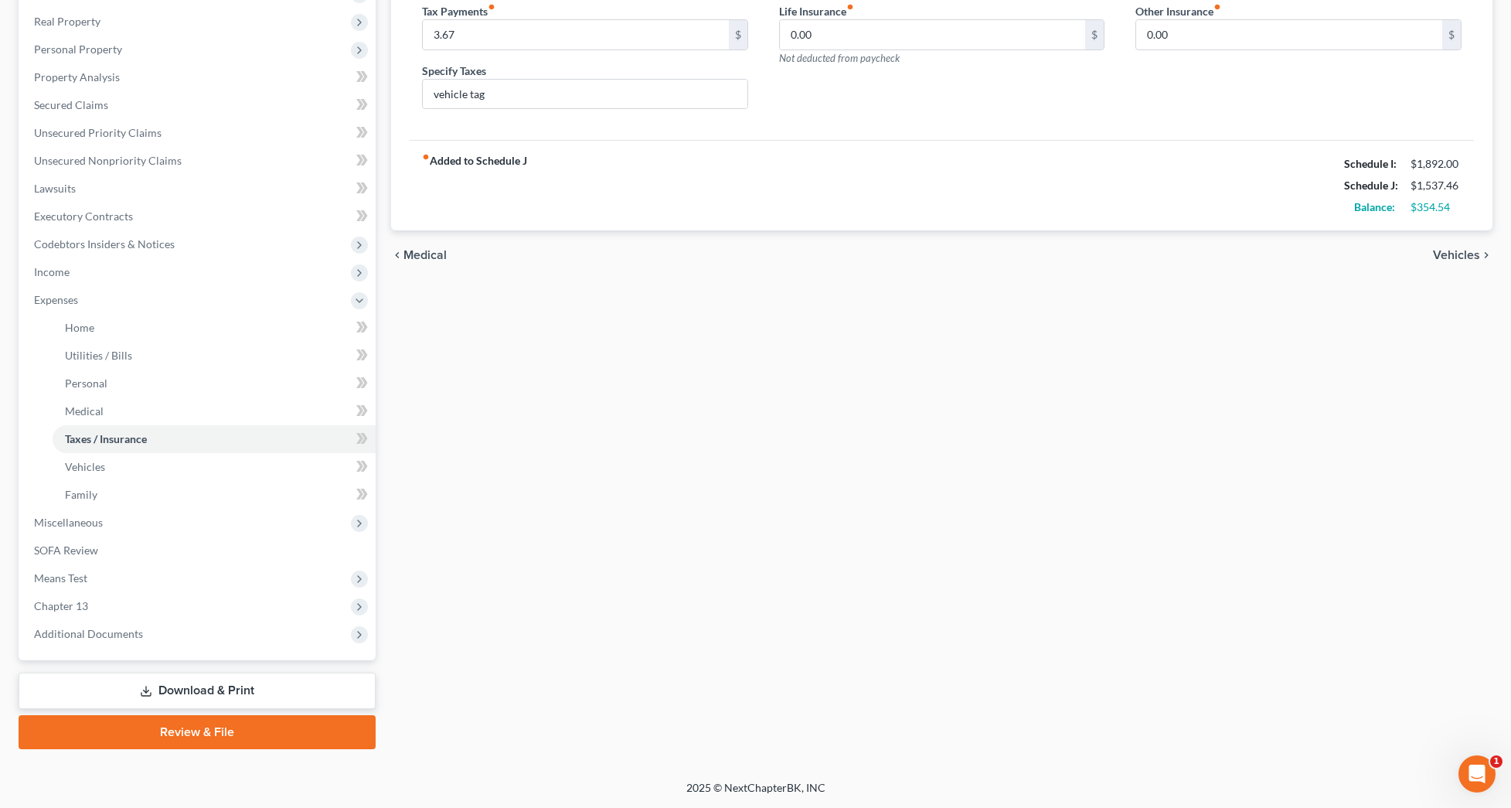
scroll to position [236, 0]
click at [273, 685] on link "Download & Print" at bounding box center [197, 690] width 357 height 36
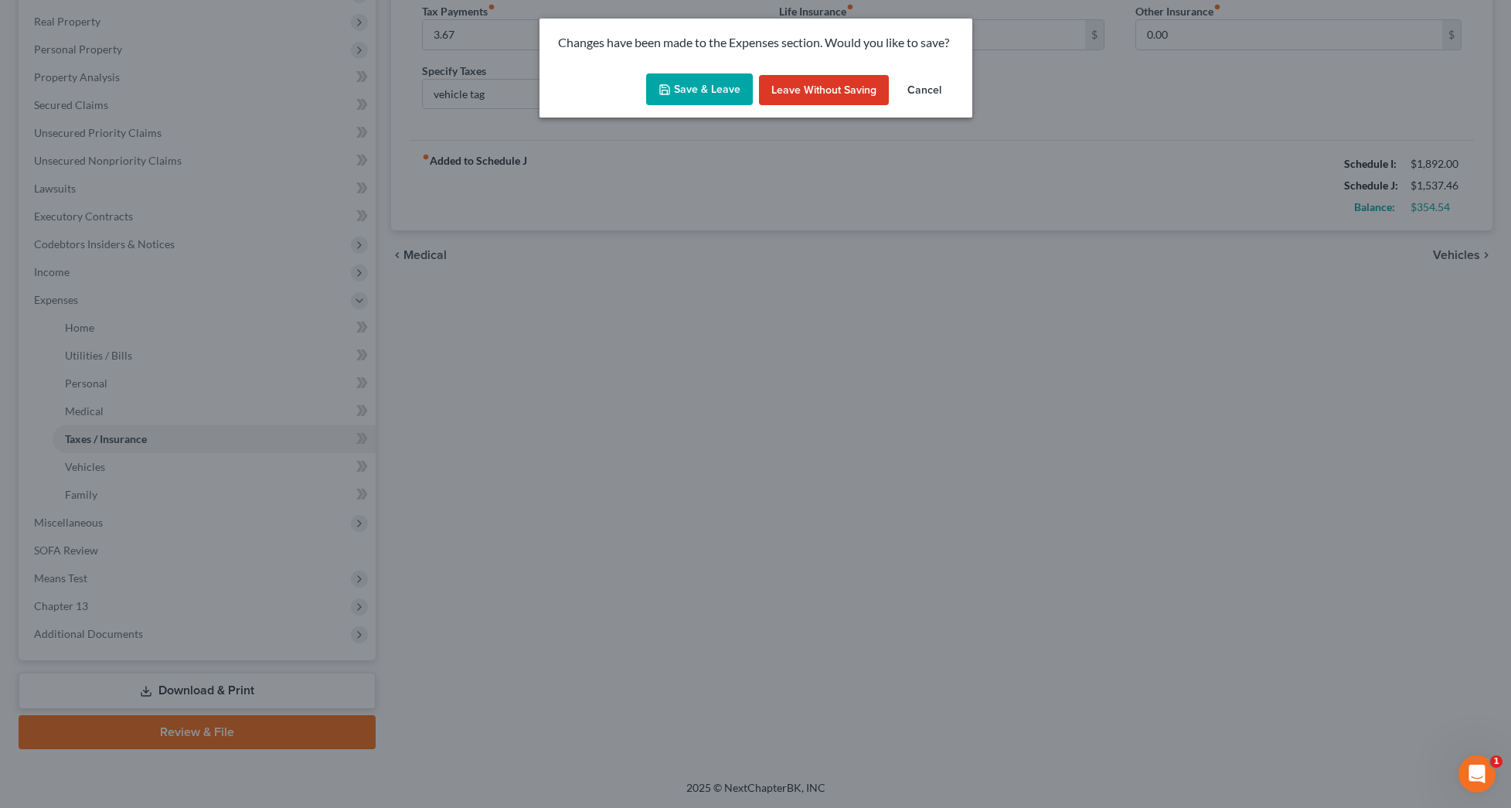
click at [735, 96] on button "Save & Leave" at bounding box center [699, 89] width 107 height 32
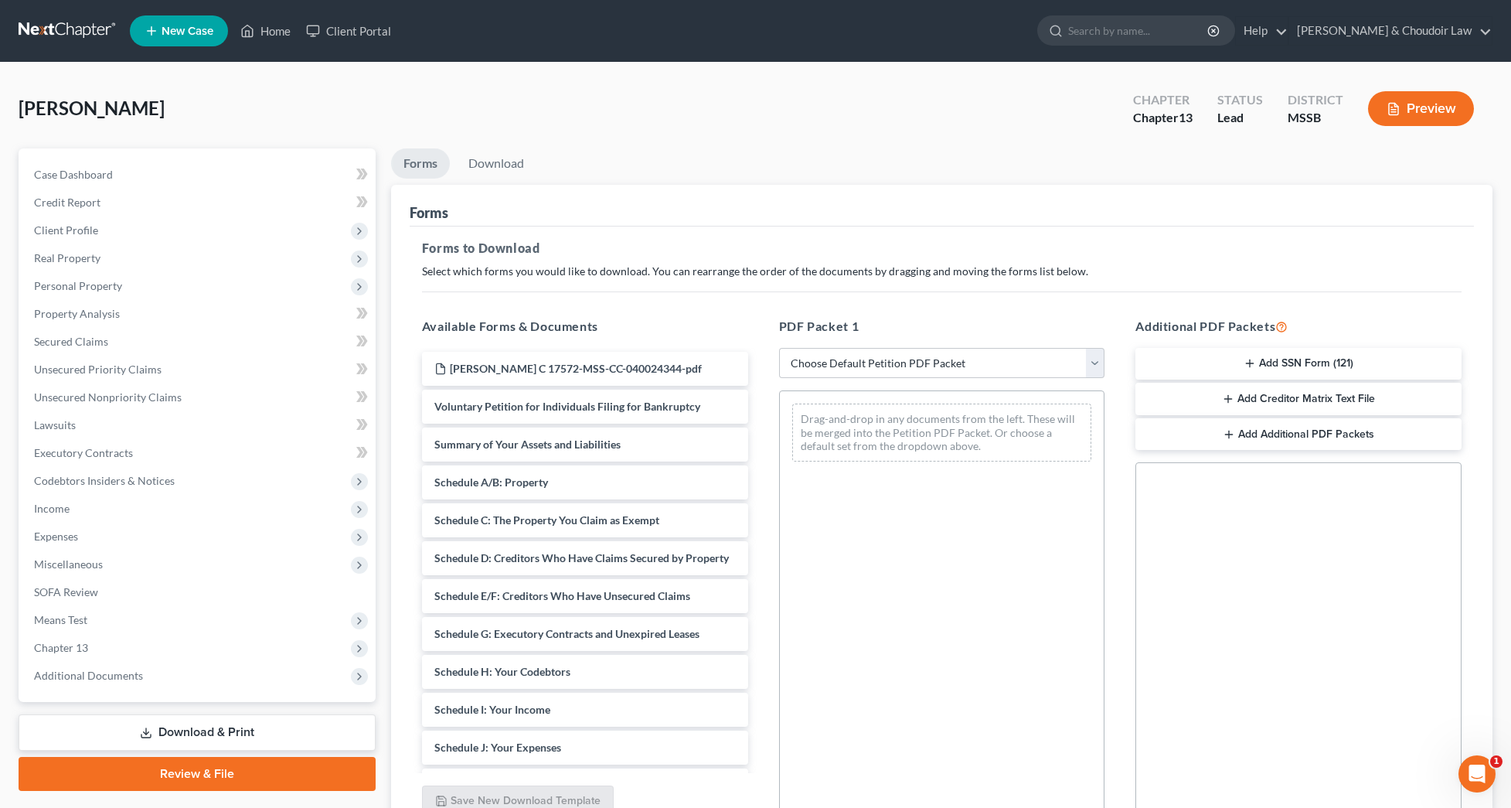
click at [1224, 366] on button "Add SSN Form (121)" at bounding box center [1298, 364] width 326 height 32
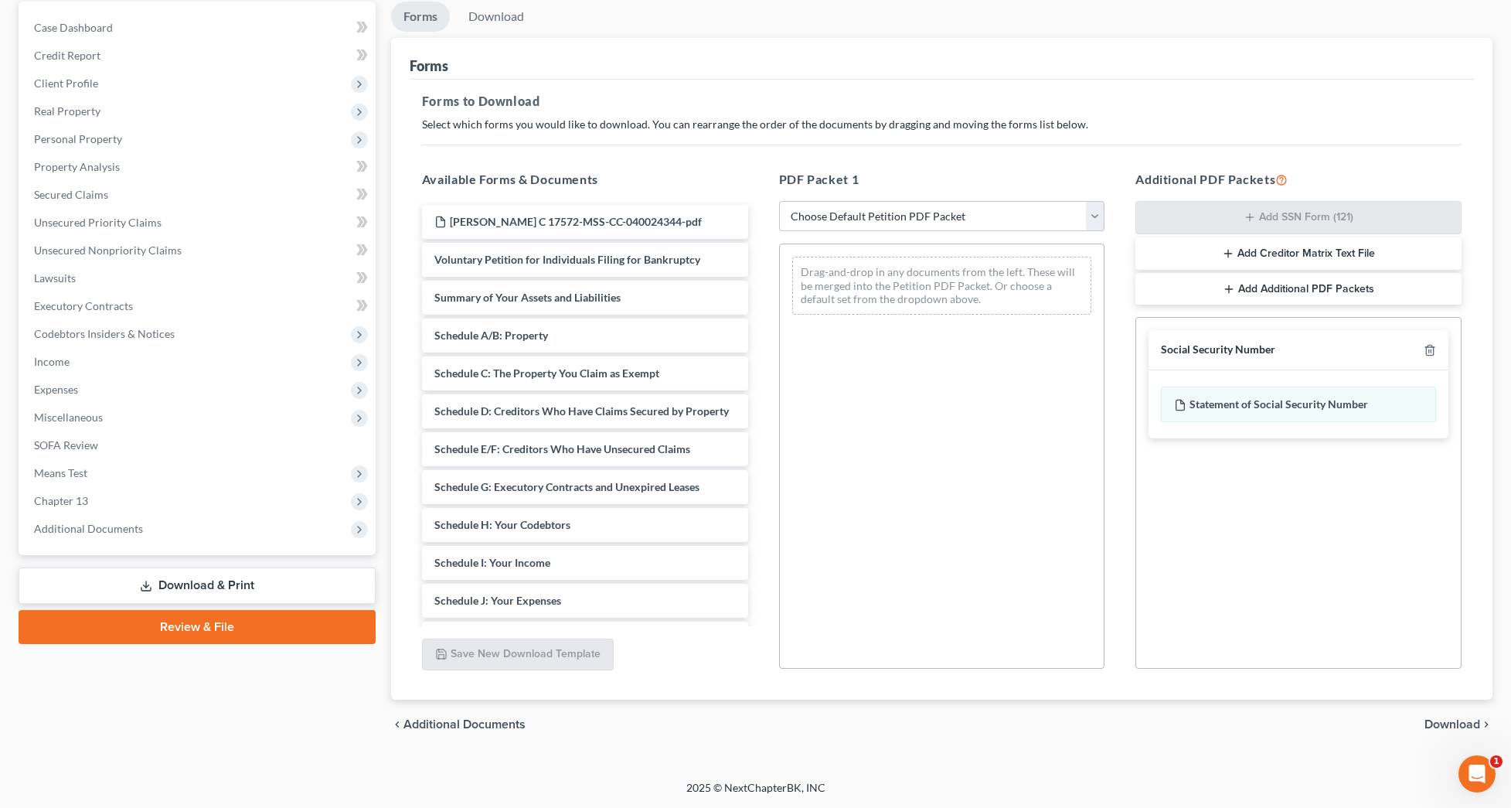
click at [1444, 723] on span "Download" at bounding box center [1452, 724] width 56 height 12
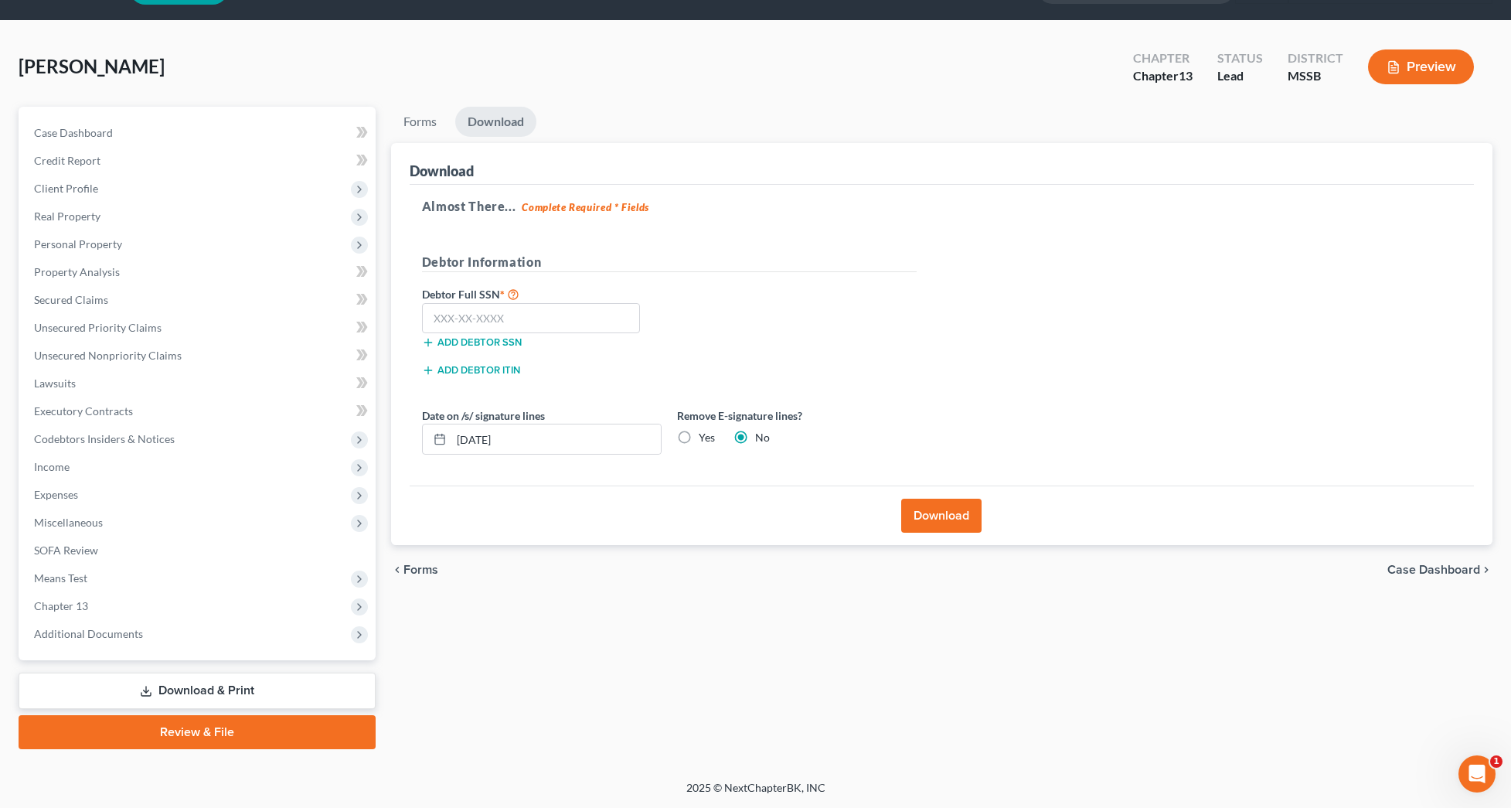
scroll to position [42, 1]
click at [612, 322] on input "text" at bounding box center [531, 318] width 219 height 31
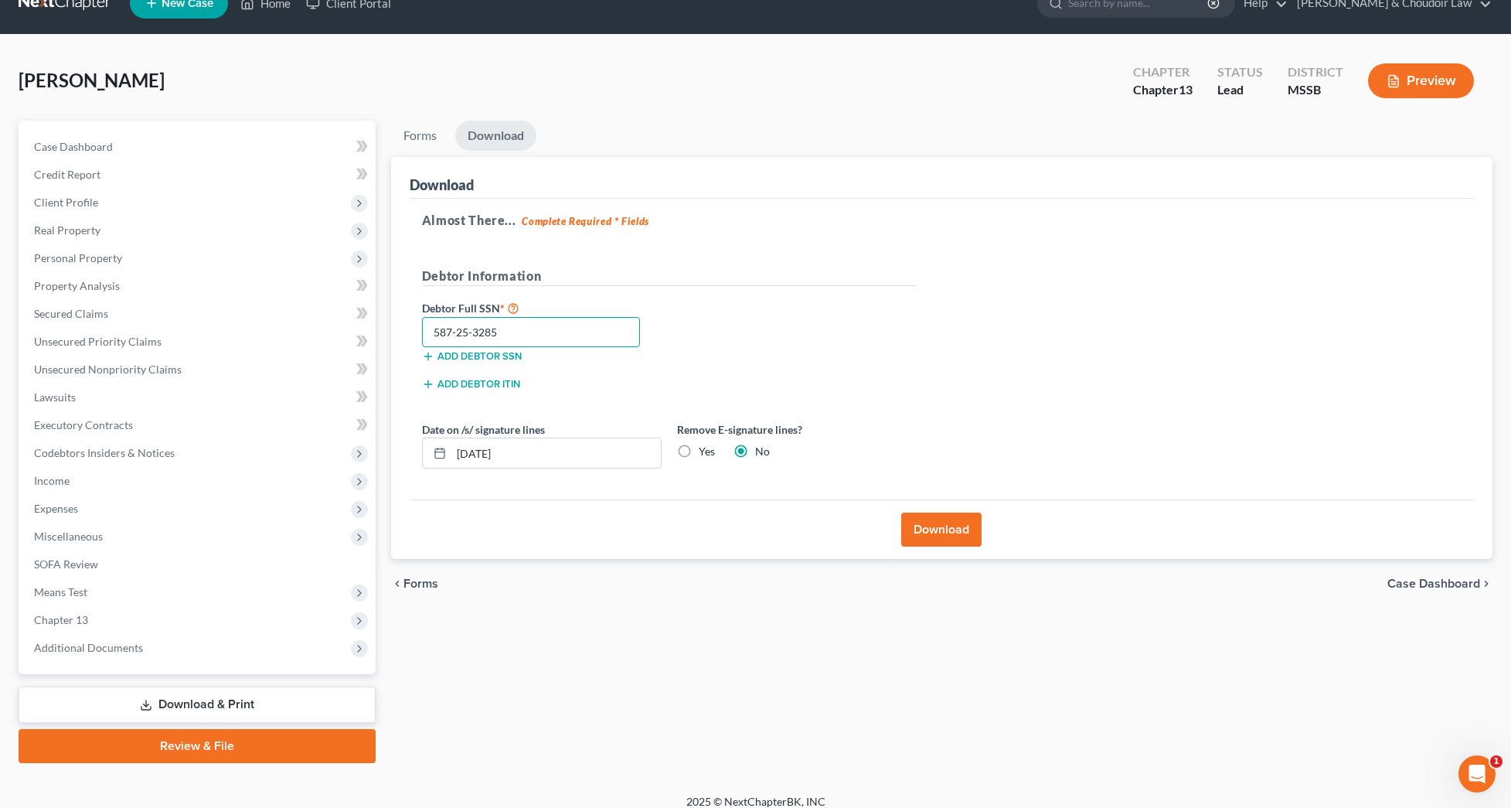
scroll to position [28, 0]
type input "587-25-3285"
click at [937, 530] on button "Download" at bounding box center [941, 529] width 80 height 34
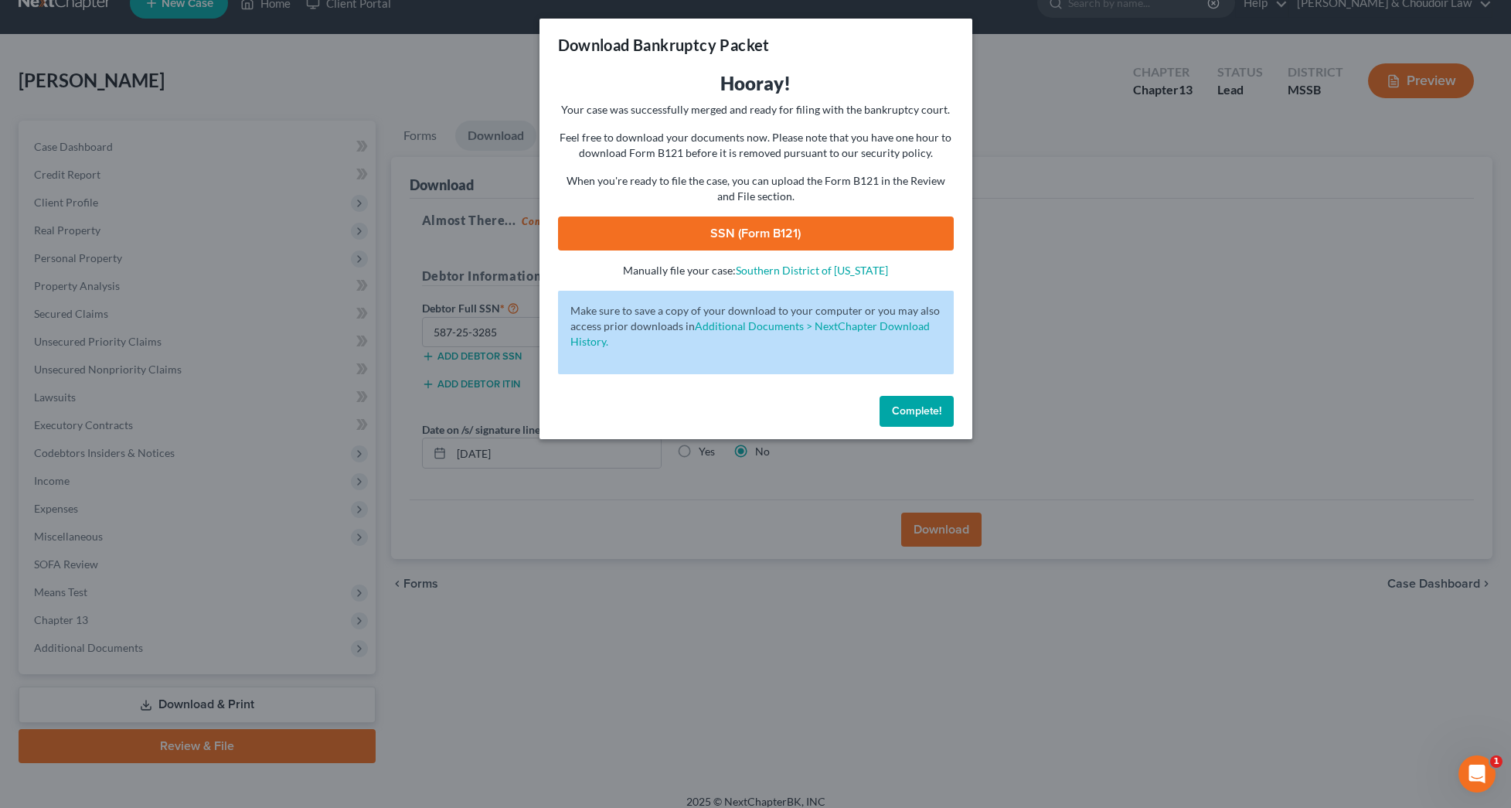
click at [852, 235] on link "SSN (Form B121)" at bounding box center [756, 233] width 396 height 34
click at [903, 408] on span "Complete!" at bounding box center [916, 410] width 49 height 13
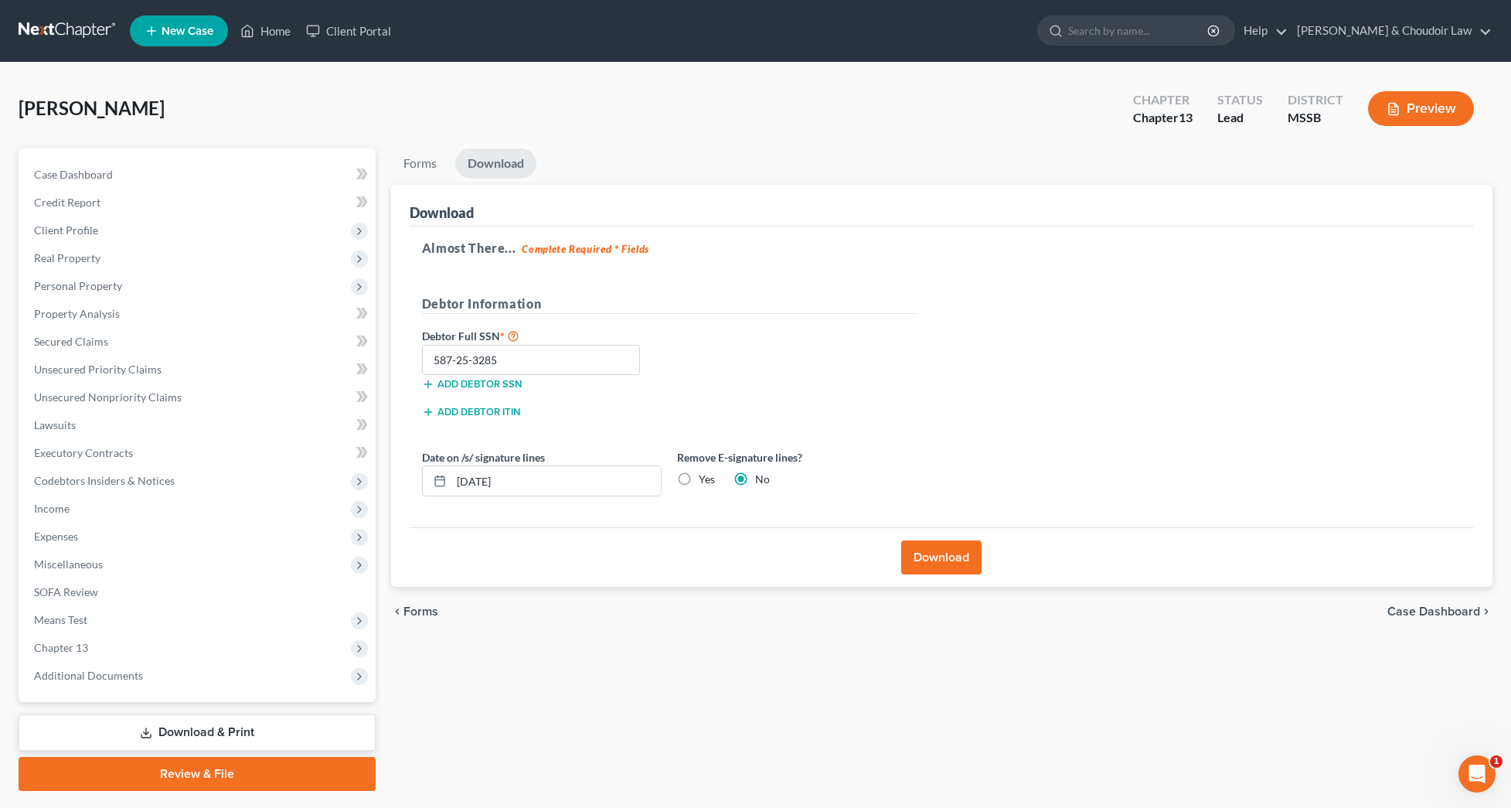
scroll to position [0, 0]
click at [294, 767] on link "Review & File" at bounding box center [197, 774] width 357 height 34
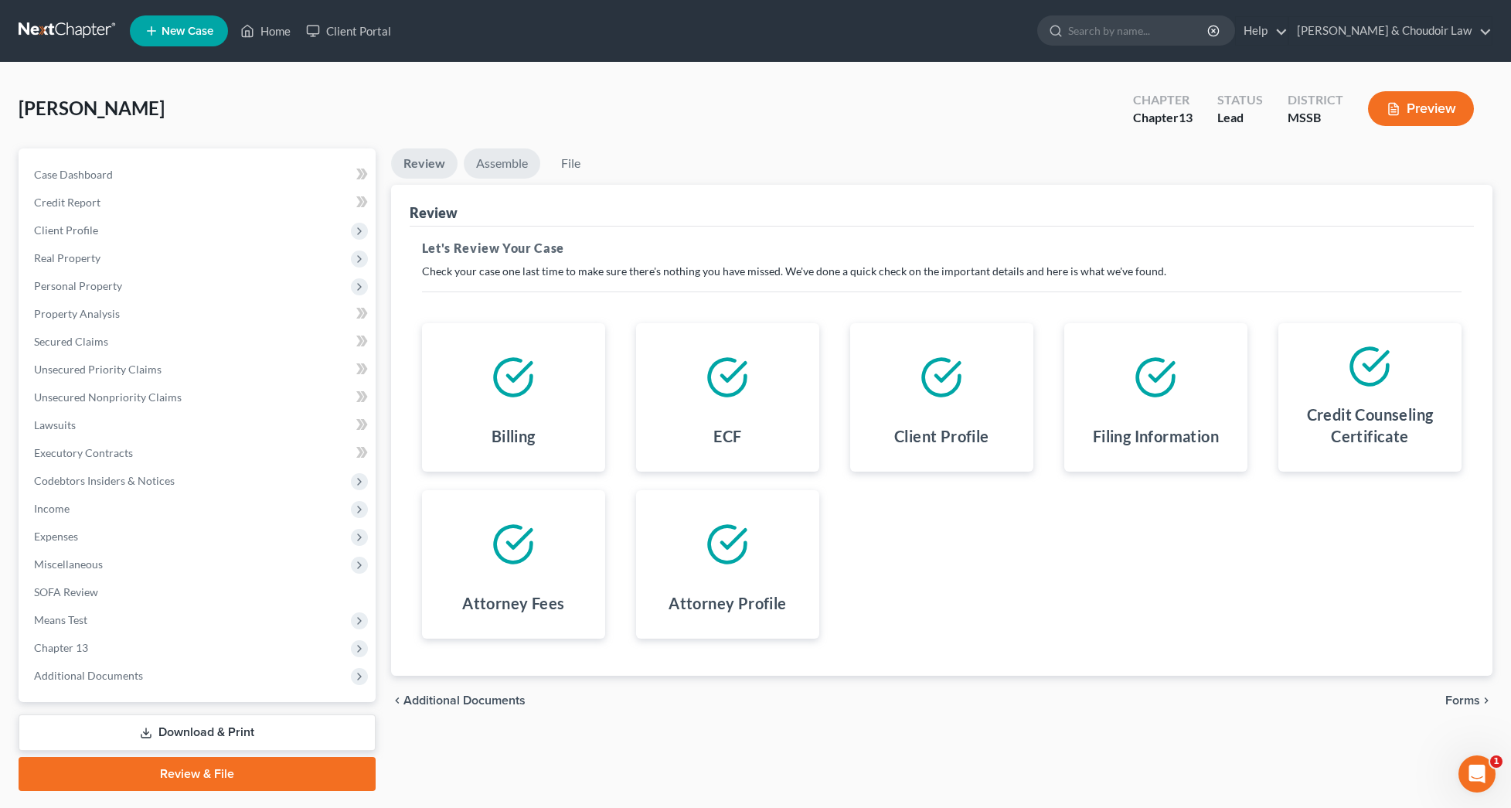
click at [495, 168] on link "Assemble" at bounding box center [502, 163] width 77 height 30
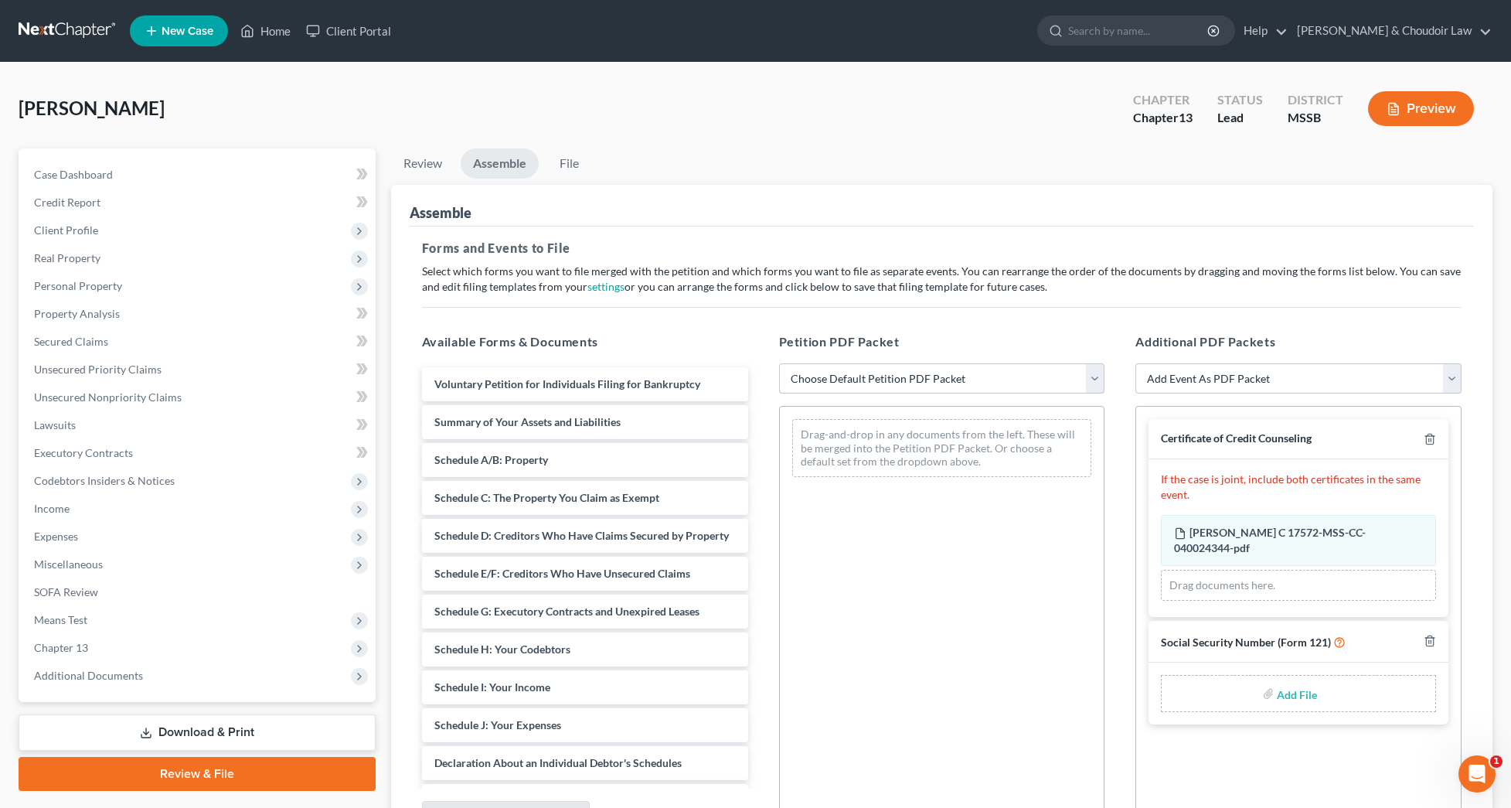
select select "2"
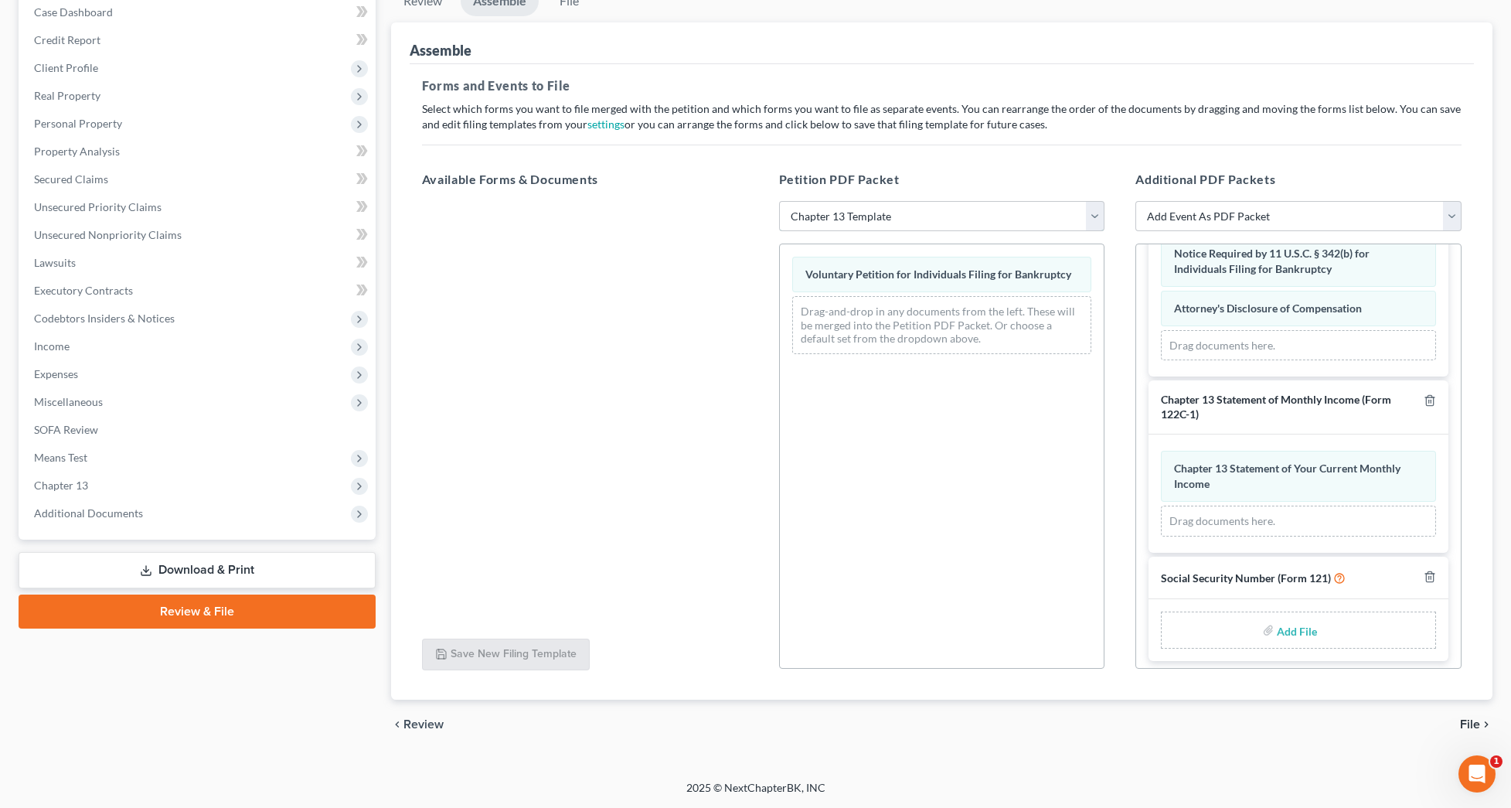
scroll to position [1066, 0]
click at [1294, 626] on input "file" at bounding box center [1295, 631] width 37 height 28
type input "C:\fakepath\f321d04c-9630-4d24-b345-a1a3f8f94a20.pdf"
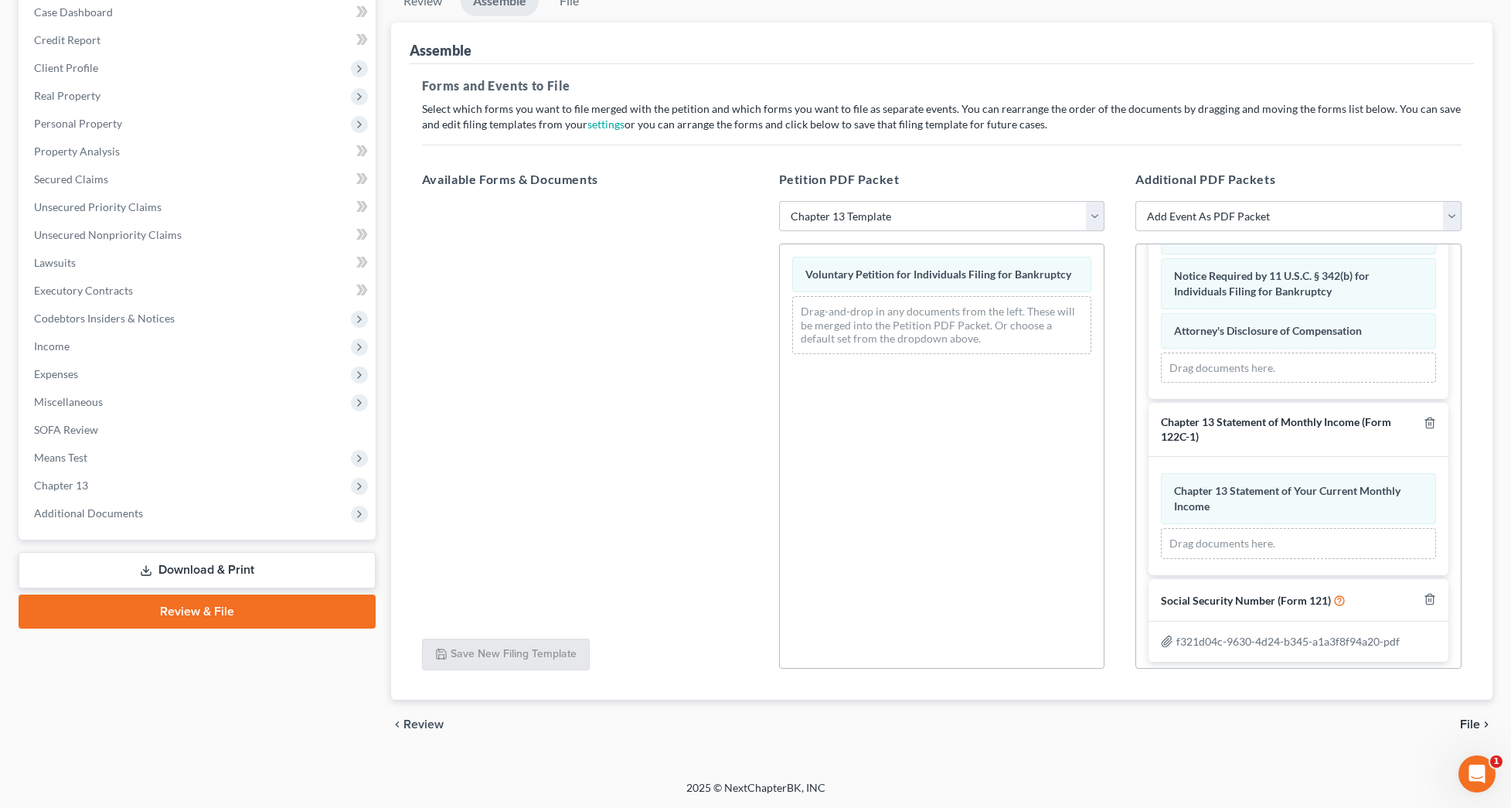
scroll to position [162, 0]
click at [1469, 722] on span "File" at bounding box center [1470, 724] width 20 height 12
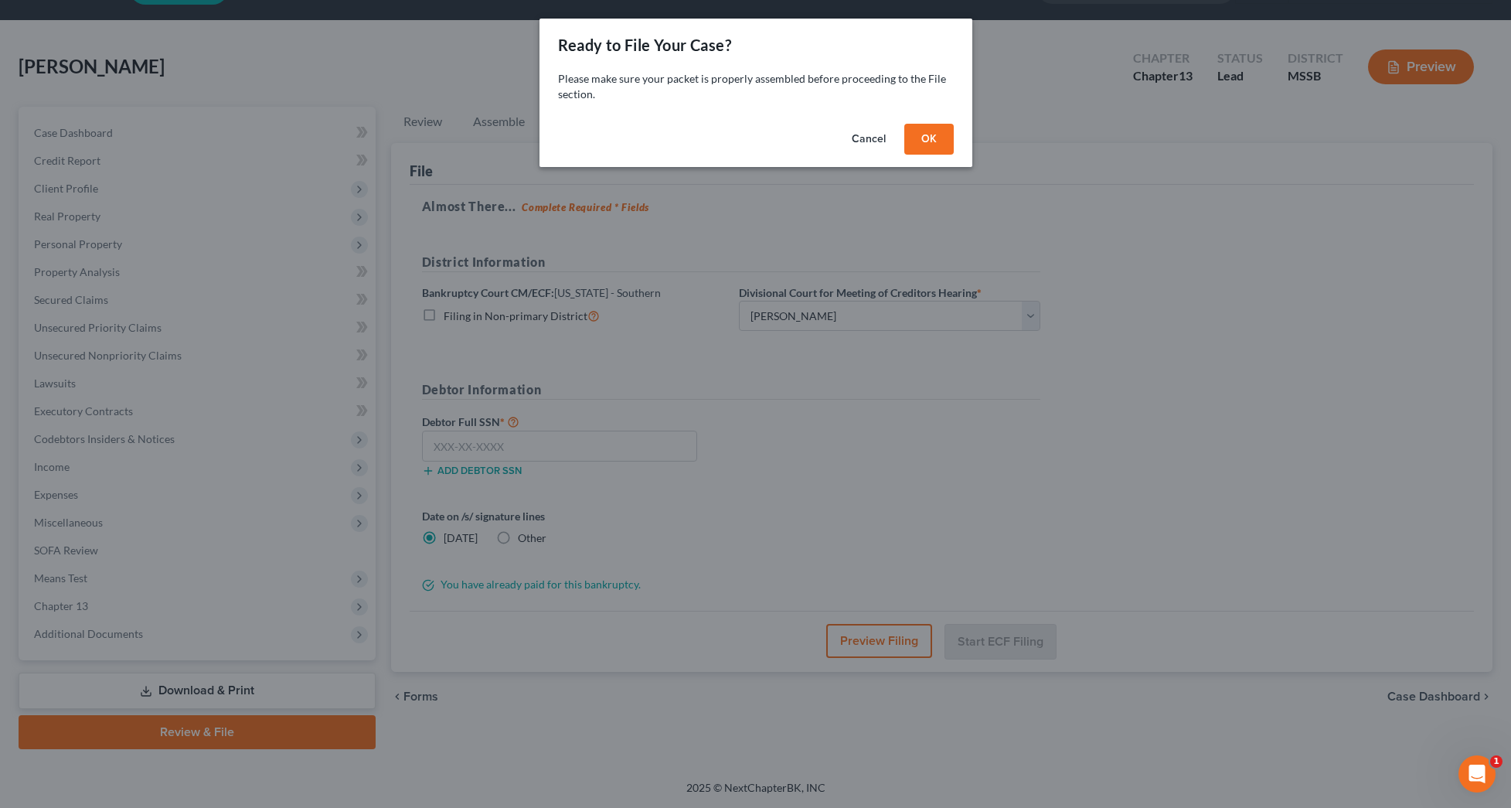
click at [931, 143] on button "OK" at bounding box center [928, 139] width 49 height 31
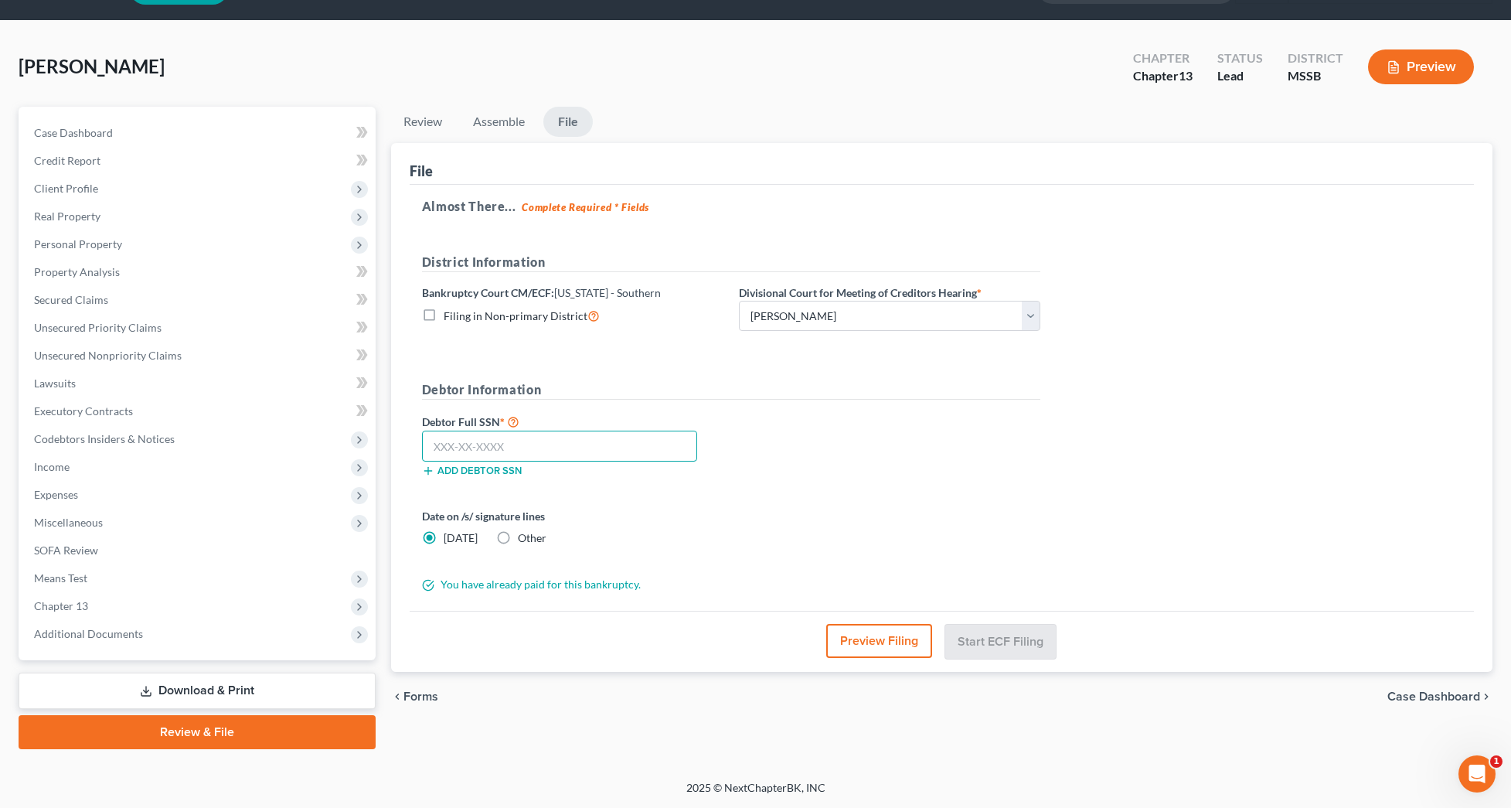
click at [604, 451] on input "text" at bounding box center [559, 445] width 275 height 31
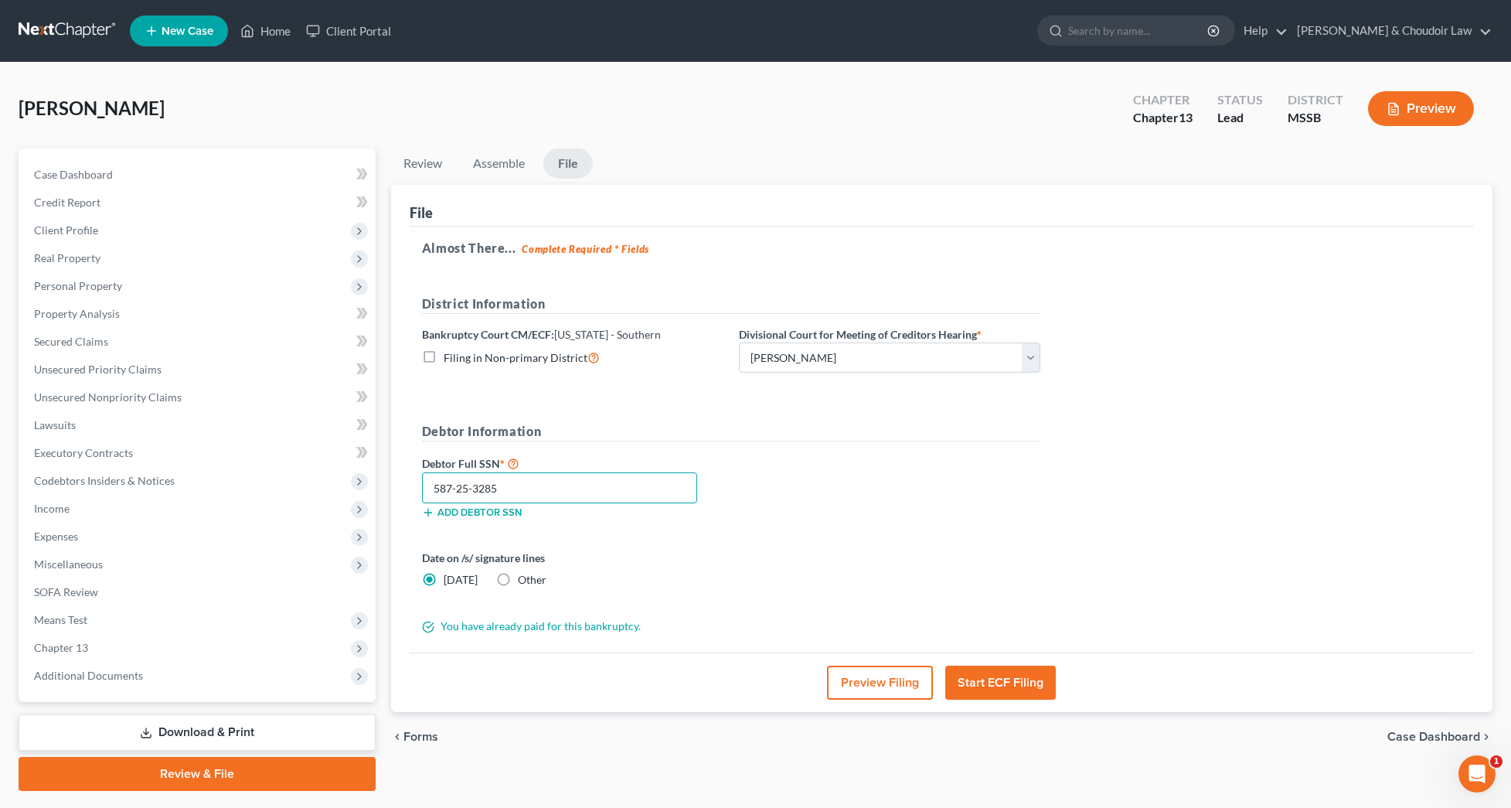
scroll to position [0, 0]
type input "587-25-3285"
click at [976, 672] on button "Start ECF Filing" at bounding box center [1000, 682] width 111 height 34
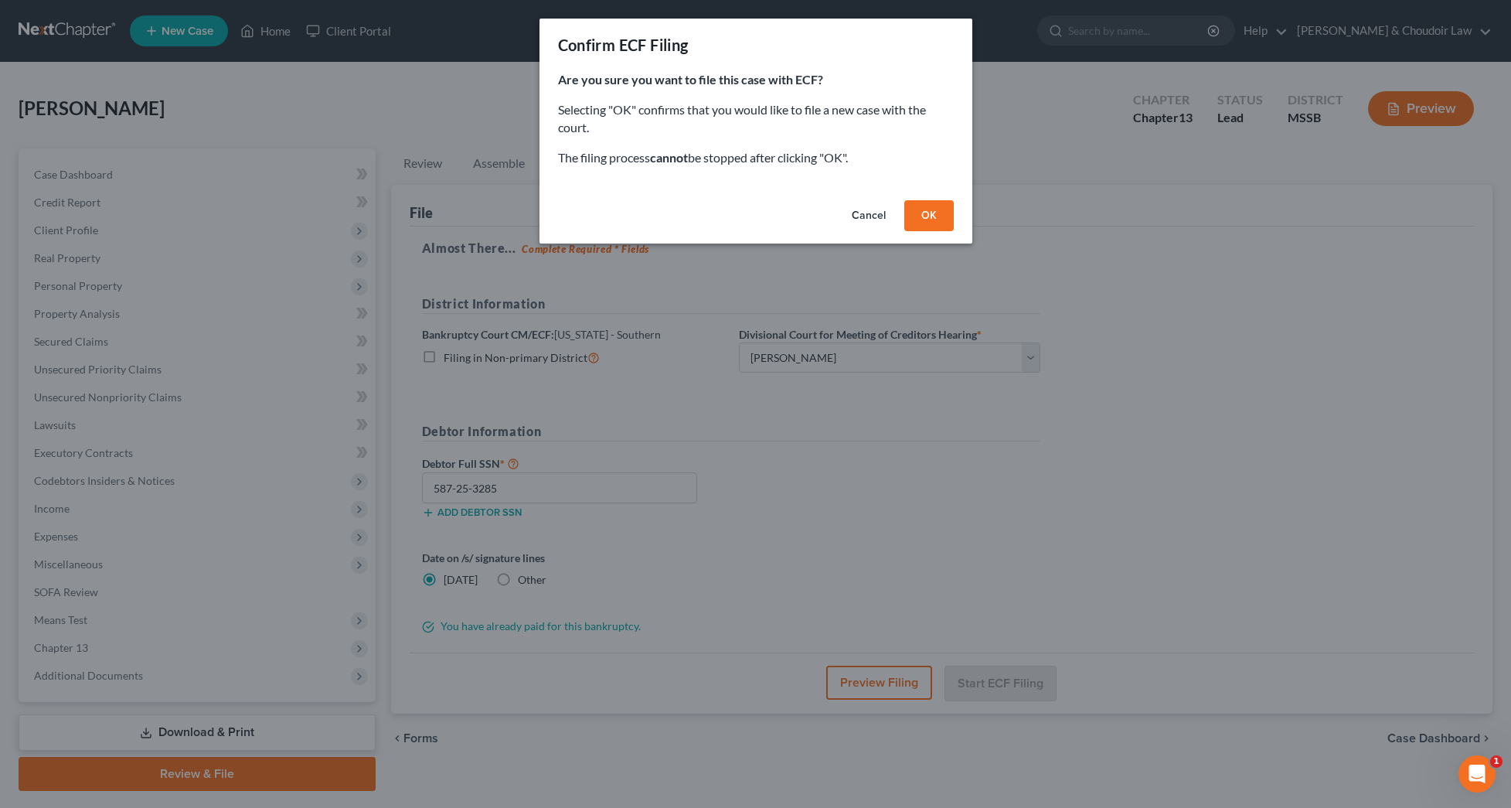
click at [927, 211] on button "OK" at bounding box center [928, 215] width 49 height 31
